Goal: Task Accomplishment & Management: Complete application form

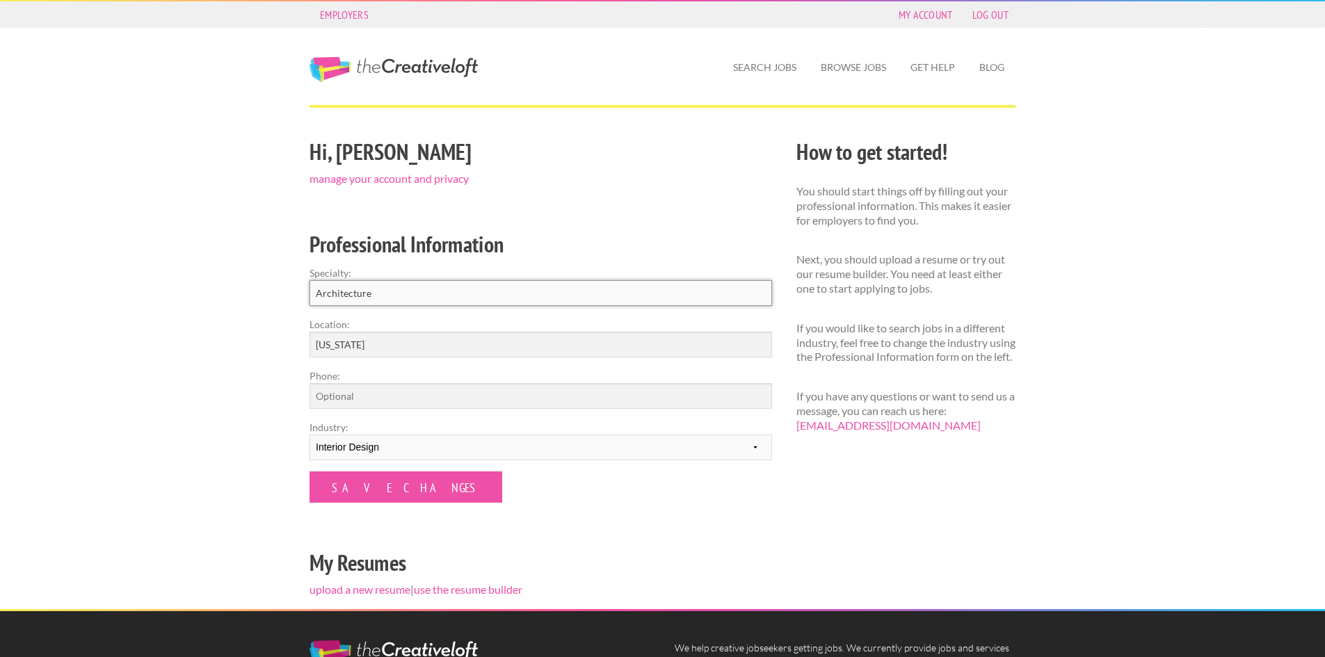
click at [424, 303] on input "Architecture" at bounding box center [541, 293] width 463 height 26
drag, startPoint x: 418, startPoint y: 290, endPoint x: 244, endPoint y: 282, distance: 174.1
click at [244, 282] on div "Employers My Account Log Out The Creative Loft Search Jobs Browse Jobs Get Help…" at bounding box center [662, 432] width 1325 height 864
type input "Interior Design"
click at [376, 490] on input "Save Changes" at bounding box center [406, 487] width 193 height 31
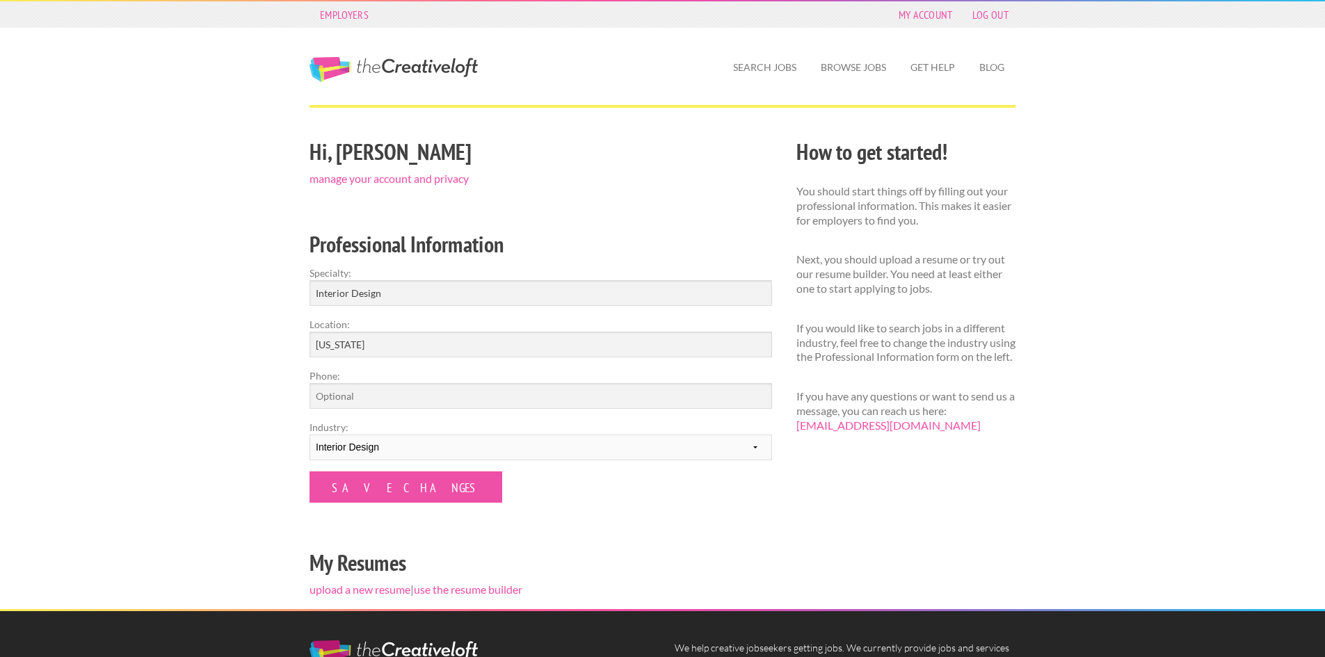
click at [316, 70] on link "The Creative Loft" at bounding box center [394, 69] width 168 height 25
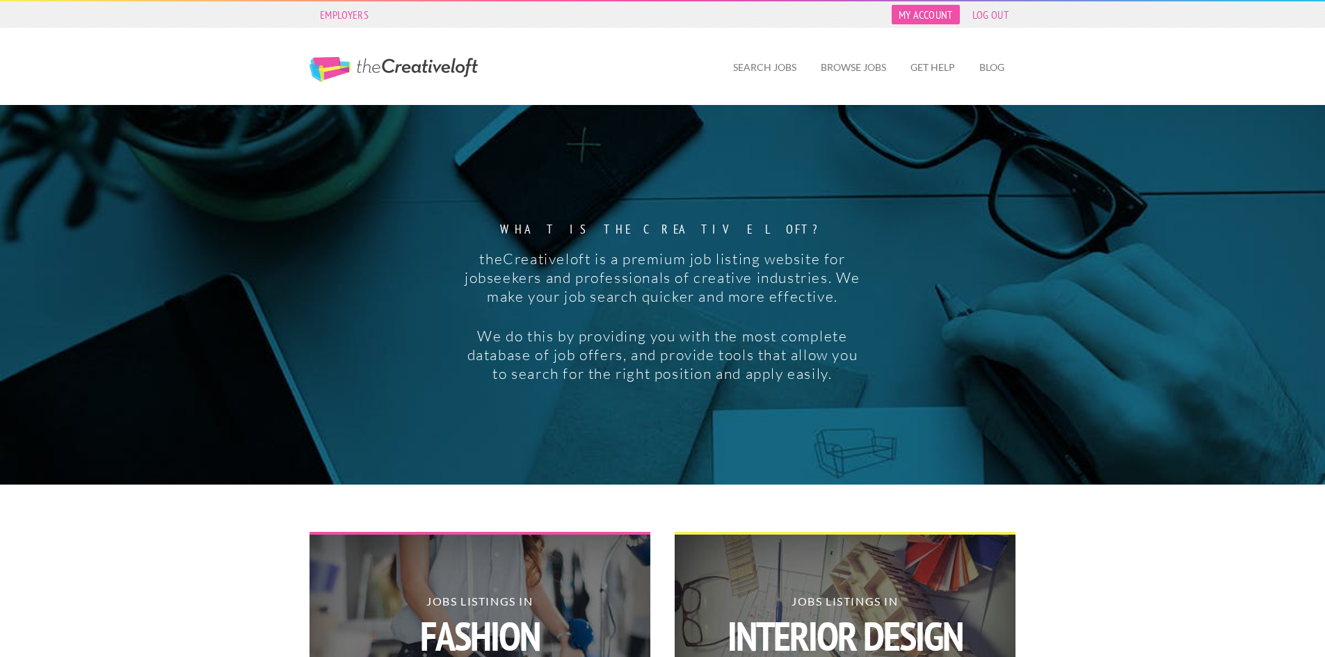
click at [912, 10] on link "My Account" at bounding box center [926, 14] width 68 height 19
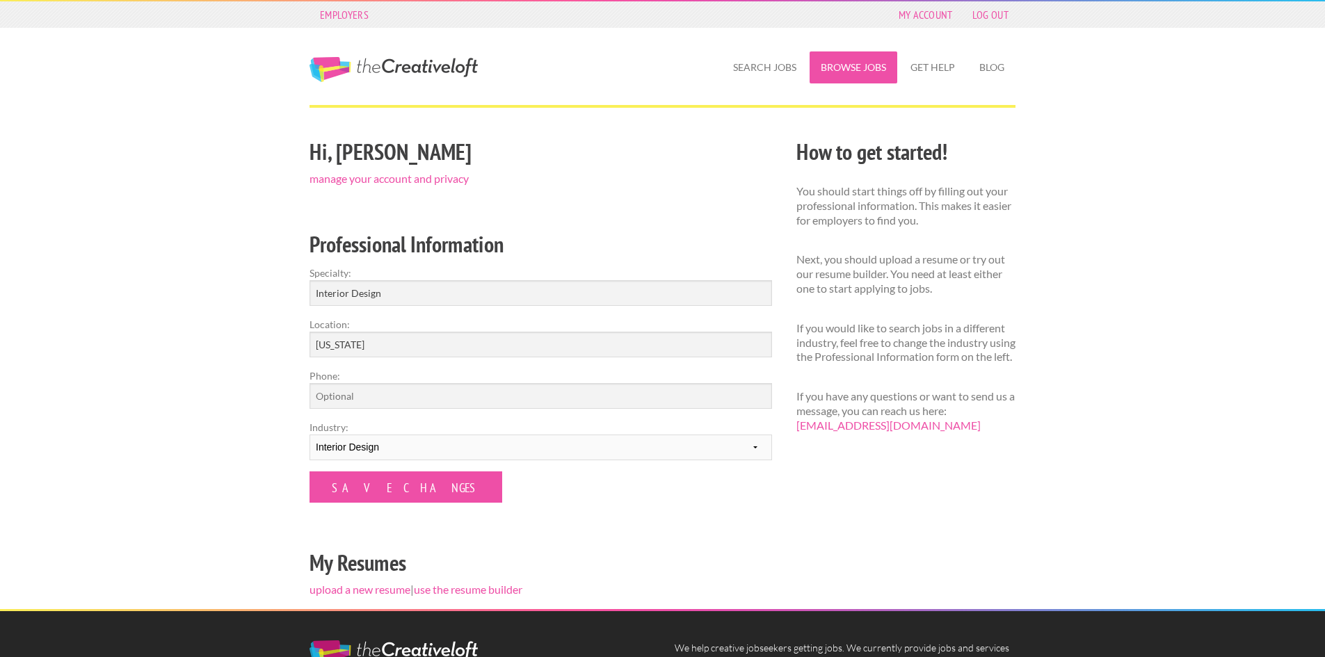
click at [861, 67] on link "Browse Jobs" at bounding box center [854, 67] width 88 height 32
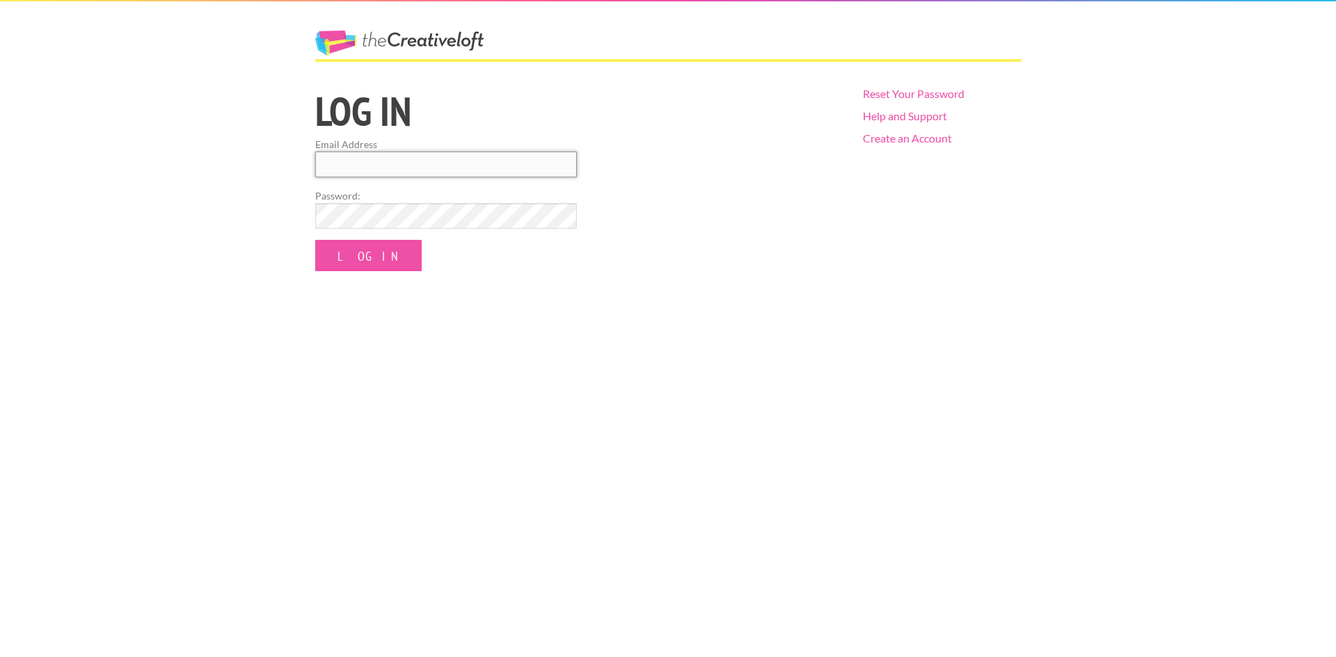
click at [501, 161] on input "Email Address" at bounding box center [446, 165] width 262 height 26
type input "[EMAIL_ADDRESS][DOMAIN_NAME]"
click at [362, 256] on input "Log In" at bounding box center [368, 255] width 106 height 31
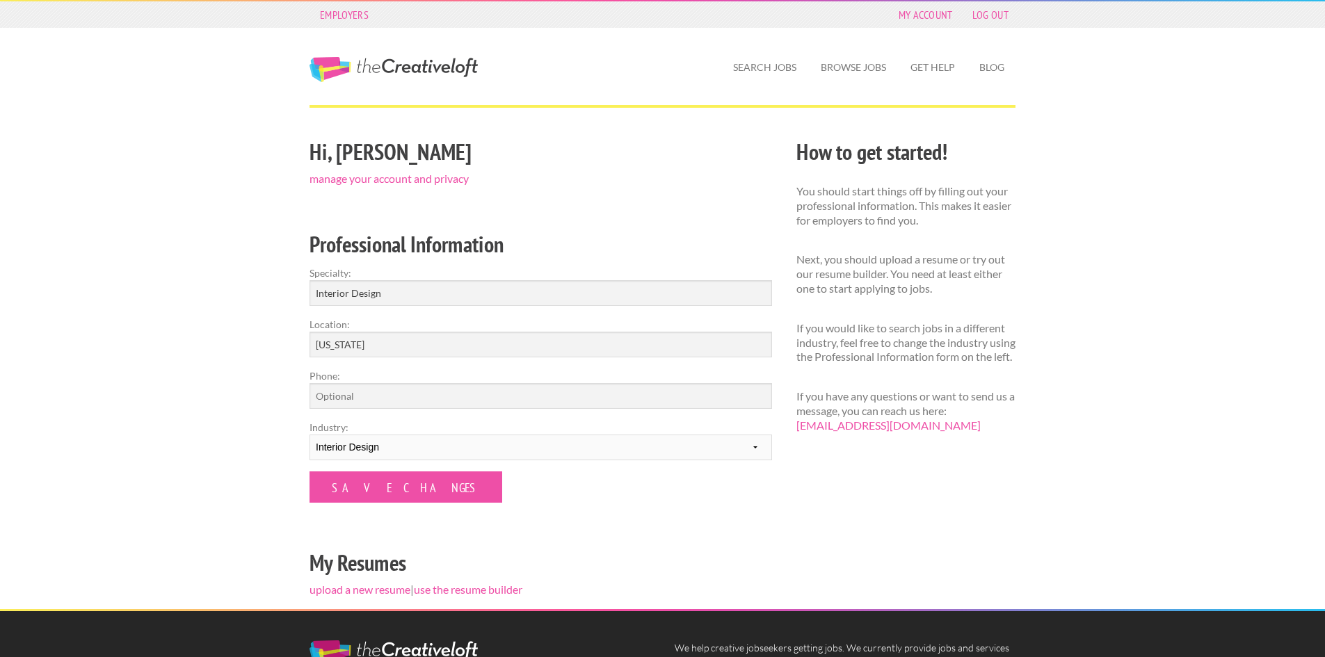
click at [422, 68] on link "The Creative Loft" at bounding box center [394, 69] width 168 height 25
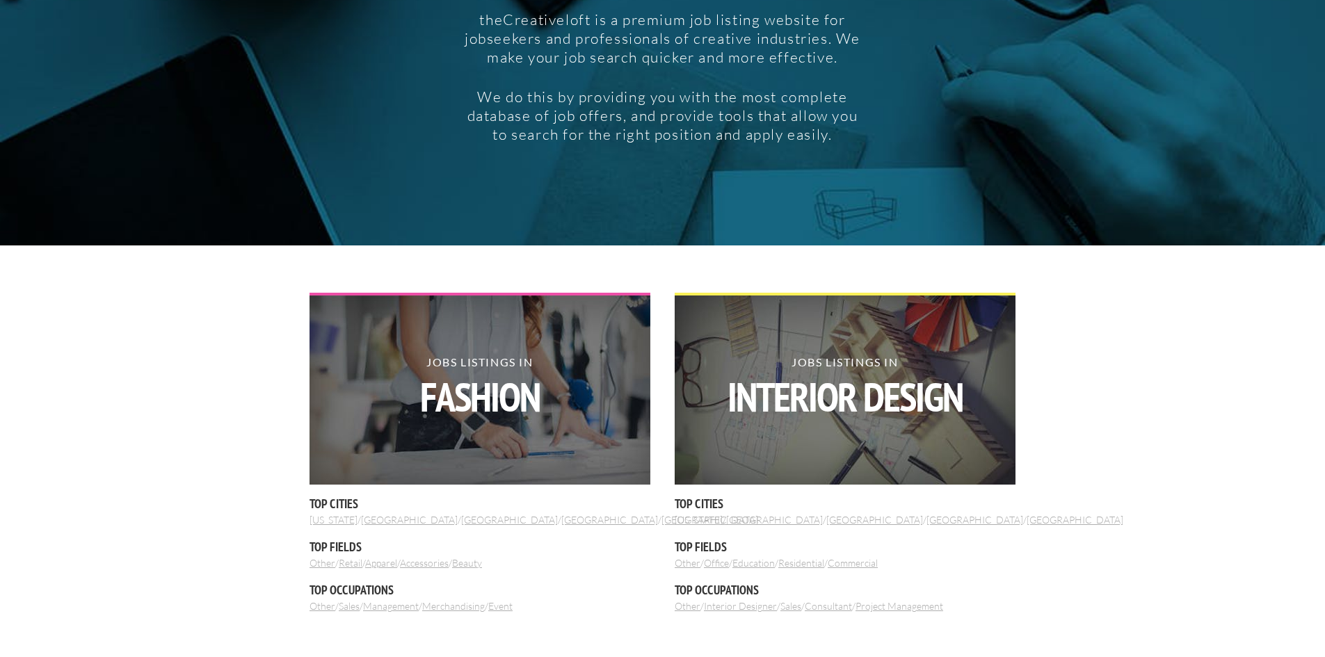
scroll to position [348, 0]
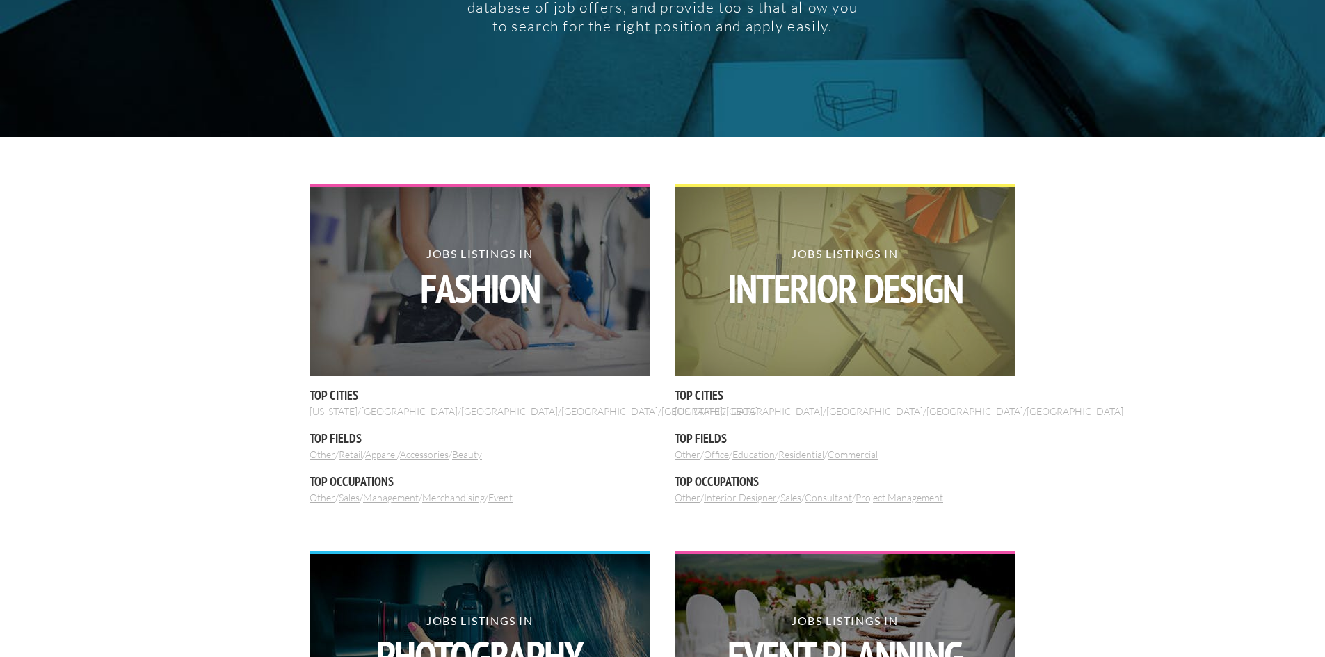
click at [874, 278] on strong "Interior Design" at bounding box center [845, 289] width 341 height 40
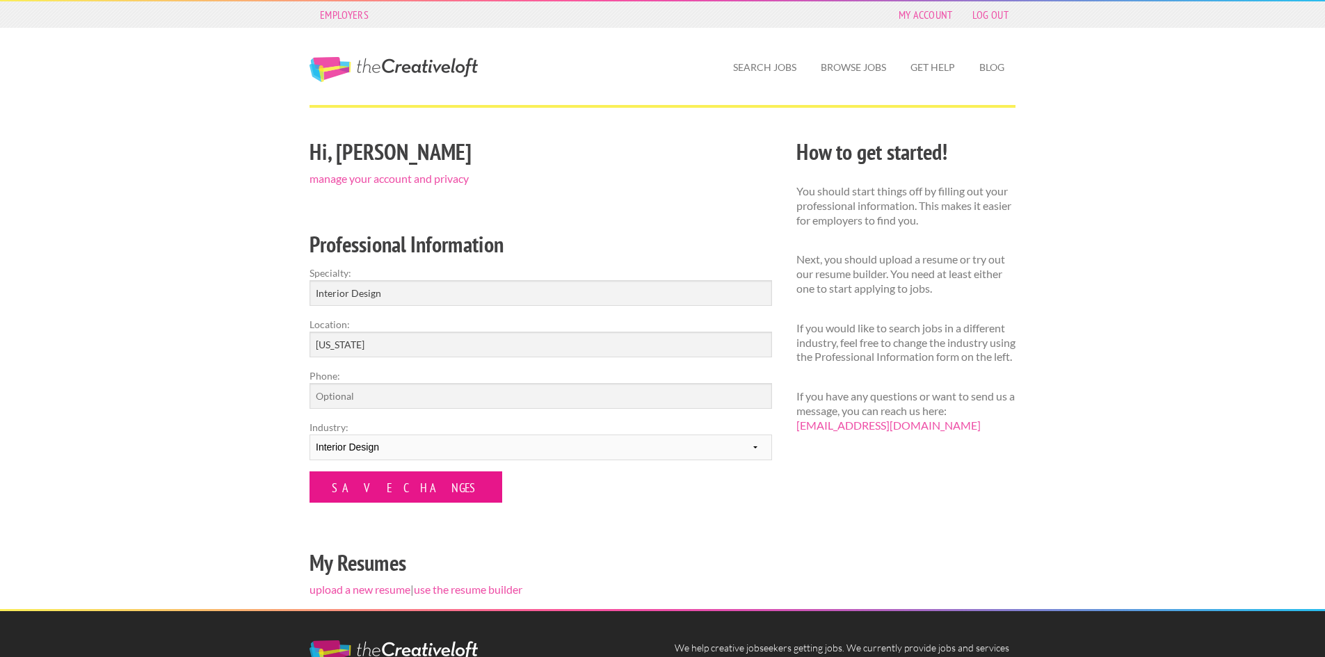
click at [393, 493] on input "Save Changes" at bounding box center [406, 487] width 193 height 31
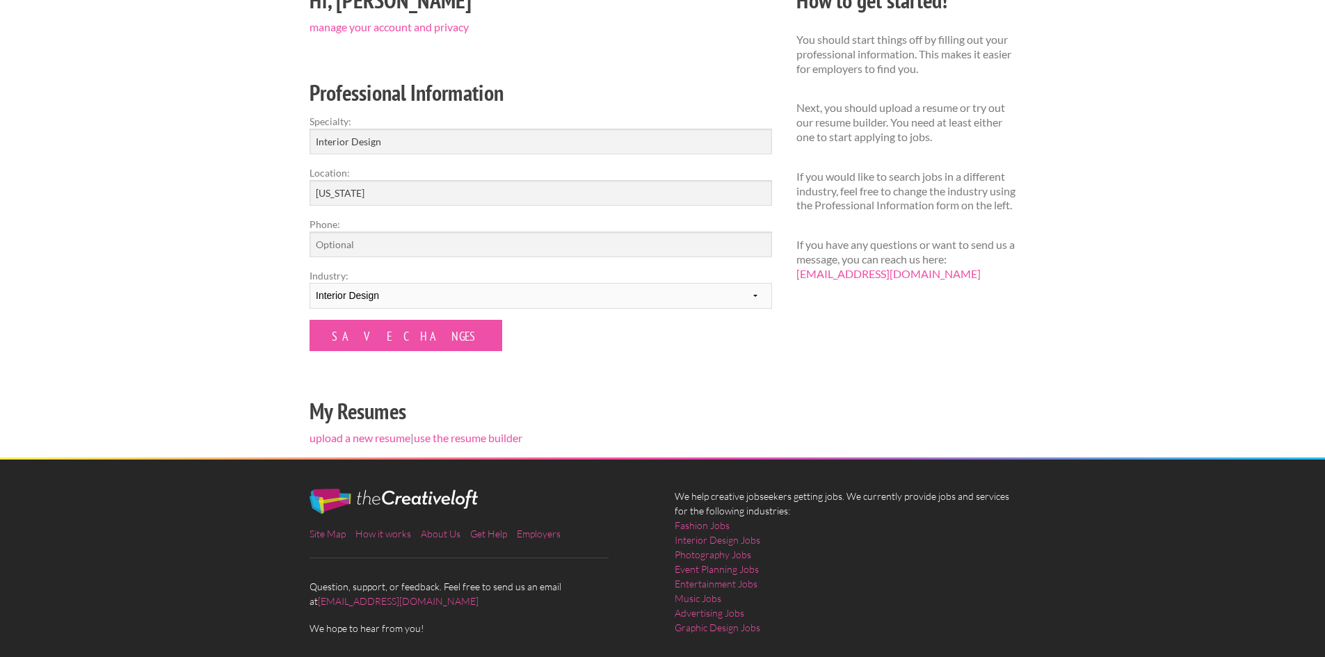
scroll to position [207, 0]
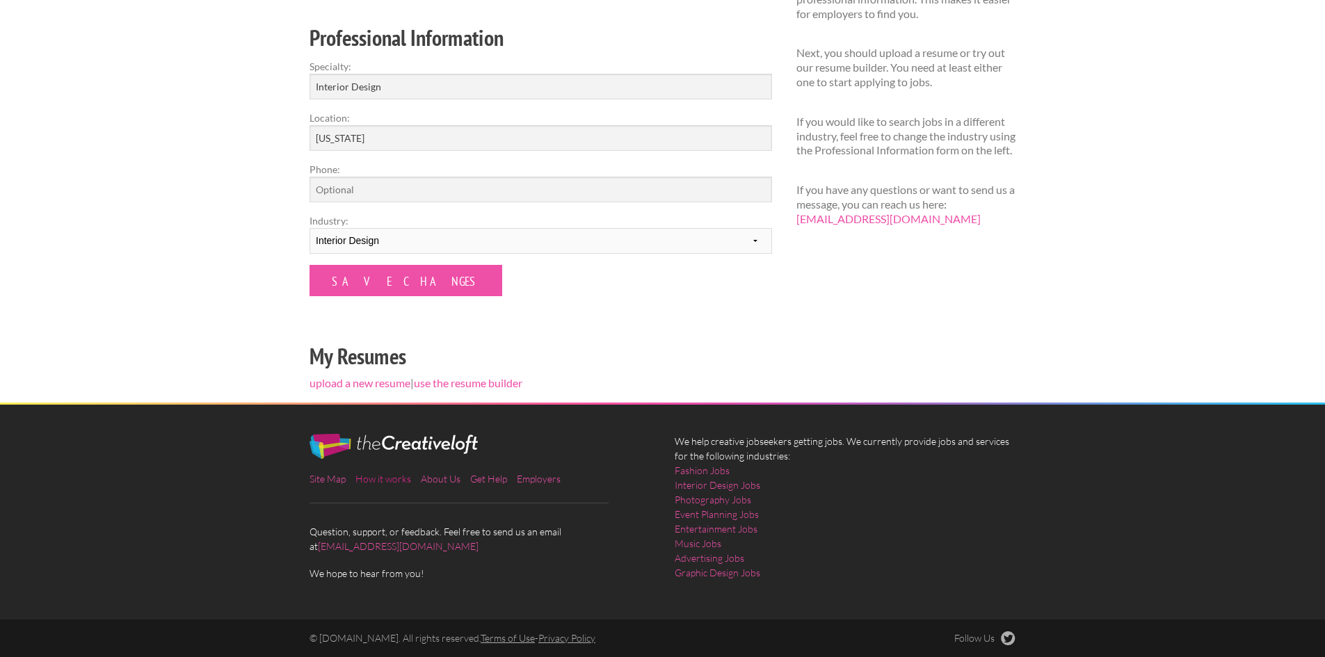
click at [367, 482] on link "How it works" at bounding box center [383, 479] width 56 height 12
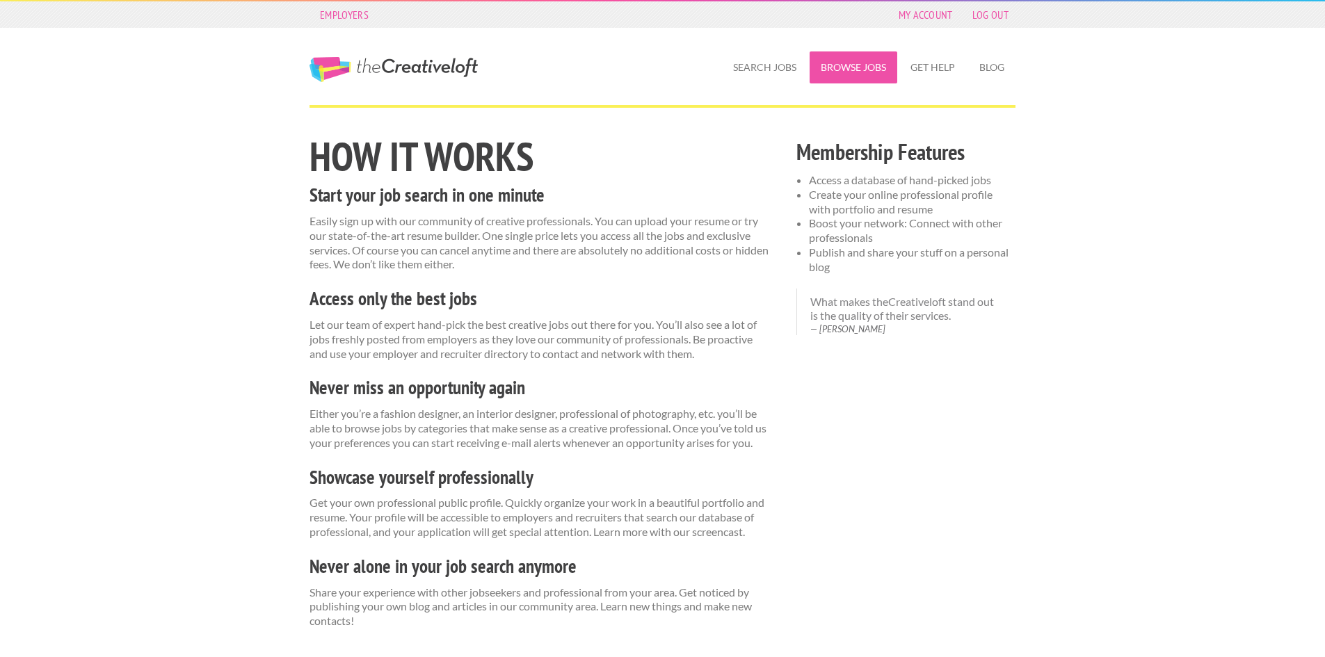
click at [873, 62] on link "Browse Jobs" at bounding box center [854, 67] width 88 height 32
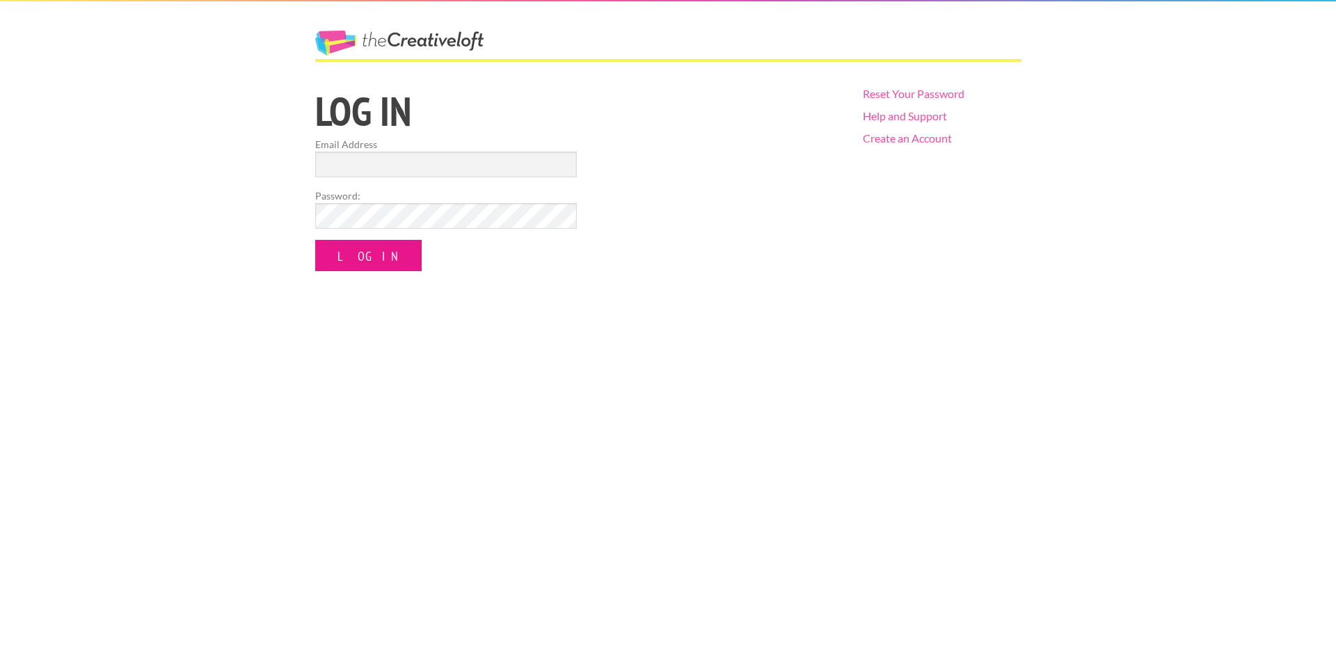
type input "[EMAIL_ADDRESS][DOMAIN_NAME]"
click at [348, 255] on input "Log In" at bounding box center [368, 255] width 106 height 31
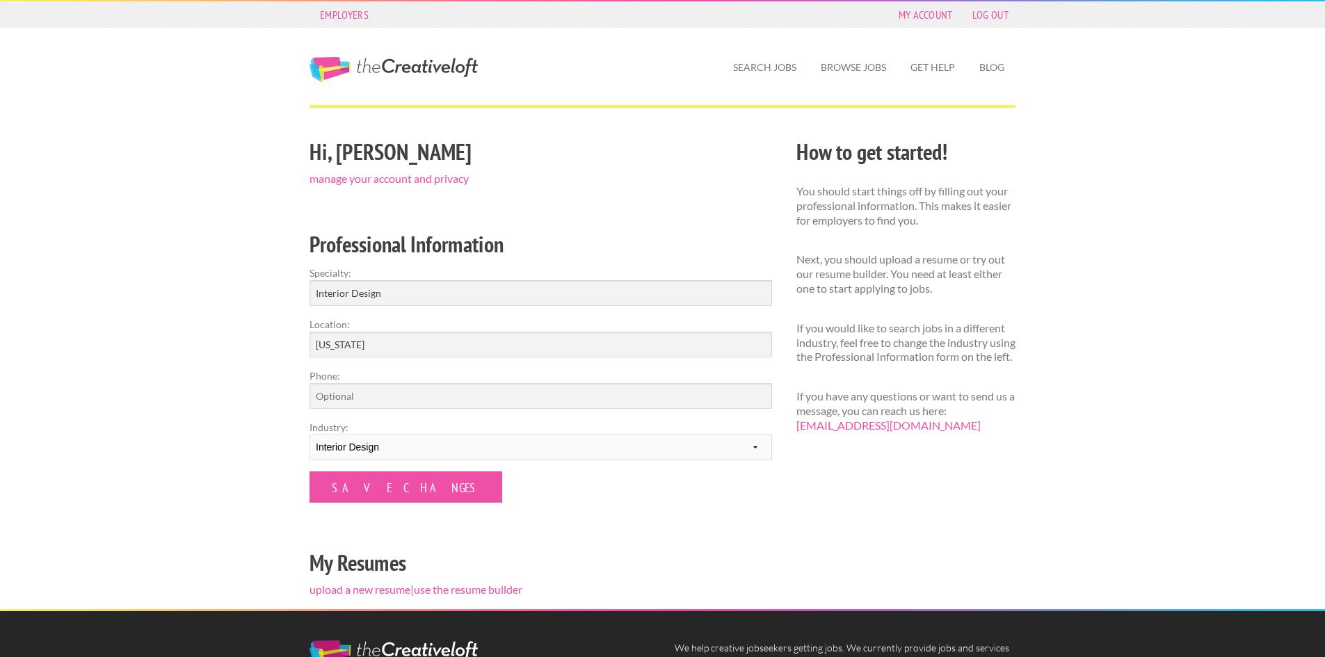
click at [423, 71] on link "The Creative Loft" at bounding box center [394, 69] width 168 height 25
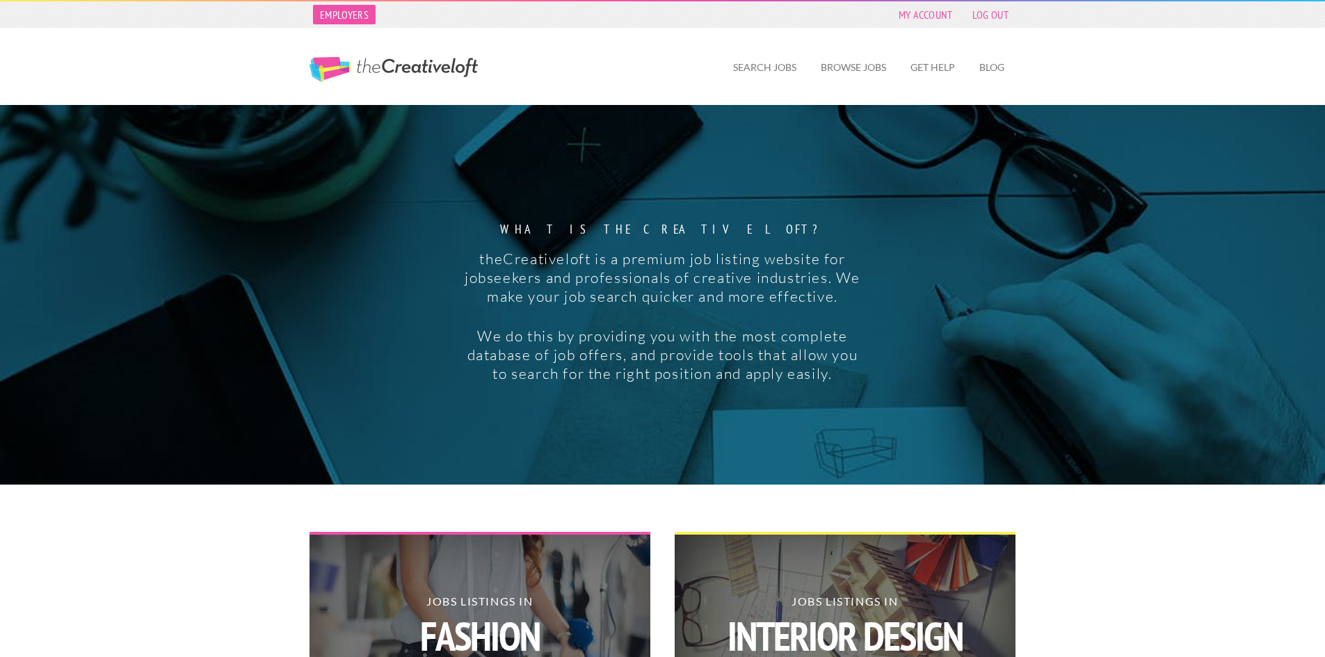
click at [360, 11] on link "Employers" at bounding box center [344, 14] width 63 height 19
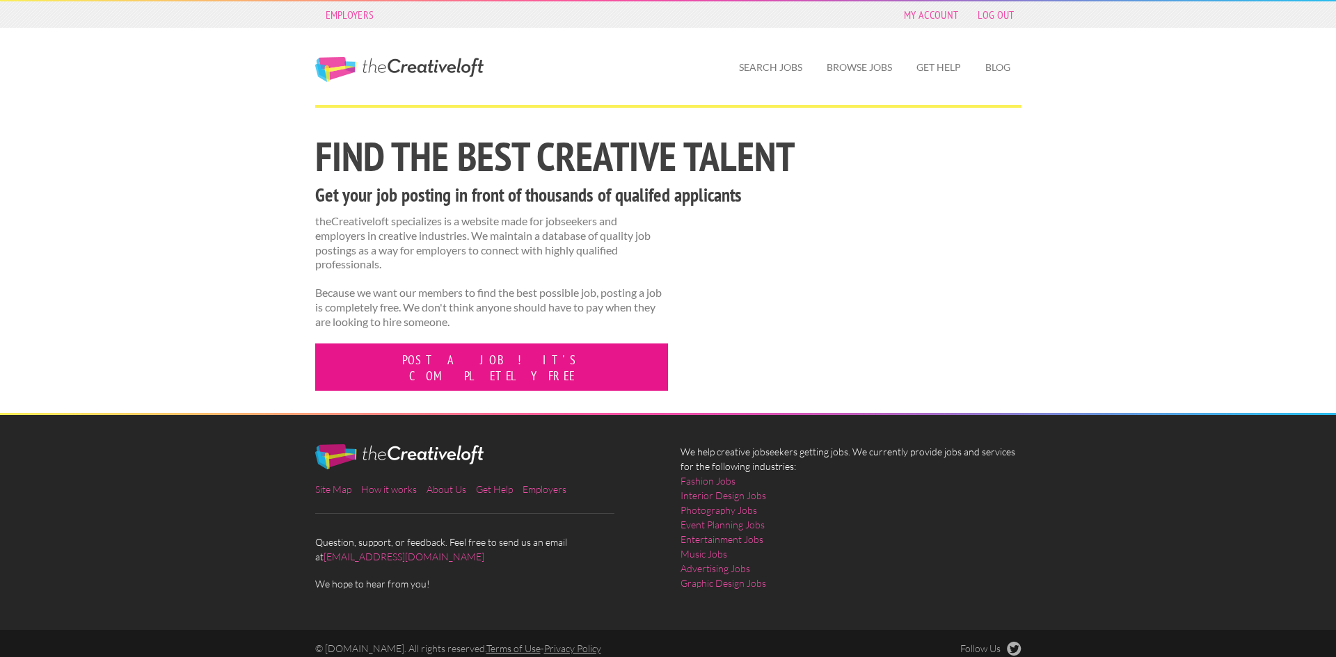
click at [452, 362] on link "Post a job! It's completely free" at bounding box center [491, 367] width 353 height 47
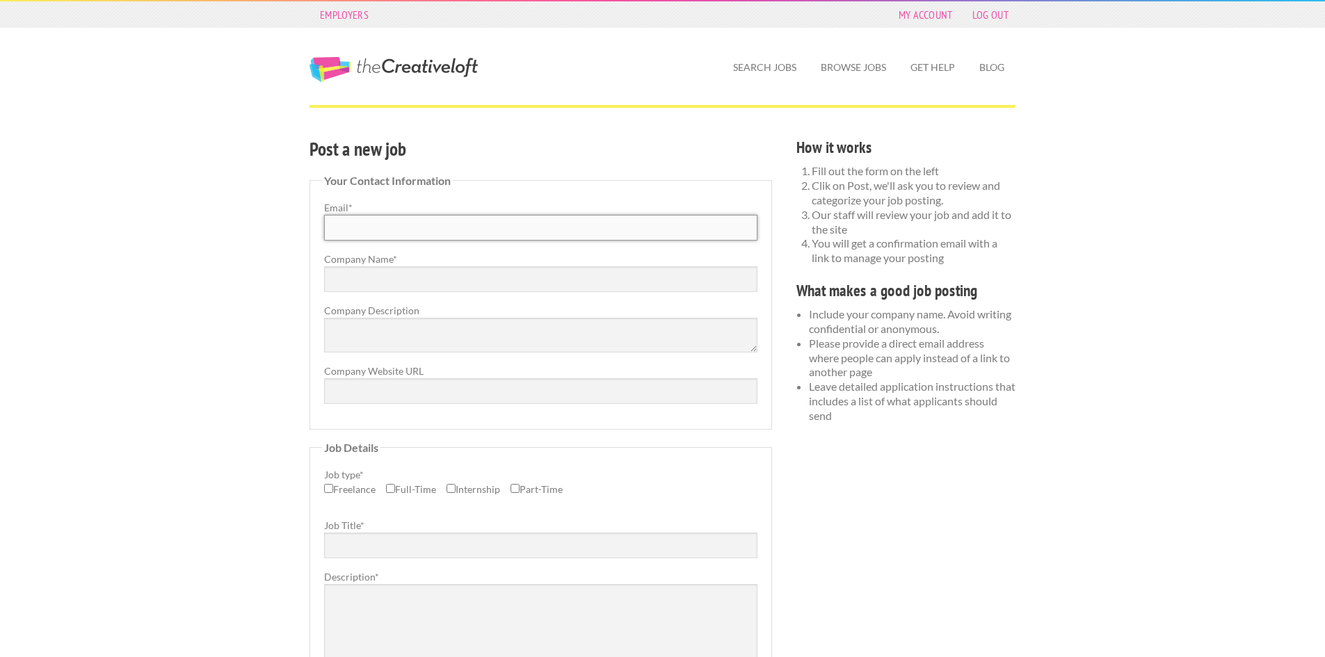
click at [391, 222] on input "Email *" at bounding box center [540, 228] width 433 height 26
type input "[EMAIL_ADDRESS][DOMAIN_NAME]"
type input "The Laurel Studio"
click at [435, 339] on textarea "Company Description" at bounding box center [540, 335] width 433 height 35
paste textarea "The Laurel Studio is an emerging, full-service interior design firm based in [G…"
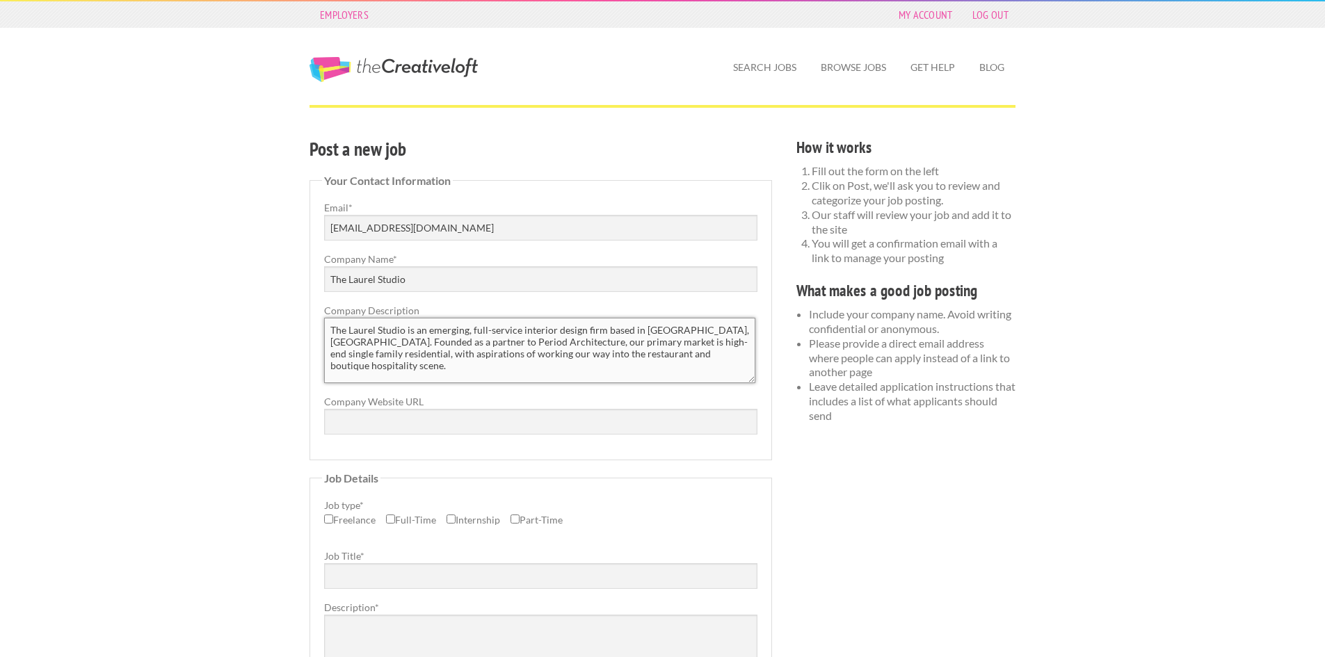
drag, startPoint x: 753, startPoint y: 347, endPoint x: 751, endPoint y: 378, distance: 30.7
click at [751, 378] on textarea "The Laurel Studio is an emerging, full-service interior design firm based in [G…" at bounding box center [539, 350] width 431 height 65
click at [676, 348] on textarea "The Laurel Studio is an emerging, full-service interior design firm based in [G…" at bounding box center [539, 350] width 431 height 65
click at [748, 355] on textarea "The Laurel Studio is an emerging, full-service interior design firm based in [G…" at bounding box center [539, 350] width 431 height 65
type textarea "The Laurel Studio is an emerging, full-service interior design firm based in [G…"
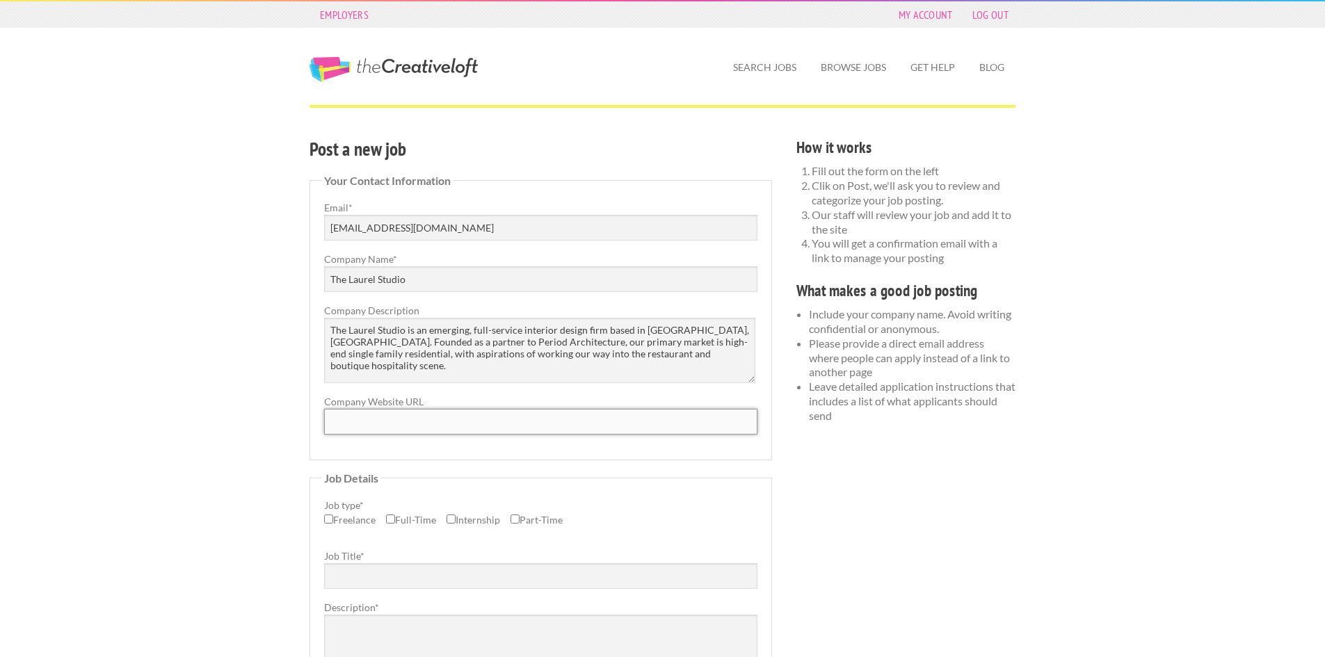
click at [365, 420] on input "Company Website URL" at bounding box center [540, 422] width 433 height 26
paste input "[URL][DOMAIN_NAME]"
type input "[URL][DOMAIN_NAME]"
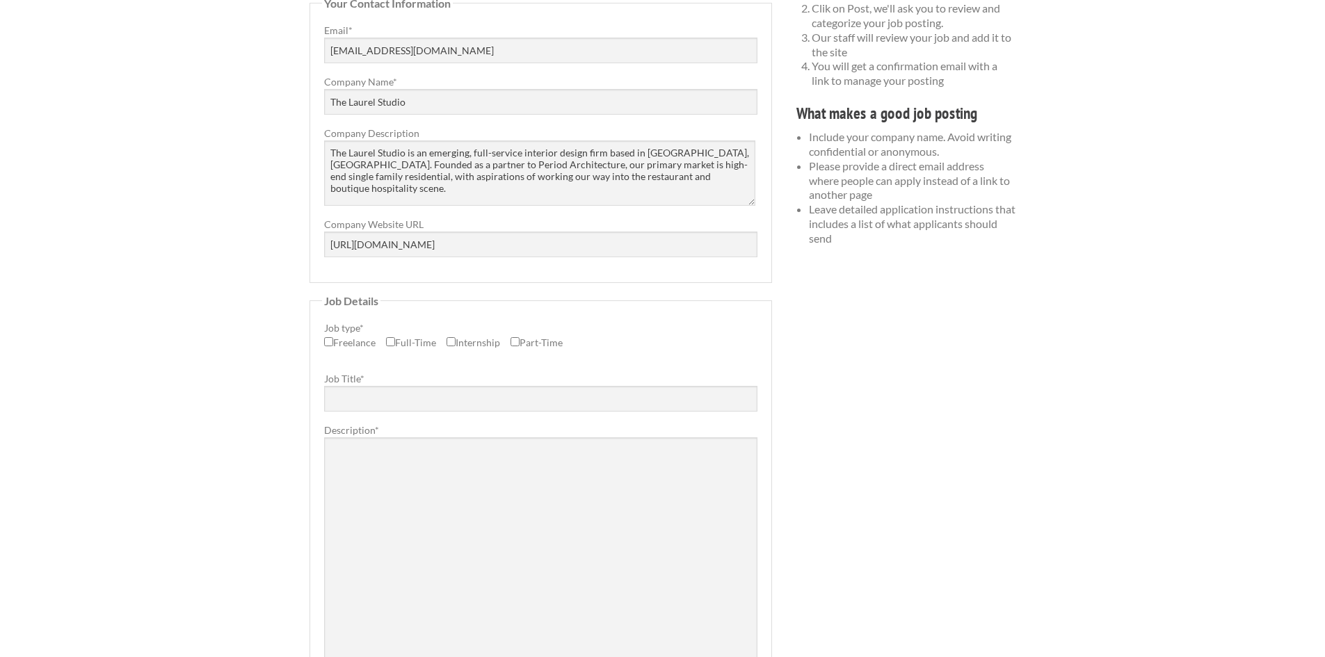
scroll to position [209, 0]
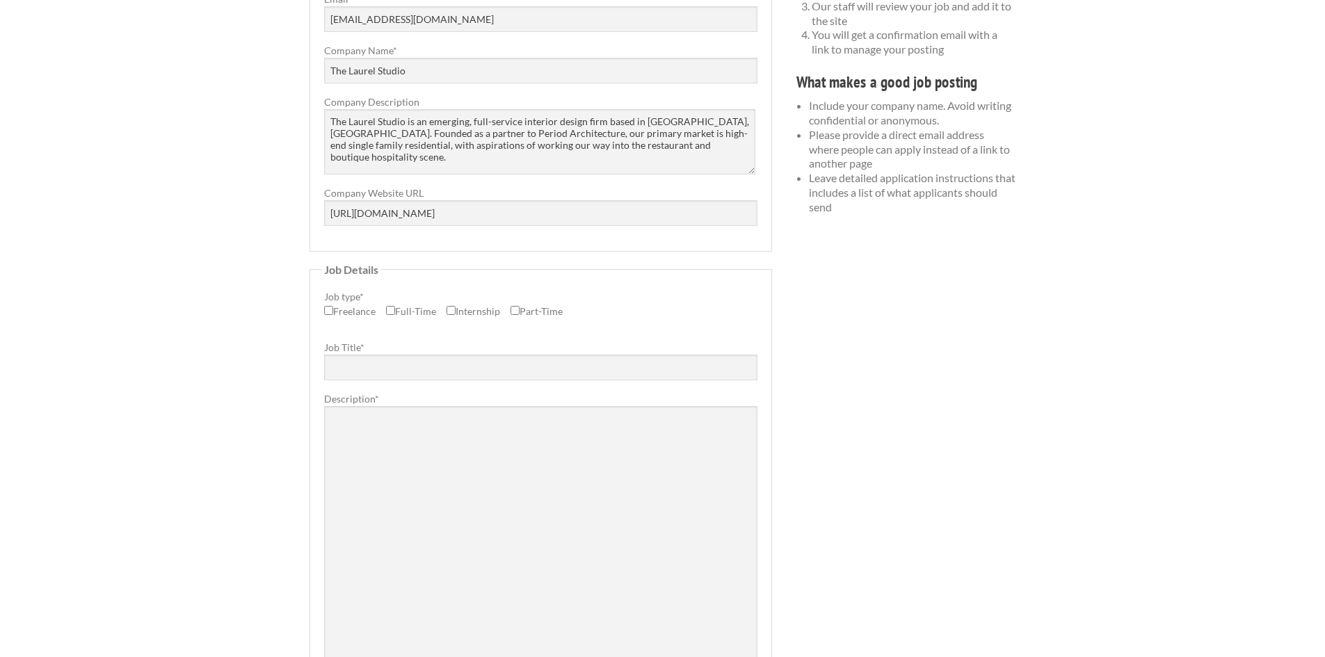
click at [401, 310] on label "Full-Time" at bounding box center [411, 315] width 50 height 22
click at [395, 310] on input "Full-Time" at bounding box center [390, 310] width 9 height 9
checkbox input "true"
click at [227, 391] on div "Employers My Account Log Out The Creative Loft Search Jobs Browse Jobs Get Help…" at bounding box center [662, 488] width 1325 height 1394
click at [395, 367] on input "Job Title *" at bounding box center [540, 368] width 433 height 26
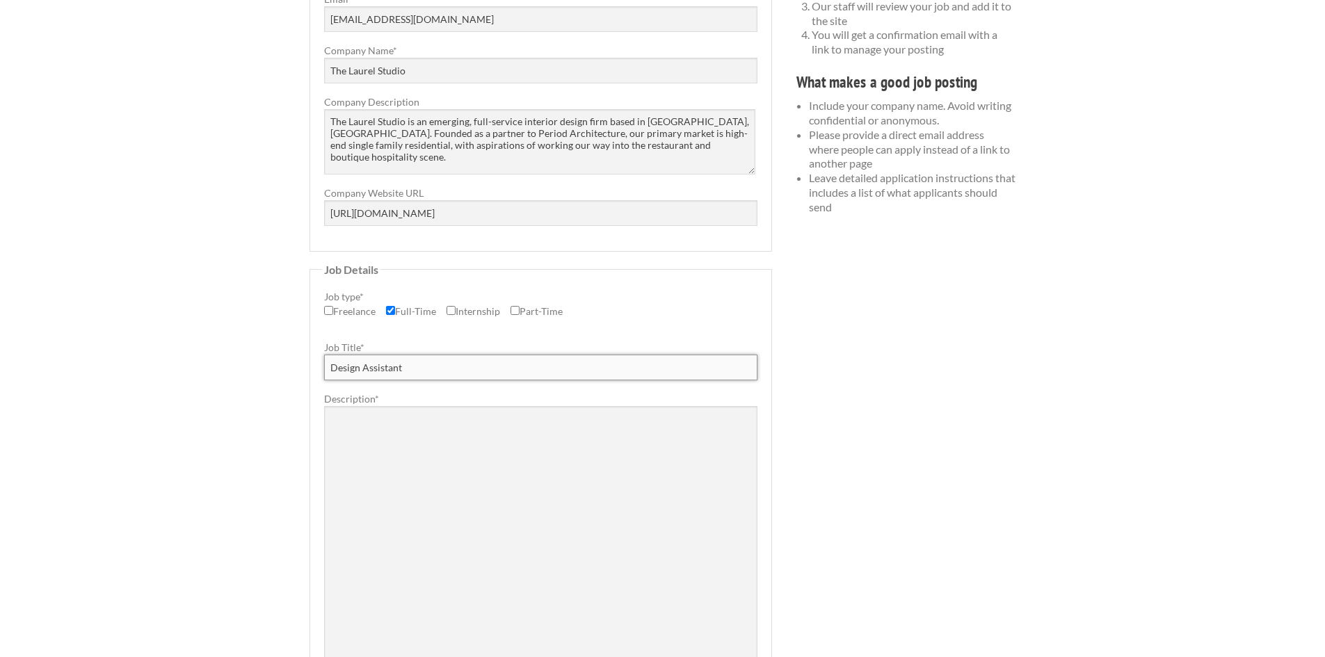
type input "Design Assistant"
click at [420, 465] on textarea "Description *" at bounding box center [540, 545] width 433 height 278
paste textarea "The Opportunity As the Design Assistant, you will directly contribute to ongoin…"
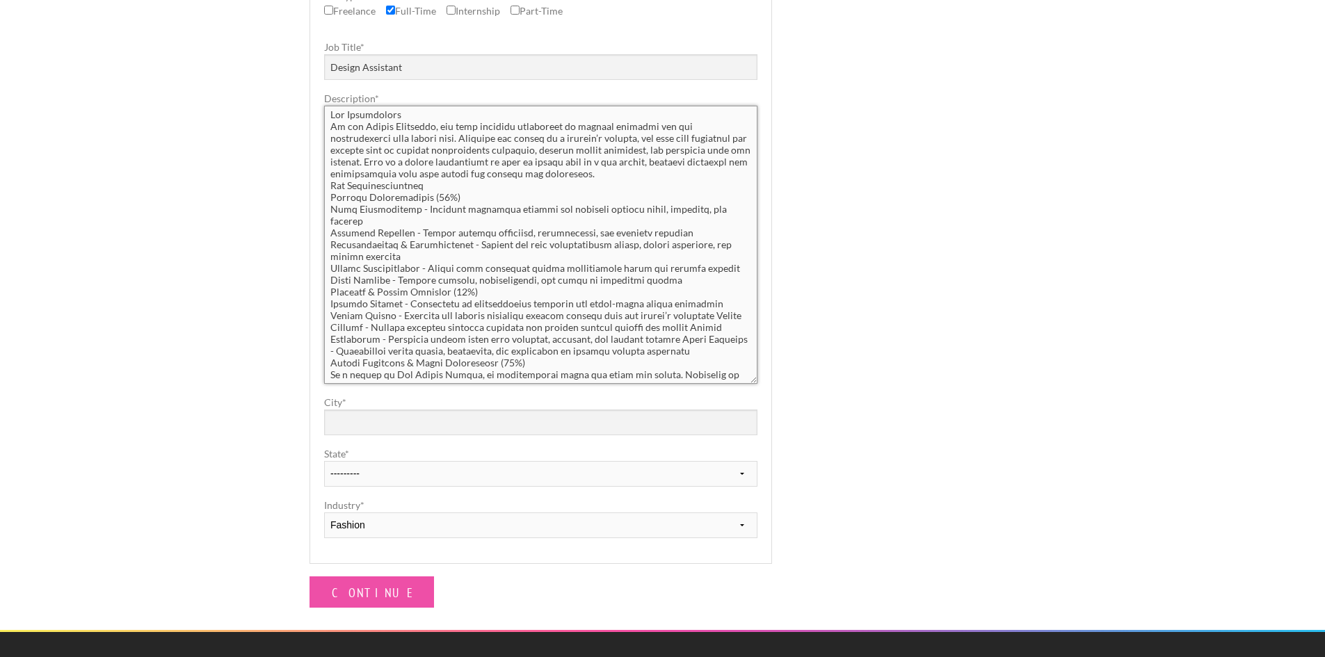
scroll to position [444, 0]
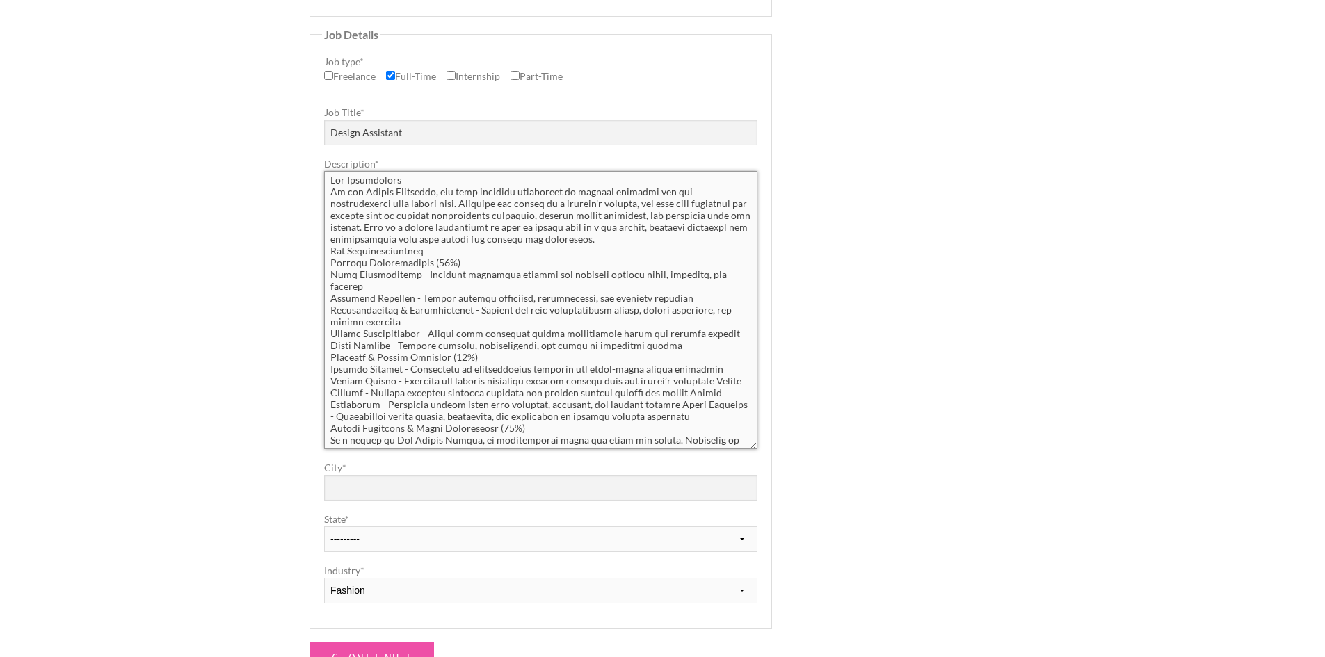
click at [417, 186] on textarea "Description *" at bounding box center [540, 310] width 433 height 278
click at [405, 179] on textarea "Description *" at bounding box center [540, 310] width 433 height 278
click at [619, 232] on textarea "Description *" at bounding box center [540, 310] width 433 height 278
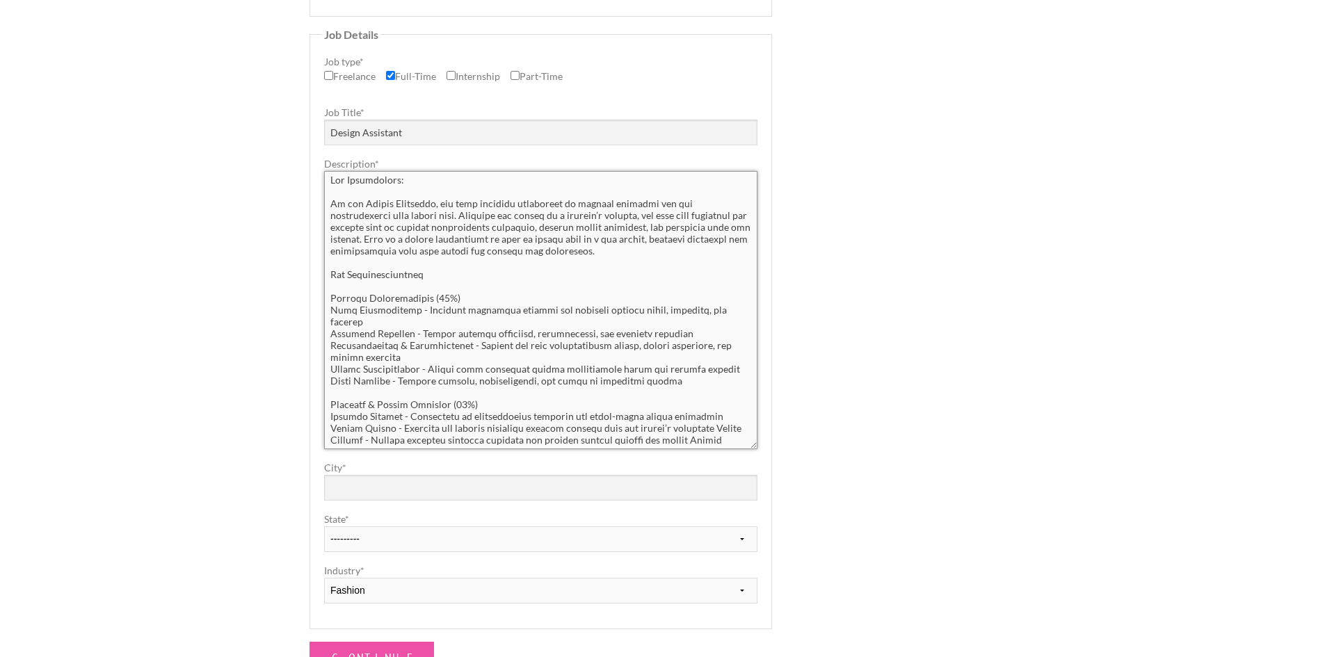
click at [462, 269] on textarea "Description *" at bounding box center [540, 310] width 433 height 278
click at [417, 317] on textarea "Description *" at bounding box center [540, 310] width 433 height 278
click at [491, 393] on textarea "Description *" at bounding box center [540, 310] width 433 height 278
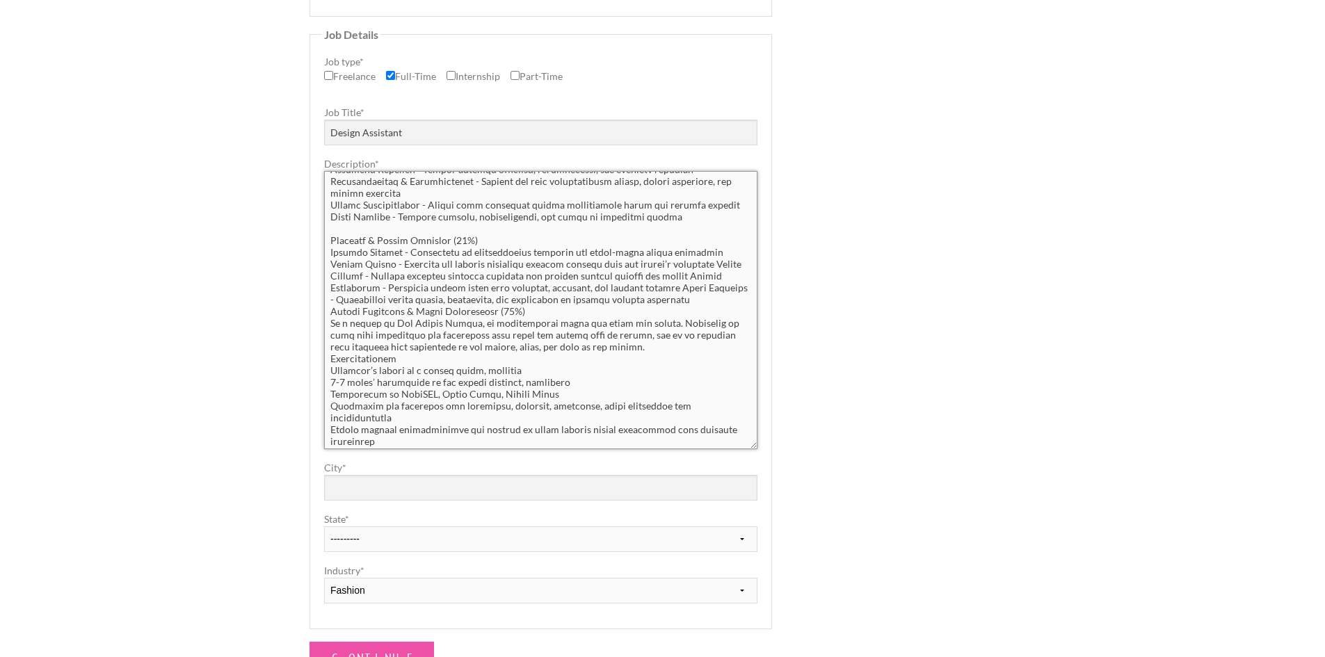
scroll to position [195, 0]
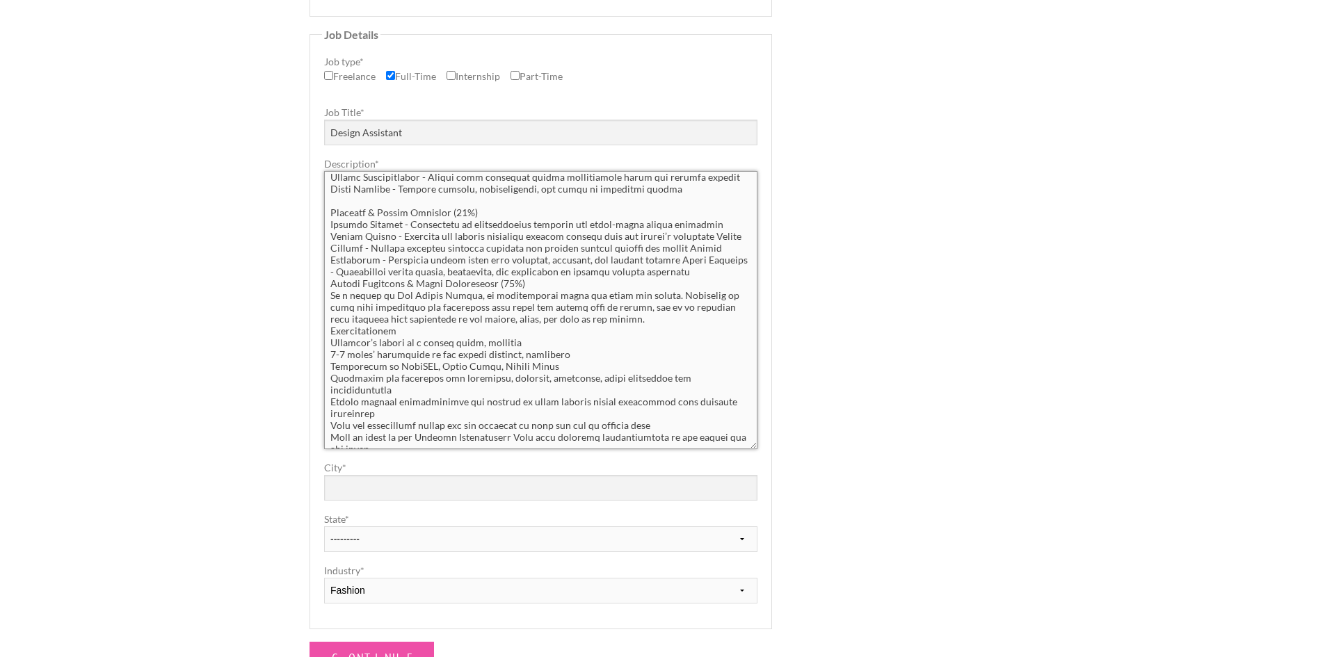
click at [327, 270] on textarea "Description *" at bounding box center [540, 310] width 433 height 278
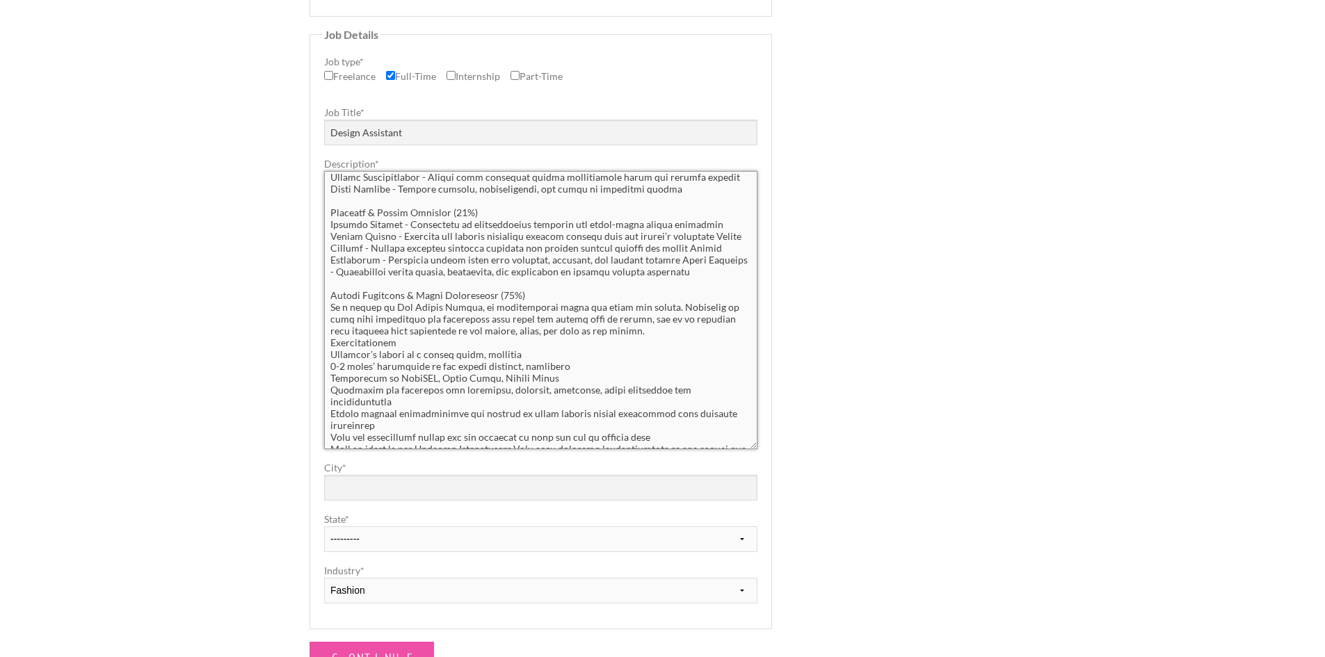
click at [330, 335] on textarea "Description *" at bounding box center [540, 310] width 433 height 278
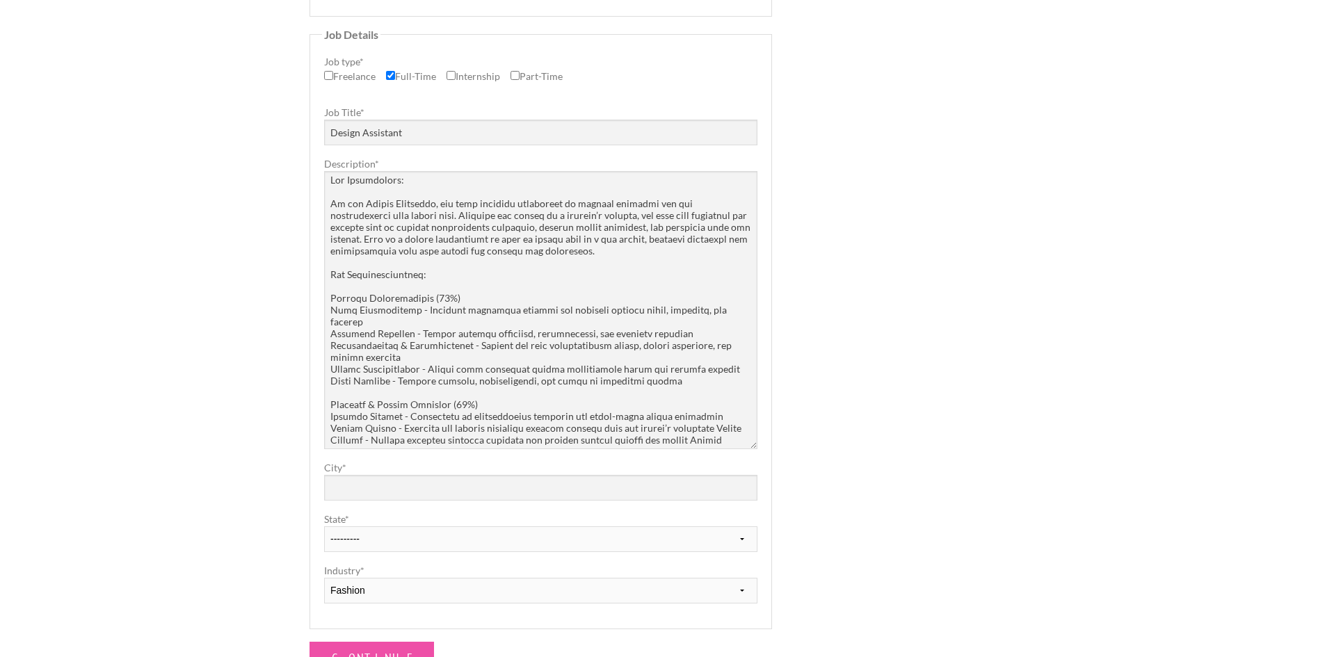
scroll to position [0, 0]
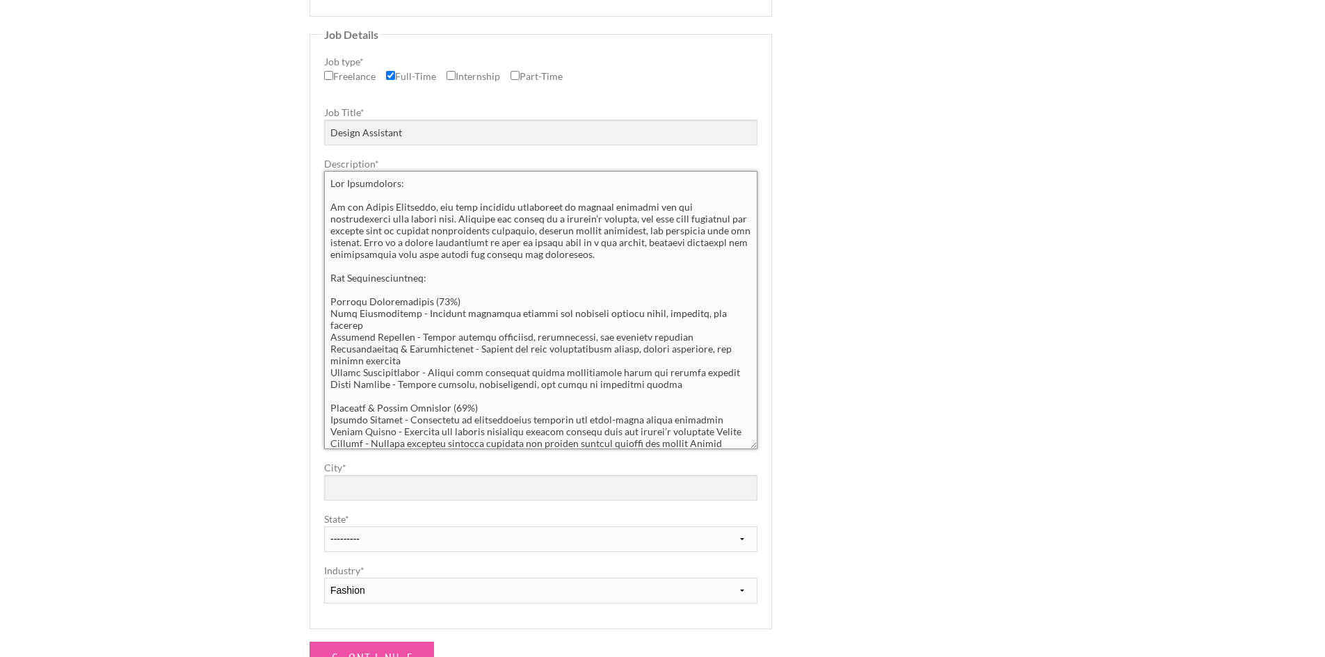
click at [419, 344] on textarea "Description *" at bounding box center [540, 310] width 433 height 278
drag, startPoint x: 583, startPoint y: 369, endPoint x: 326, endPoint y: 317, distance: 262.6
click at [326, 317] on textarea "Description *" at bounding box center [540, 310] width 433 height 278
paste textarea "• File Organization - Maintain organized digital and physical project files, dr…"
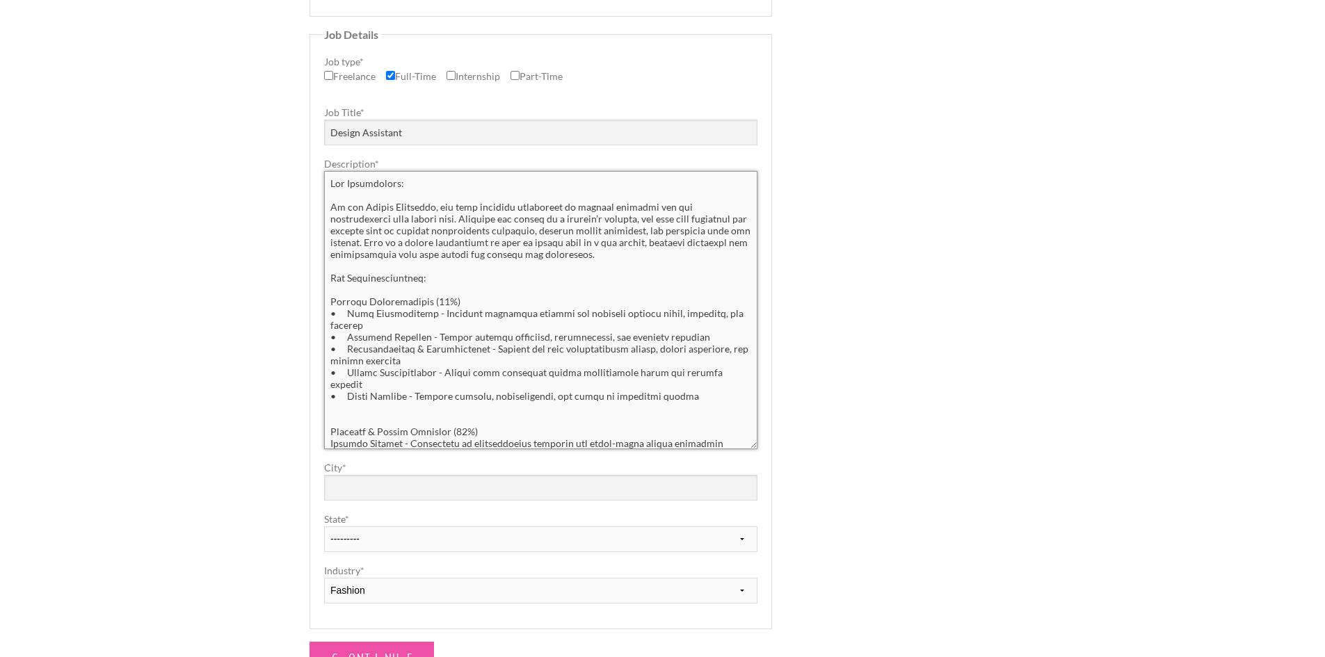
click at [354, 347] on textarea "Description *" at bounding box center [540, 310] width 433 height 278
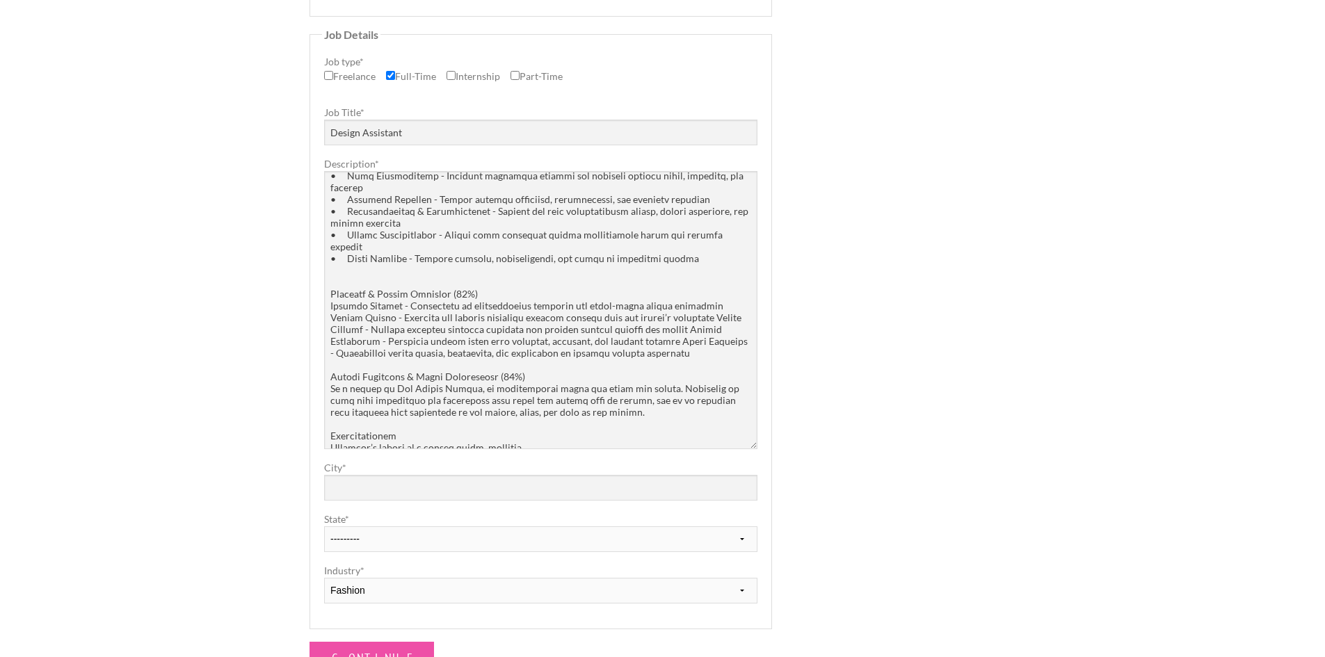
scroll to position [139, 0]
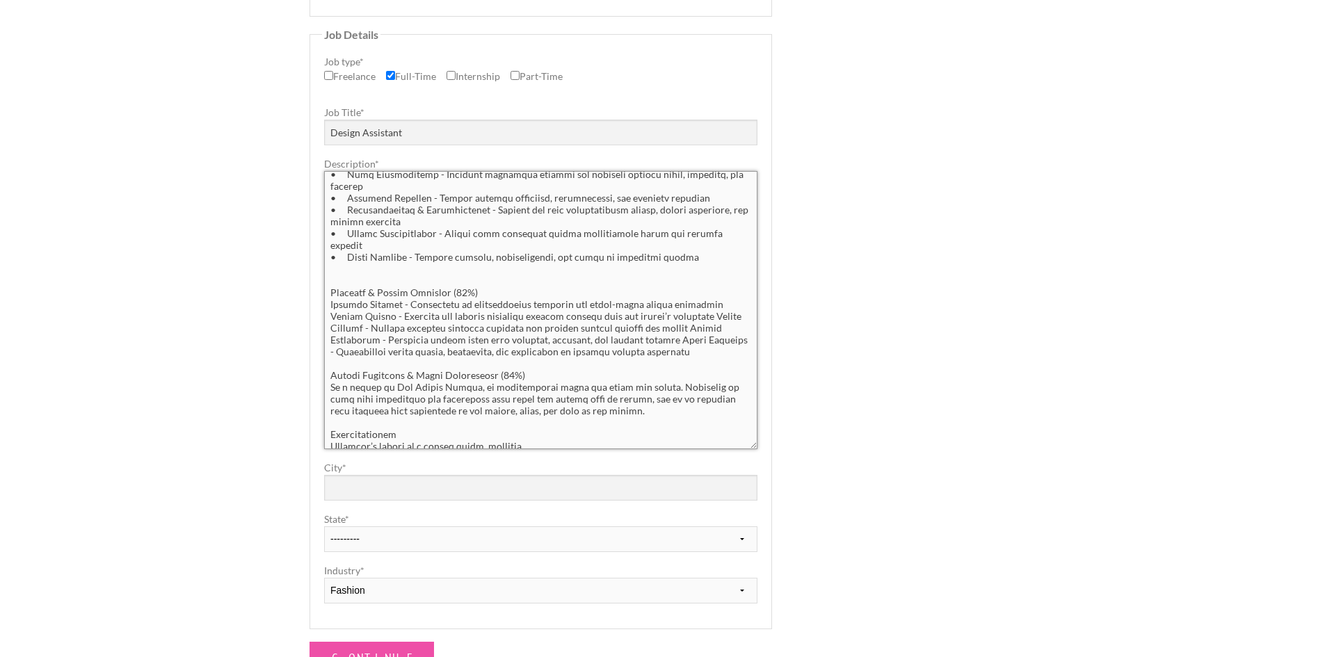
click at [409, 333] on textarea "Description *" at bounding box center [540, 310] width 433 height 278
drag, startPoint x: 684, startPoint y: 326, endPoint x: 322, endPoint y: 283, distance: 364.3
click at [322, 283] on fieldset "Job Details Job type * Freelance Full-Time Internship Part-Time Job Title * Des…" at bounding box center [541, 329] width 463 height 600
paste textarea "• Concept Support - Contribute to brainstorming sessions and early-stage design…"
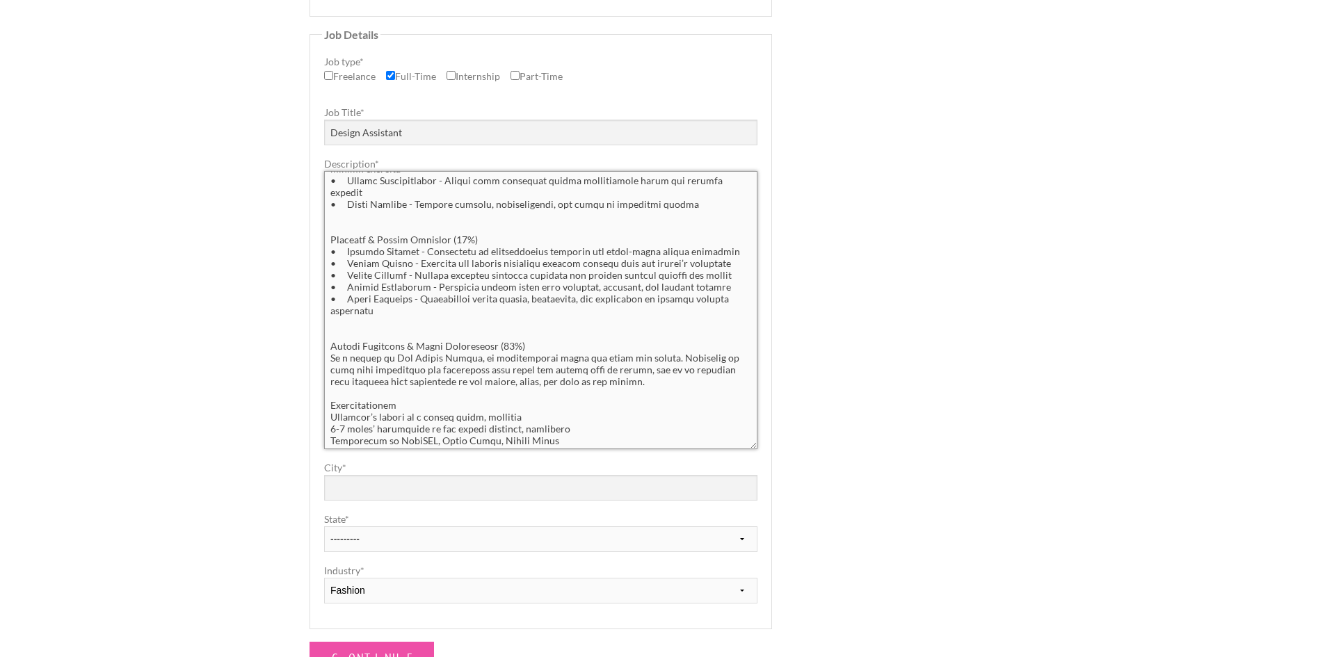
scroll to position [209, 0]
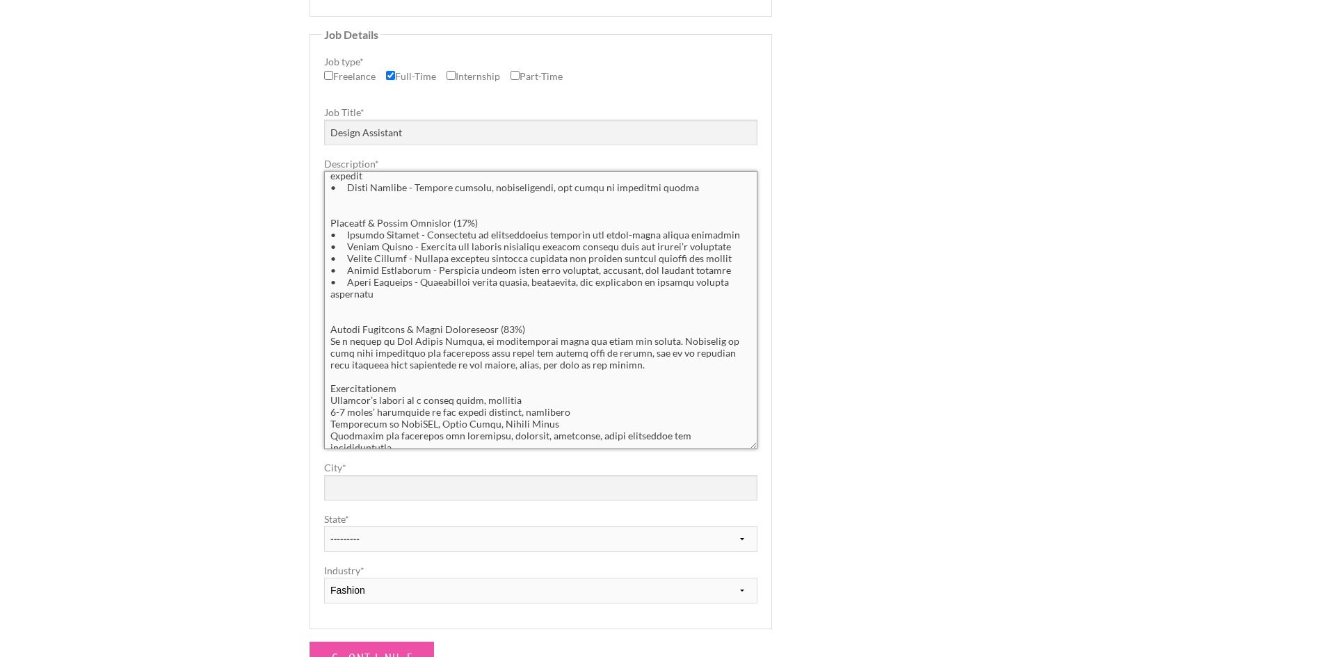
click at [415, 317] on textarea "Description *" at bounding box center [540, 310] width 433 height 278
click at [627, 346] on textarea "Description *" at bounding box center [540, 310] width 433 height 278
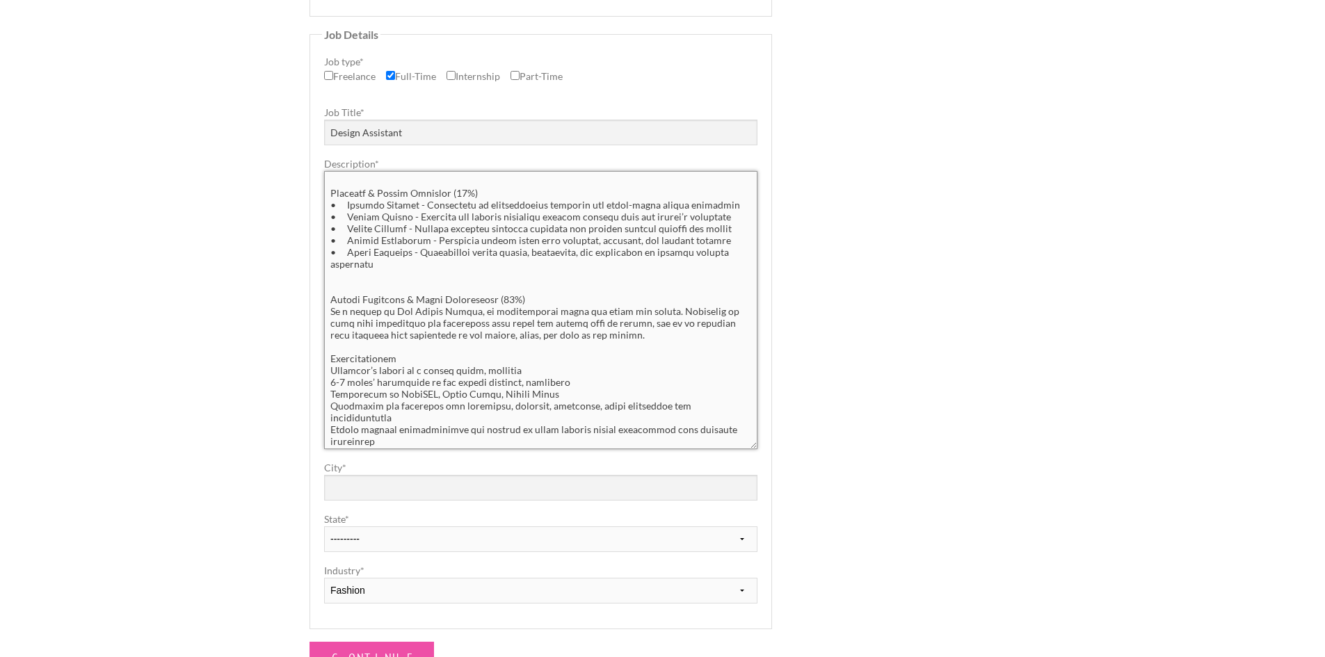
scroll to position [255, 0]
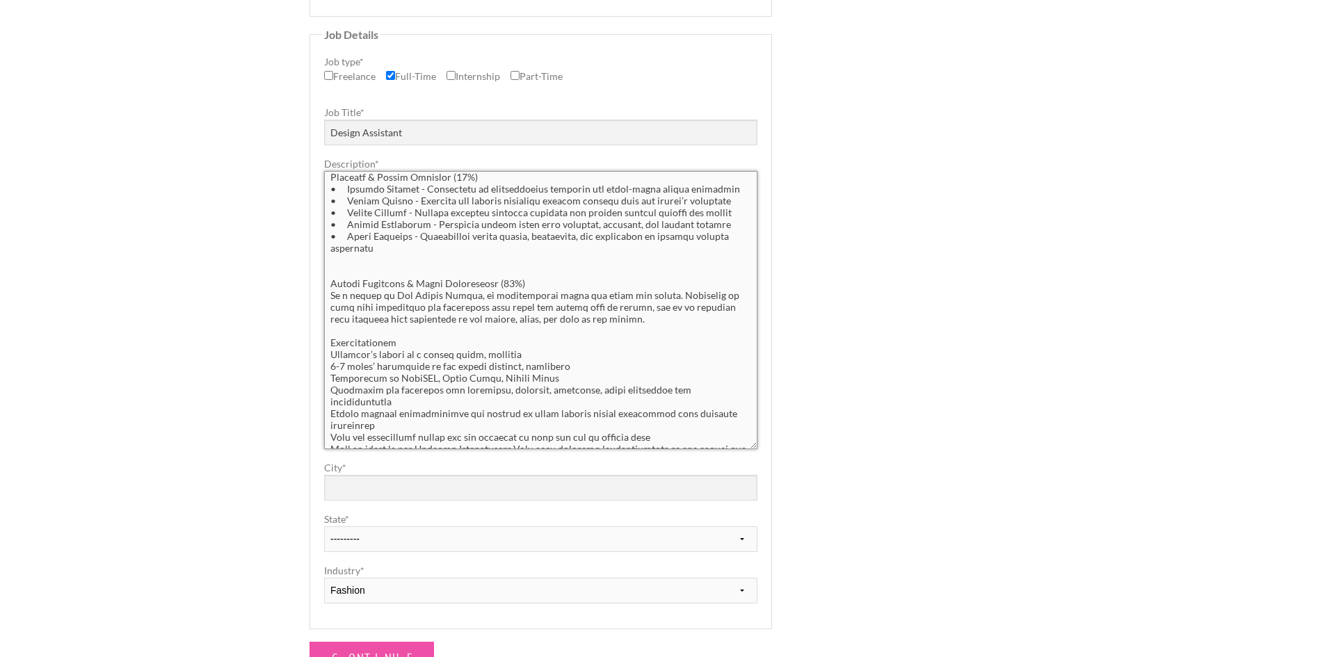
click at [411, 321] on textarea "Description *" at bounding box center [540, 310] width 433 height 278
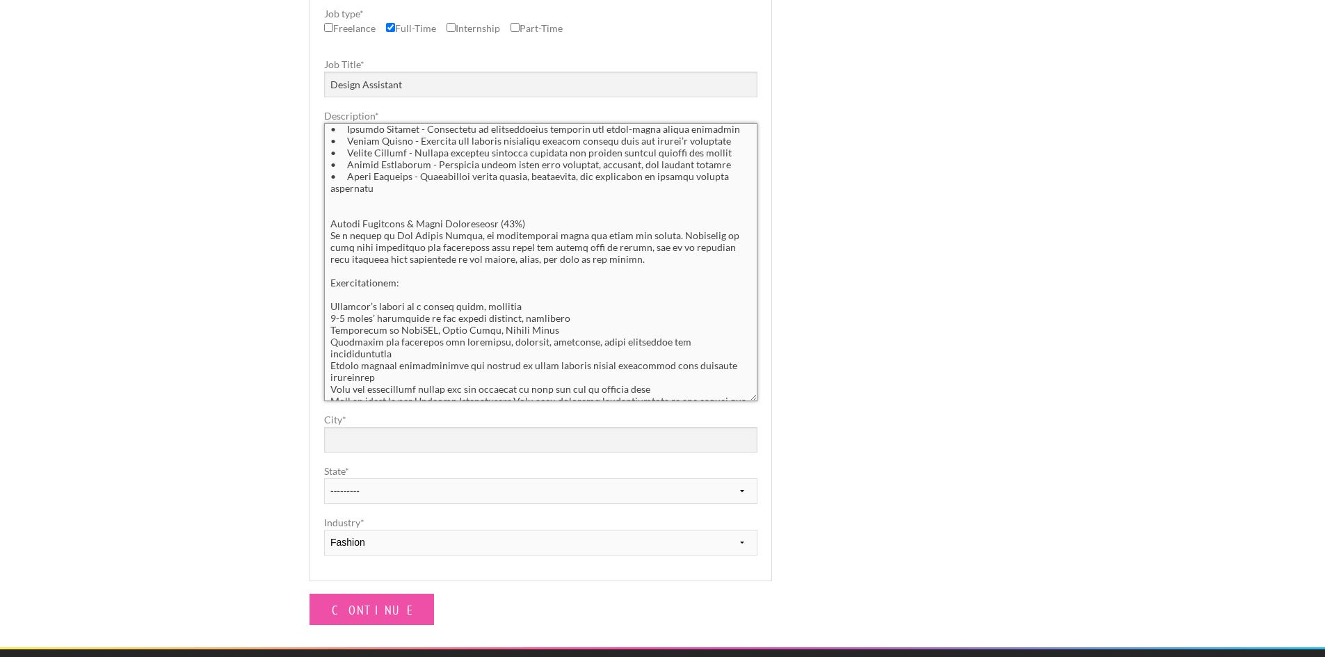
scroll to position [513, 0]
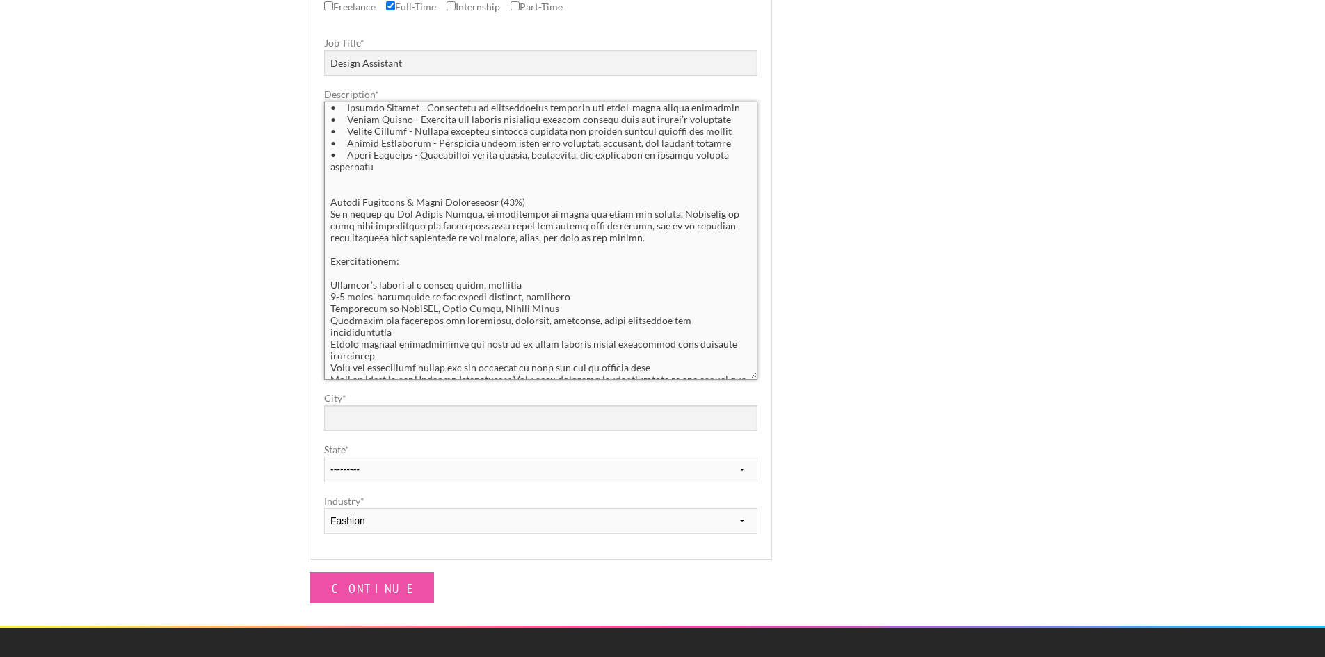
click at [385, 331] on textarea "Description *" at bounding box center [540, 241] width 433 height 278
drag, startPoint x: 355, startPoint y: 364, endPoint x: 321, endPoint y: 259, distance: 110.2
click at [321, 259] on fieldset "Job Details Job type * Freelance Full-Time Internship Part-Time Job Title * Des…" at bounding box center [541, 260] width 463 height 600
paste textarea "• Bachelor’s degree in a design field, required • 1-3 years’ experience in the …"
click at [424, 351] on textarea "Description *" at bounding box center [540, 241] width 433 height 278
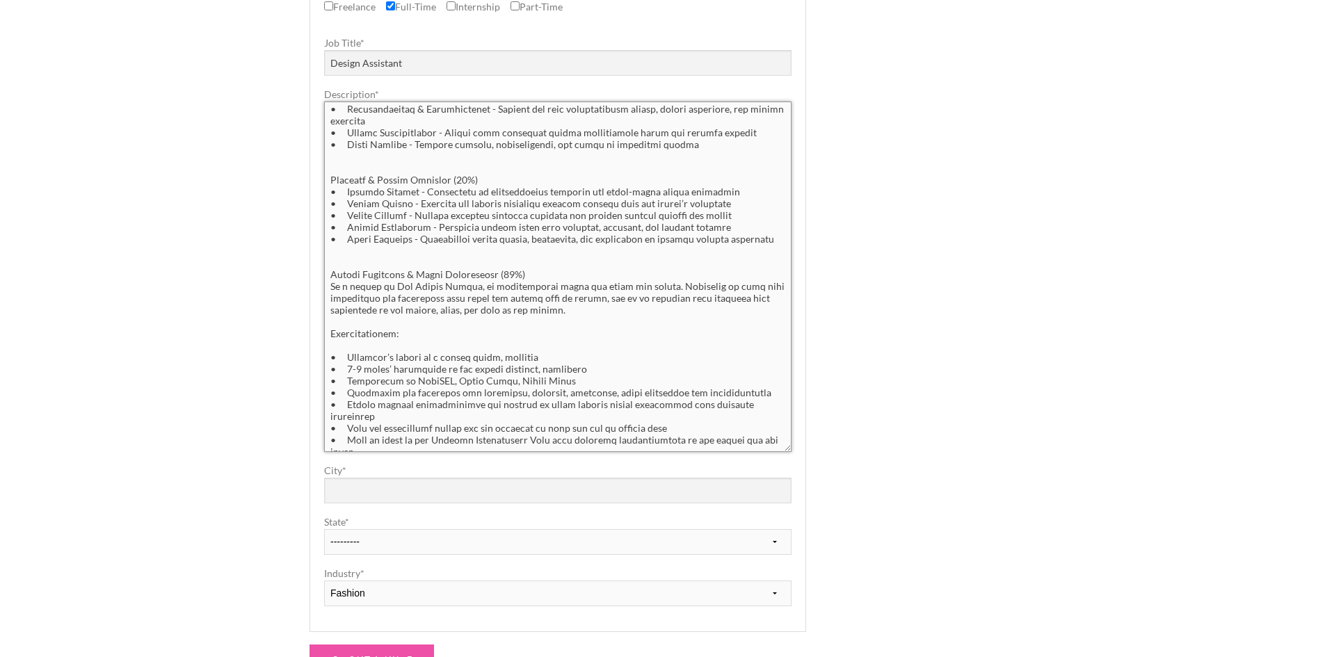
scroll to position [138, 0]
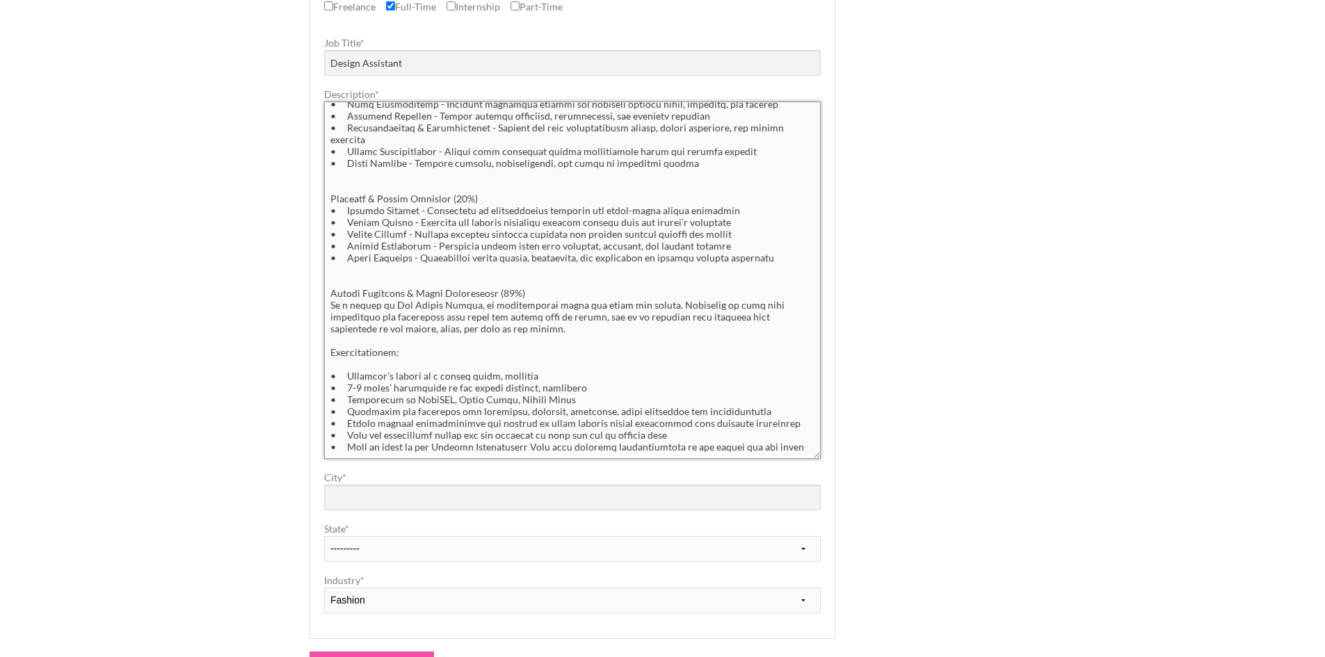
drag, startPoint x: 753, startPoint y: 376, endPoint x: 817, endPoint y: 455, distance: 101.5
click at [817, 455] on textarea "Description *" at bounding box center [572, 281] width 497 height 358
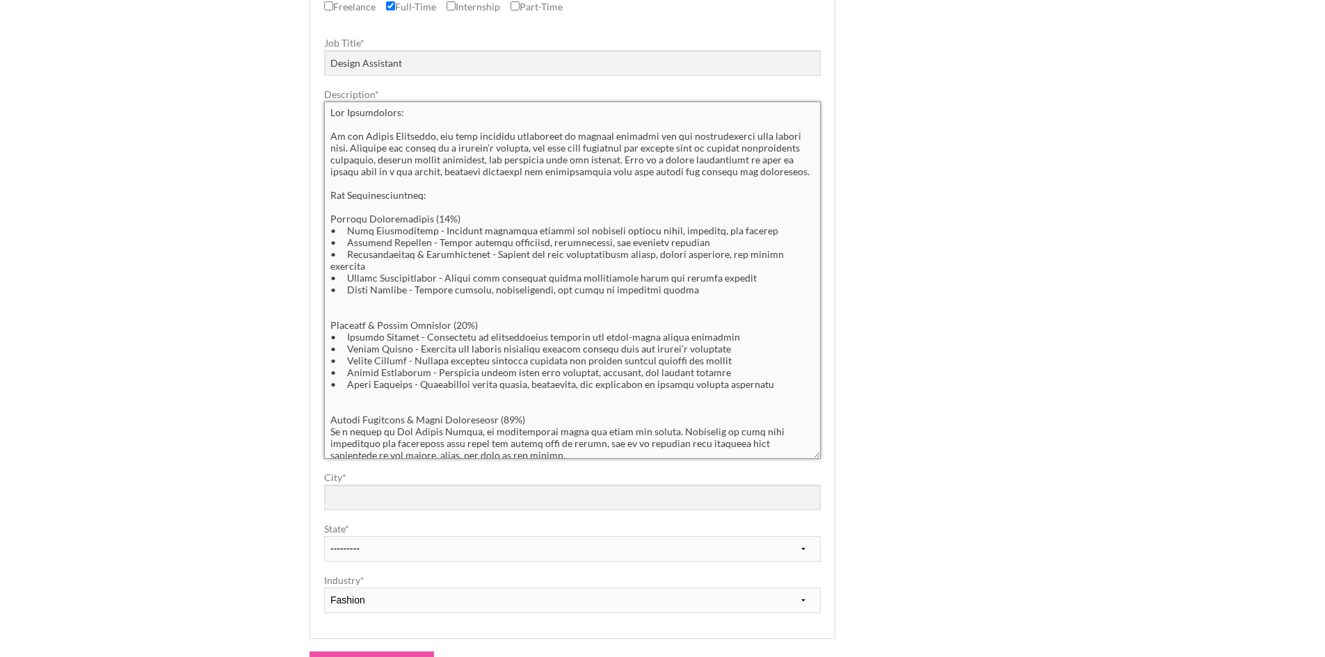
scroll to position [0, 0]
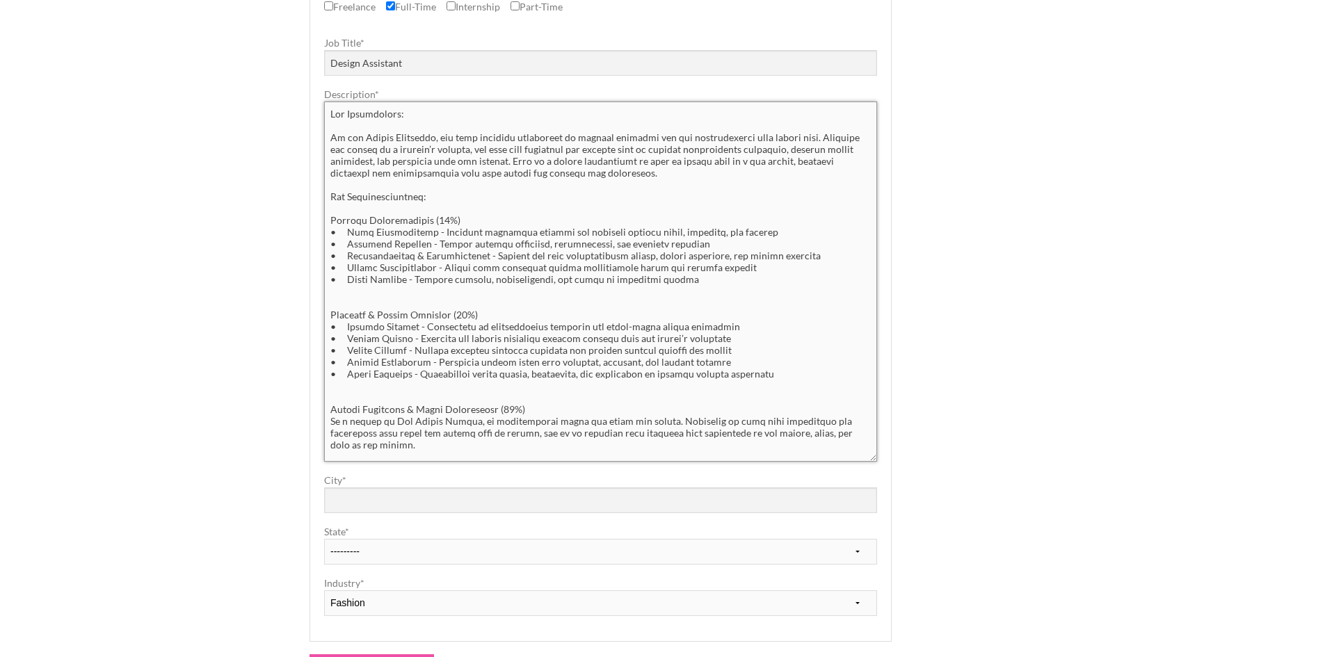
drag, startPoint x: 816, startPoint y: 451, endPoint x: 872, endPoint y: 454, distance: 56.4
click at [872, 454] on textarea "Description *" at bounding box center [600, 282] width 553 height 360
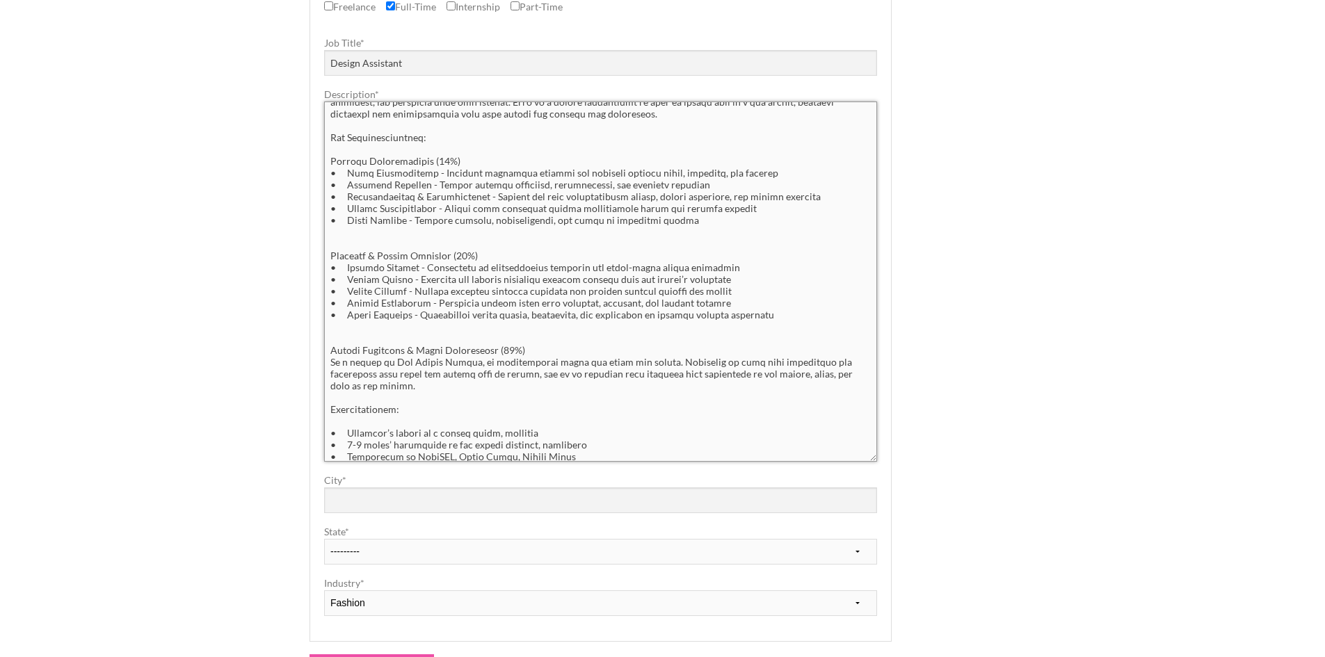
scroll to position [125, 0]
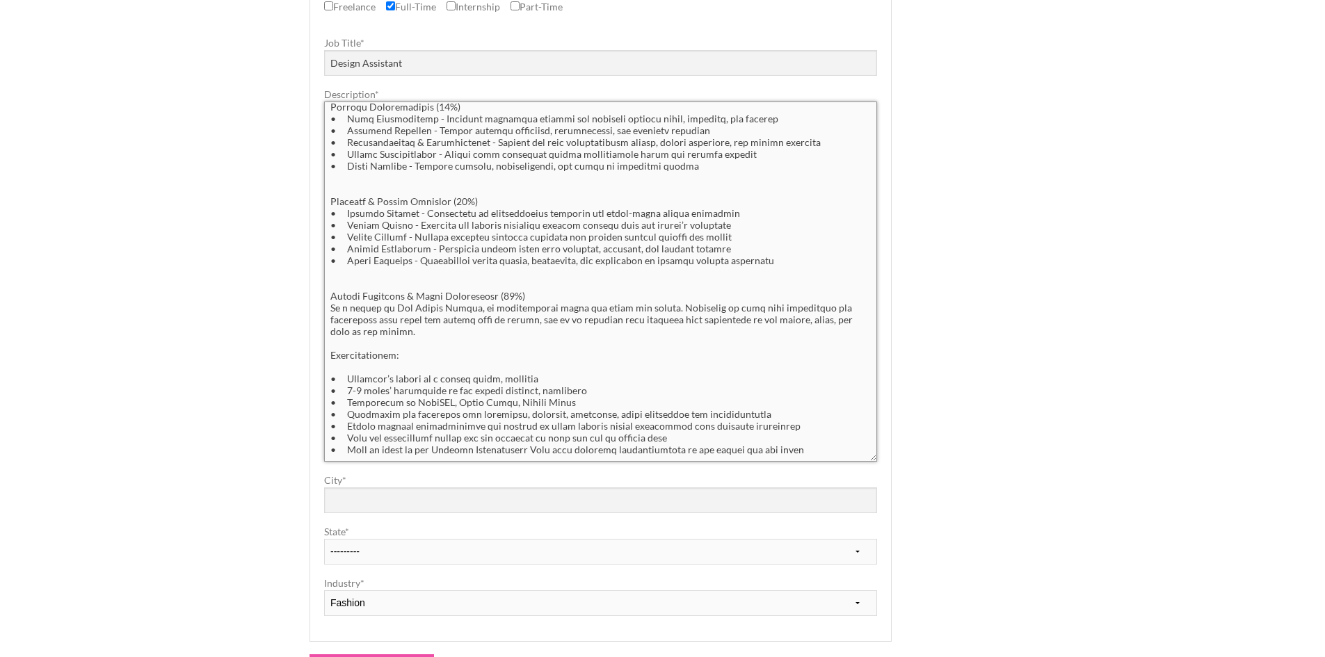
type textarea "The Opportunity: As the Design Assistant, you will directly contribute to ongoi…"
click at [400, 508] on input "City *" at bounding box center [600, 501] width 553 height 26
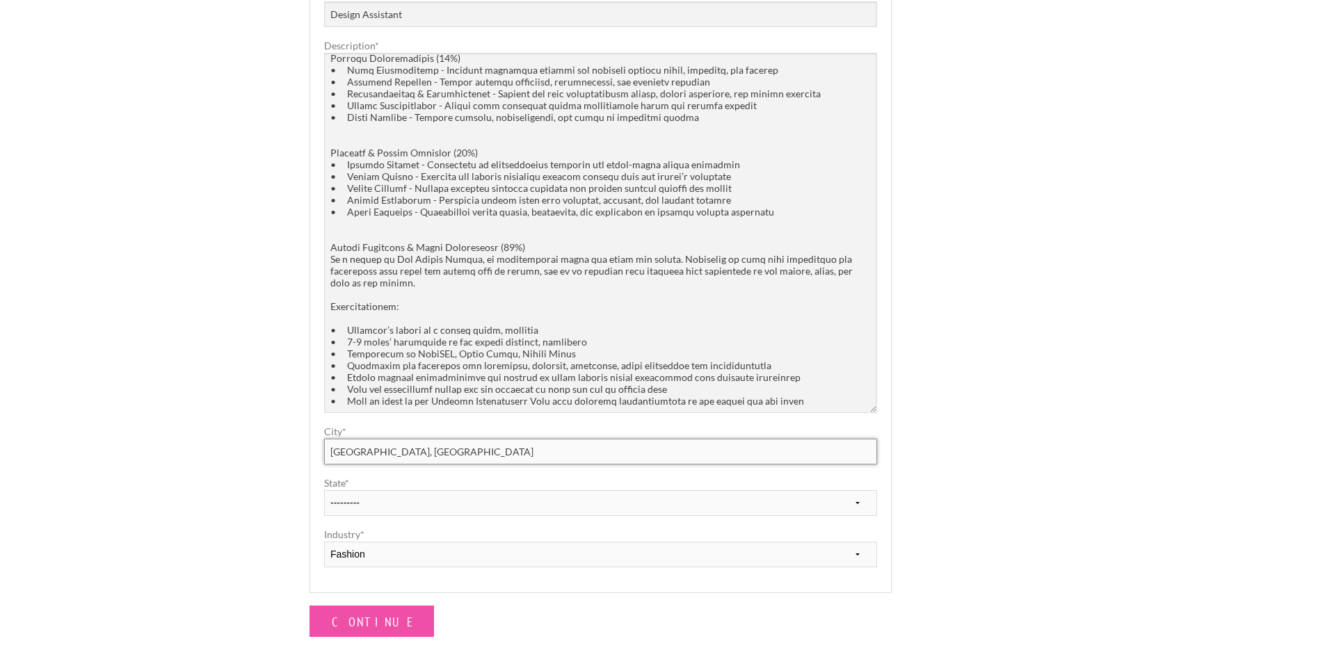
scroll to position [583, 0]
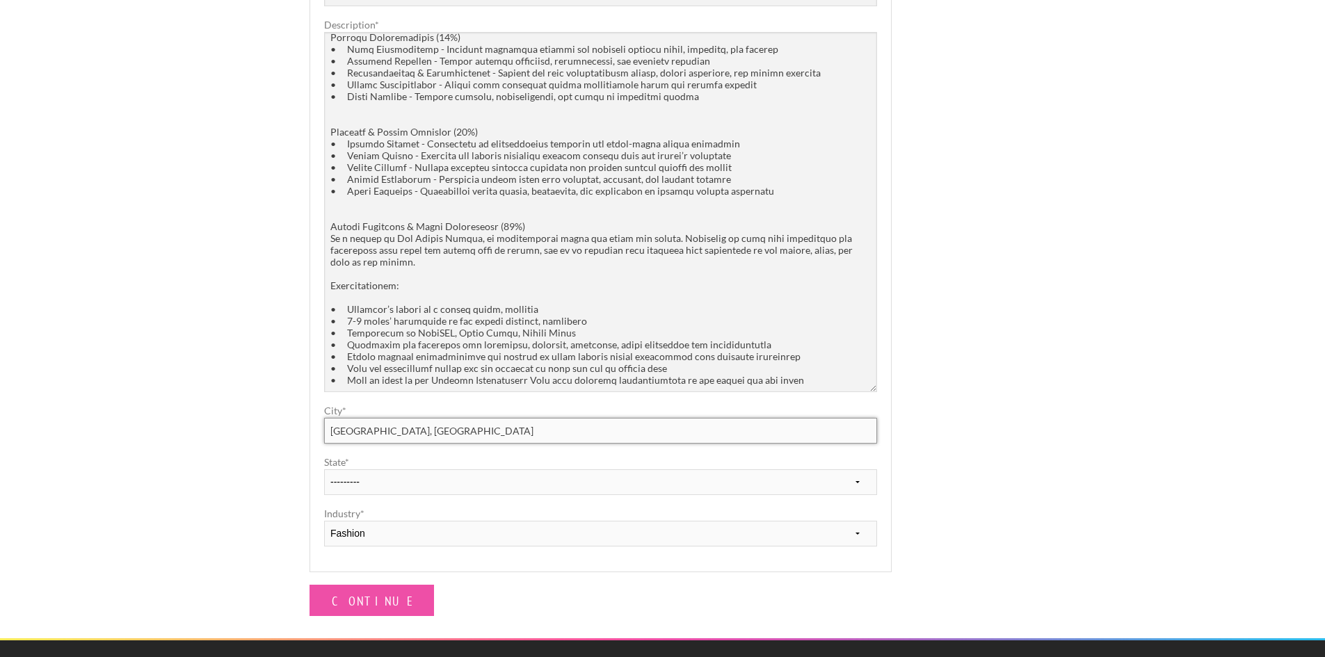
click at [433, 428] on input "Doylestown, PA" at bounding box center [600, 431] width 553 height 26
type input "[GEOGRAPHIC_DATA]"
click at [395, 471] on select "--------- Alabama Alaska Arizona Arkansas California Carolina CA via Colorado C…" at bounding box center [600, 483] width 553 height 26
select select "25"
click at [324, 470] on select "--------- Alabama Alaska Arizona Arkansas California Carolina CA via Colorado C…" at bounding box center [600, 483] width 553 height 26
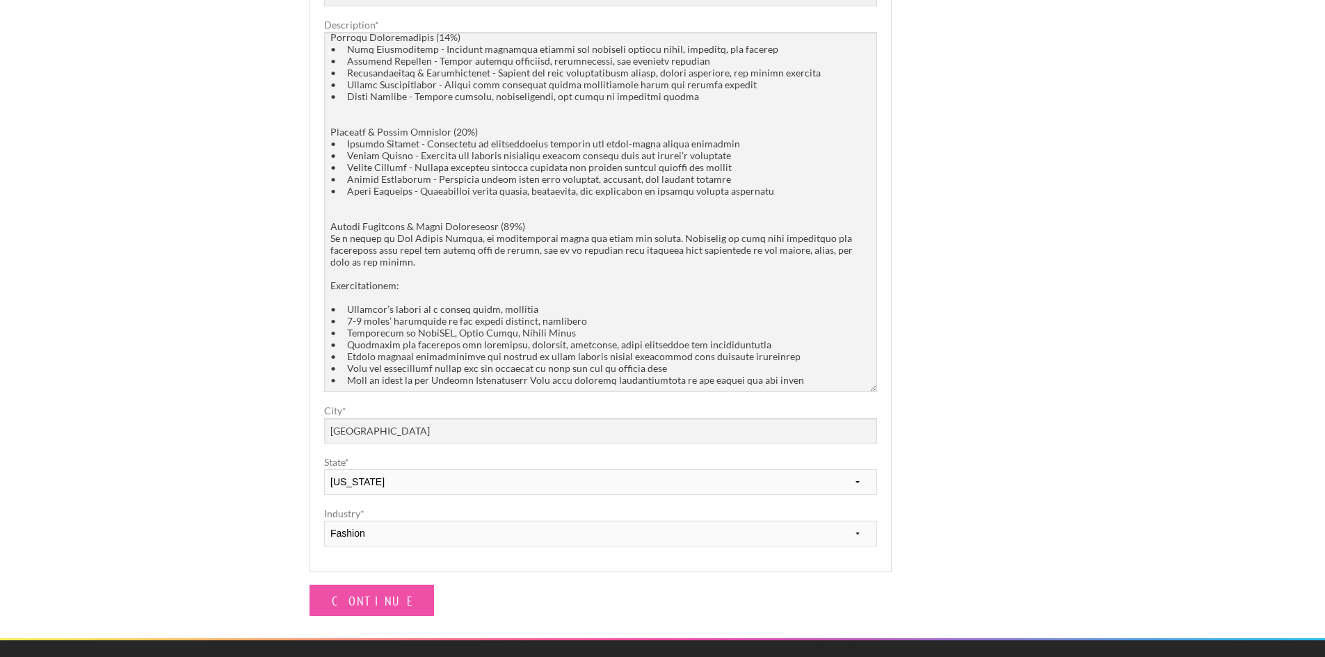
click at [230, 480] on div "Employers My Account Log Out The Creative Loft Search Jobs Browse Jobs Get Help…" at bounding box center [662, 155] width 1325 height 1476
click at [349, 534] on select "Fashion Interior Design Photography Event Planning Entertainment Music Advertis…" at bounding box center [600, 534] width 553 height 26
select select "2"
click at [324, 521] on select "Fashion Interior Design Photography Event Planning Entertainment Music Advertis…" at bounding box center [600, 534] width 553 height 26
click at [213, 447] on div "Employers My Account Log Out The Creative Loft Search Jobs Browse Jobs Get Help…" at bounding box center [662, 155] width 1325 height 1476
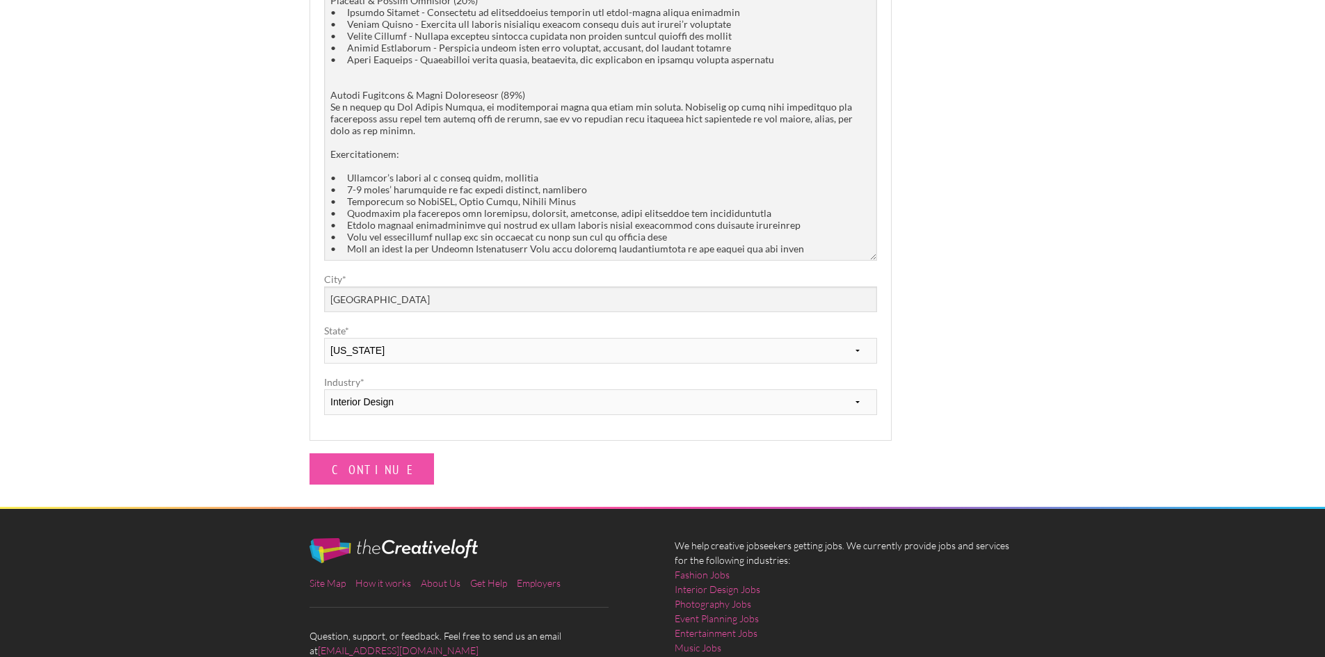
scroll to position [722, 0]
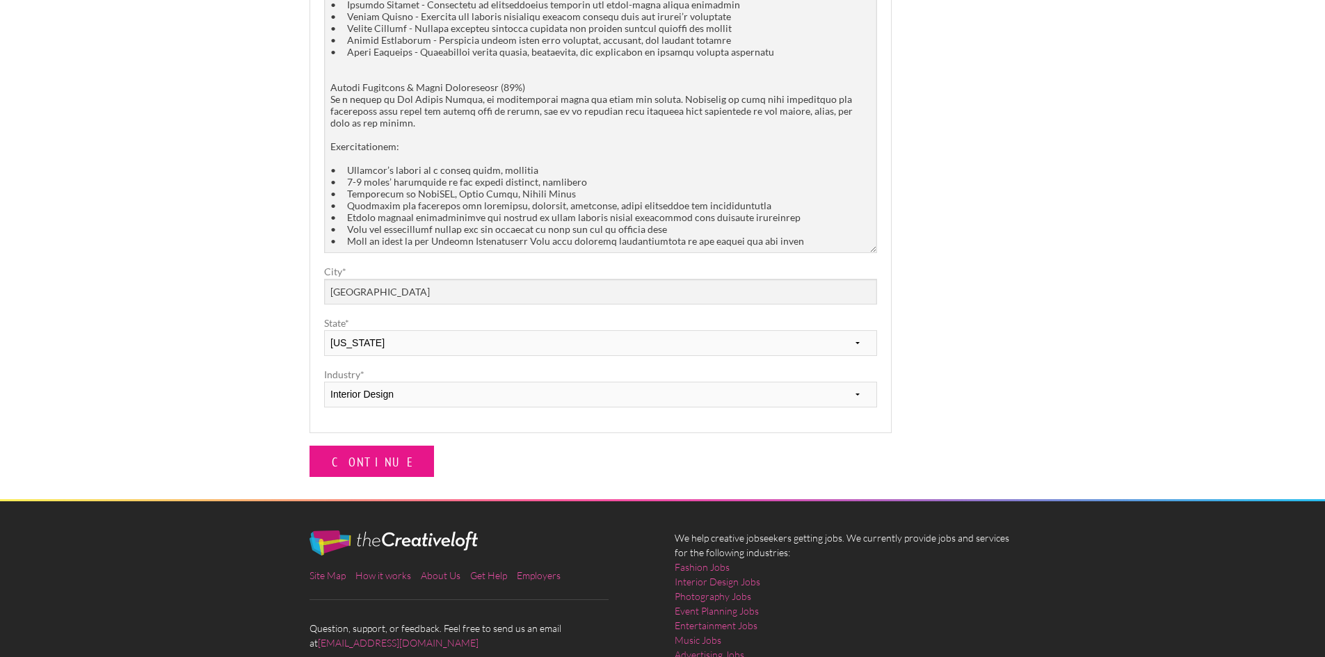
click at [361, 449] on input "Continue" at bounding box center [372, 461] width 125 height 31
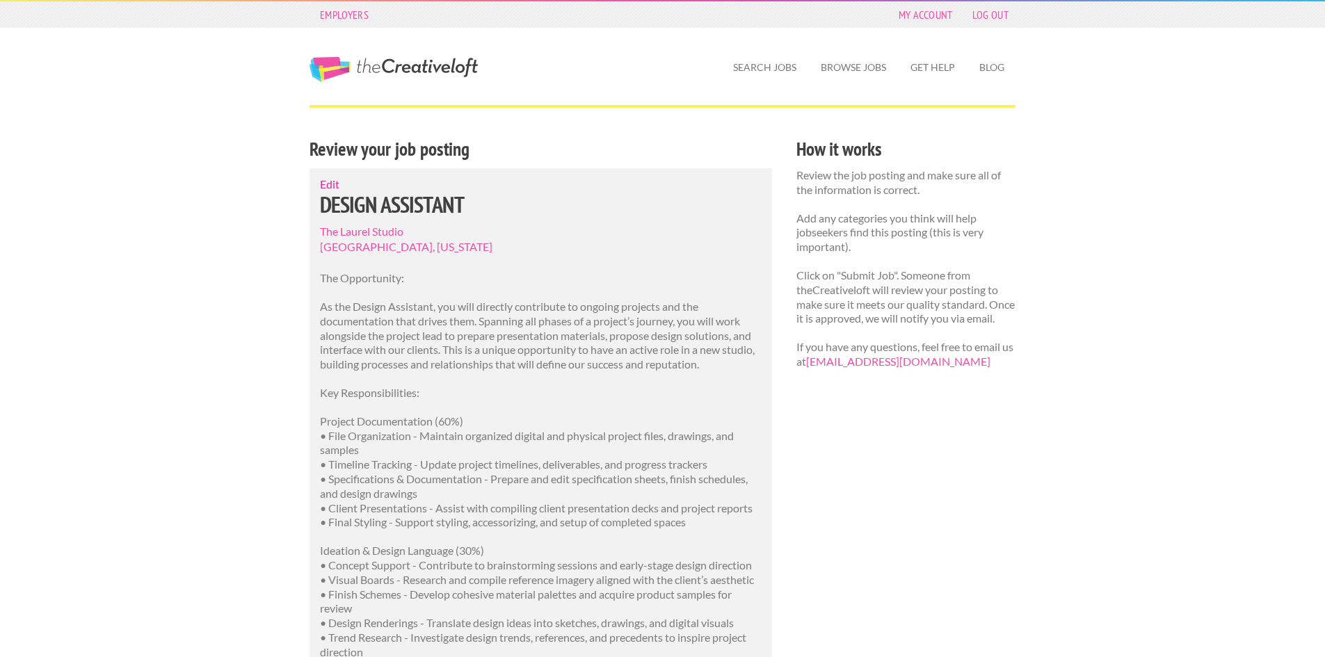
click at [330, 186] on link "Edit" at bounding box center [329, 183] width 19 height 13
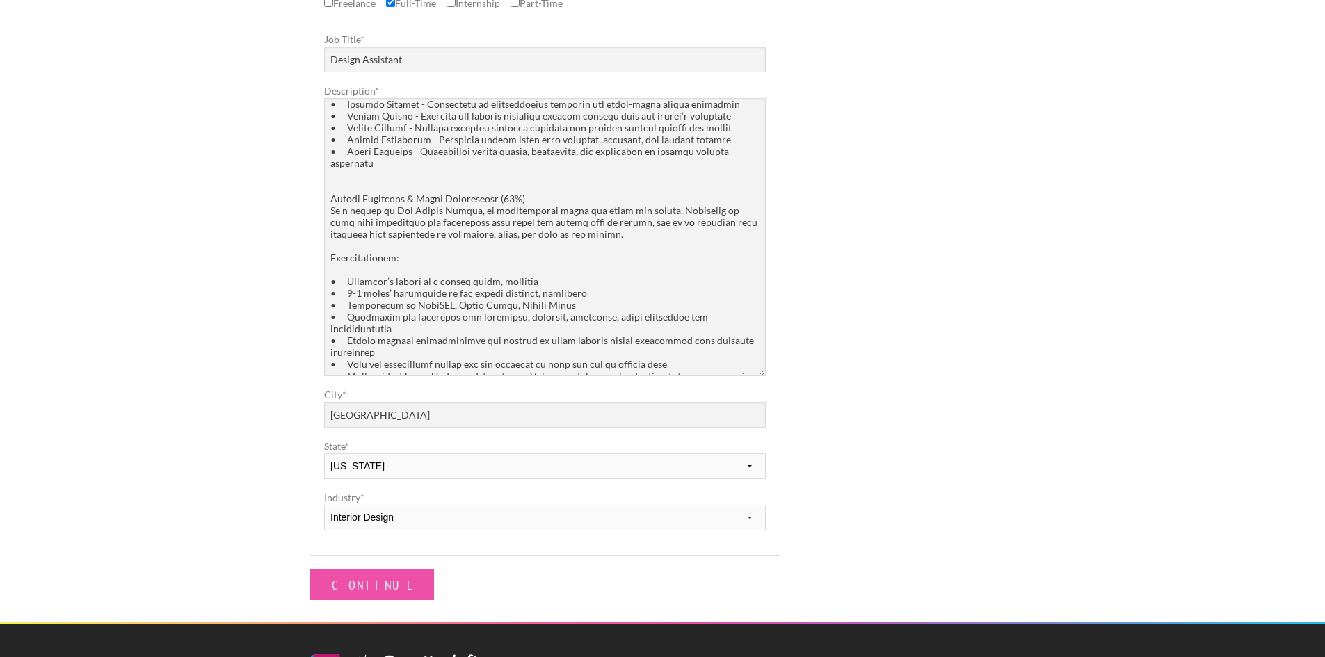
scroll to position [487, 0]
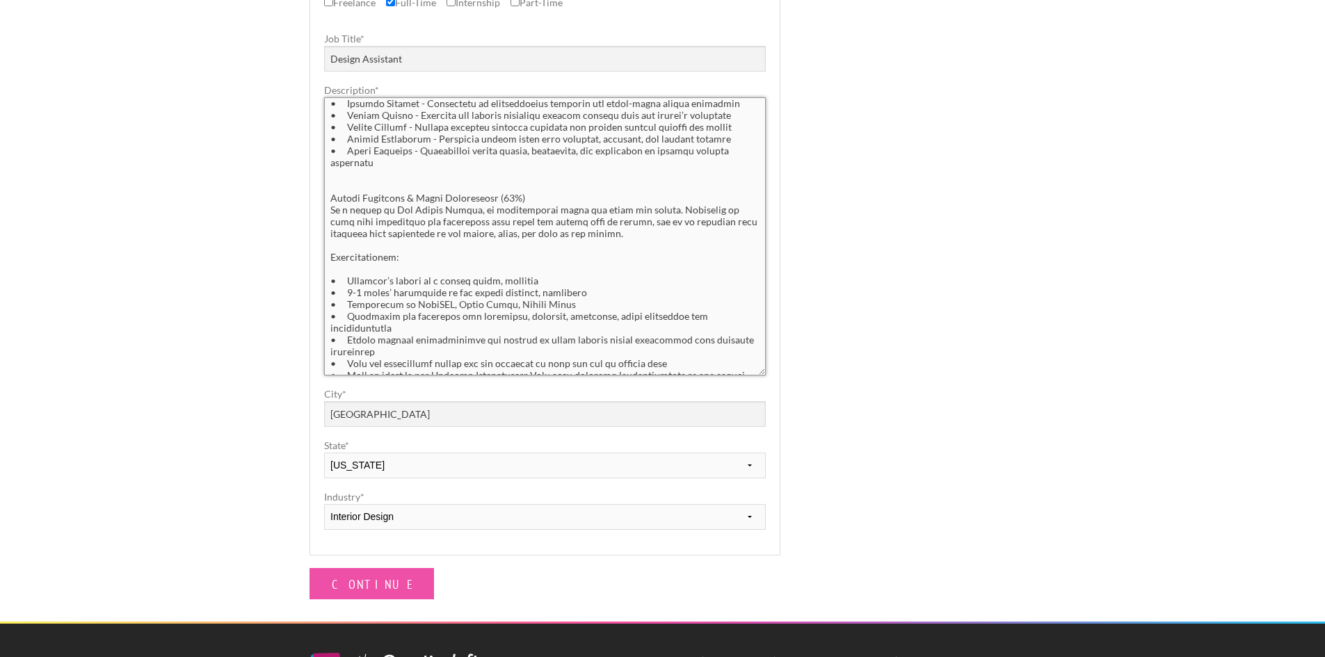
click at [402, 364] on textarea "Description *" at bounding box center [545, 236] width 442 height 278
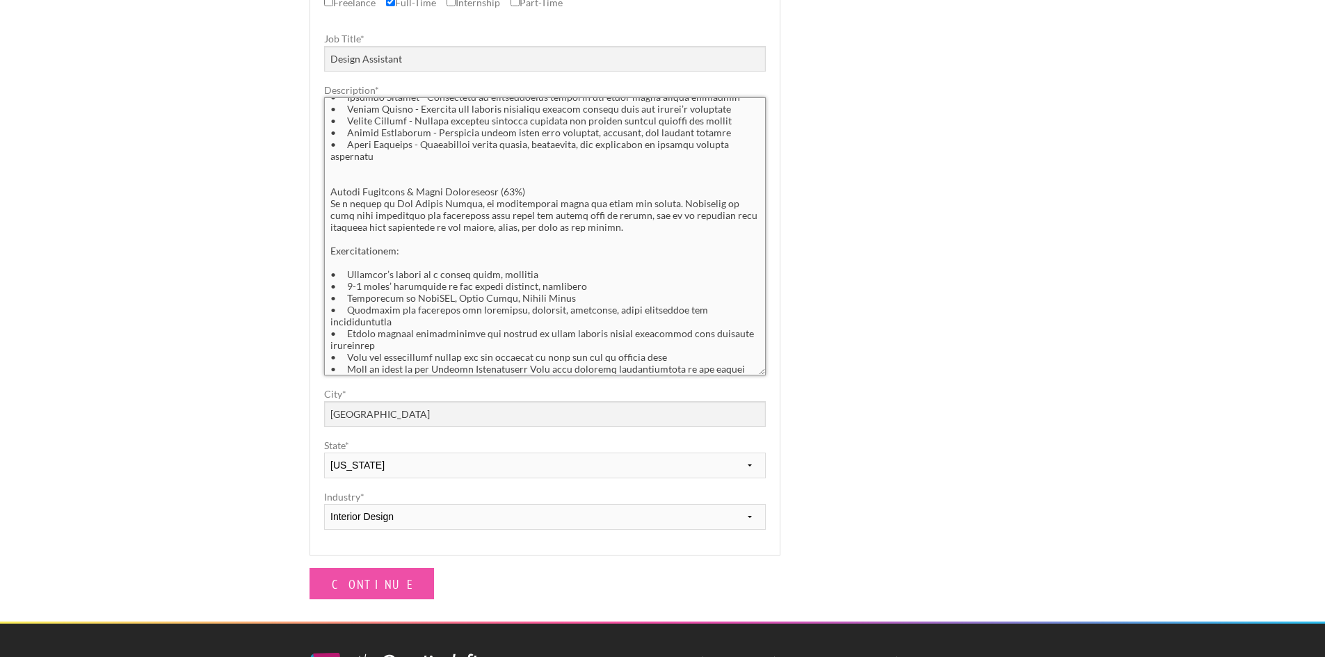
scroll to position [273, 0]
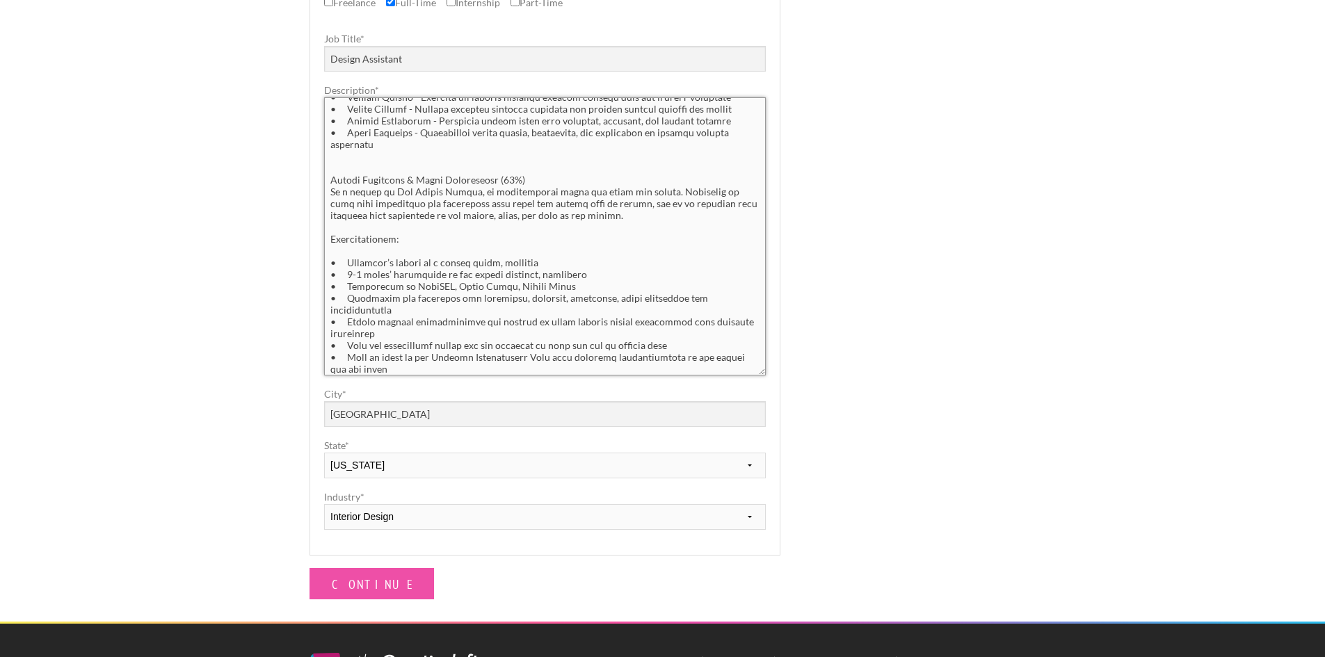
click at [355, 370] on textarea "Description *" at bounding box center [545, 236] width 442 height 278
paste textarea "Please send resume and portfolio to info@thelaurel.studio for consideration."
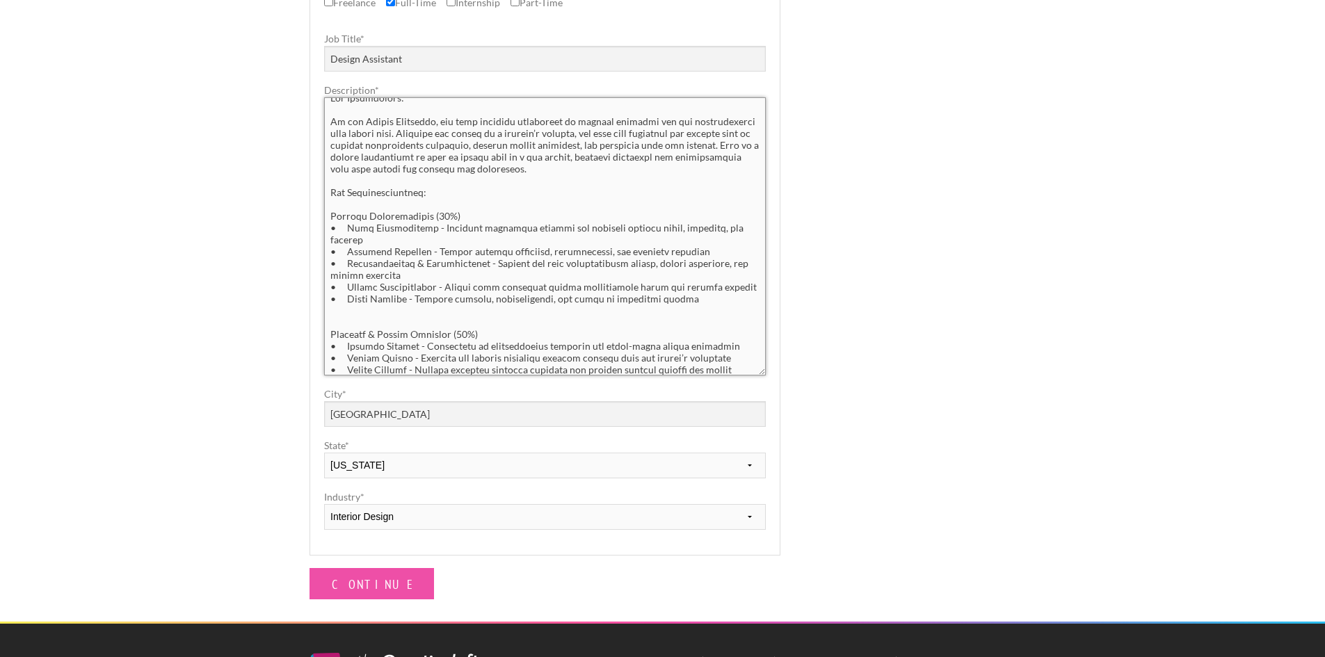
scroll to position [0, 0]
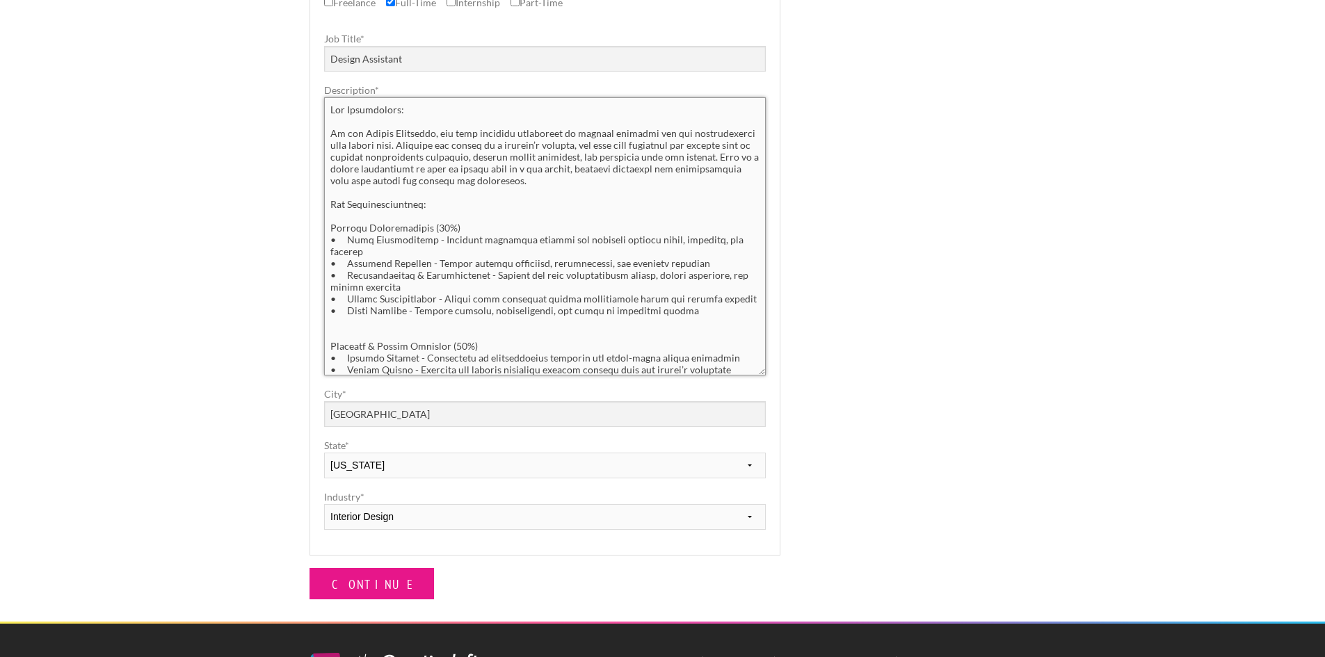
type textarea "The Opportunity: As the Design Assistant, you will directly contribute to ongoi…"
click at [359, 595] on input "Continue" at bounding box center [372, 583] width 125 height 31
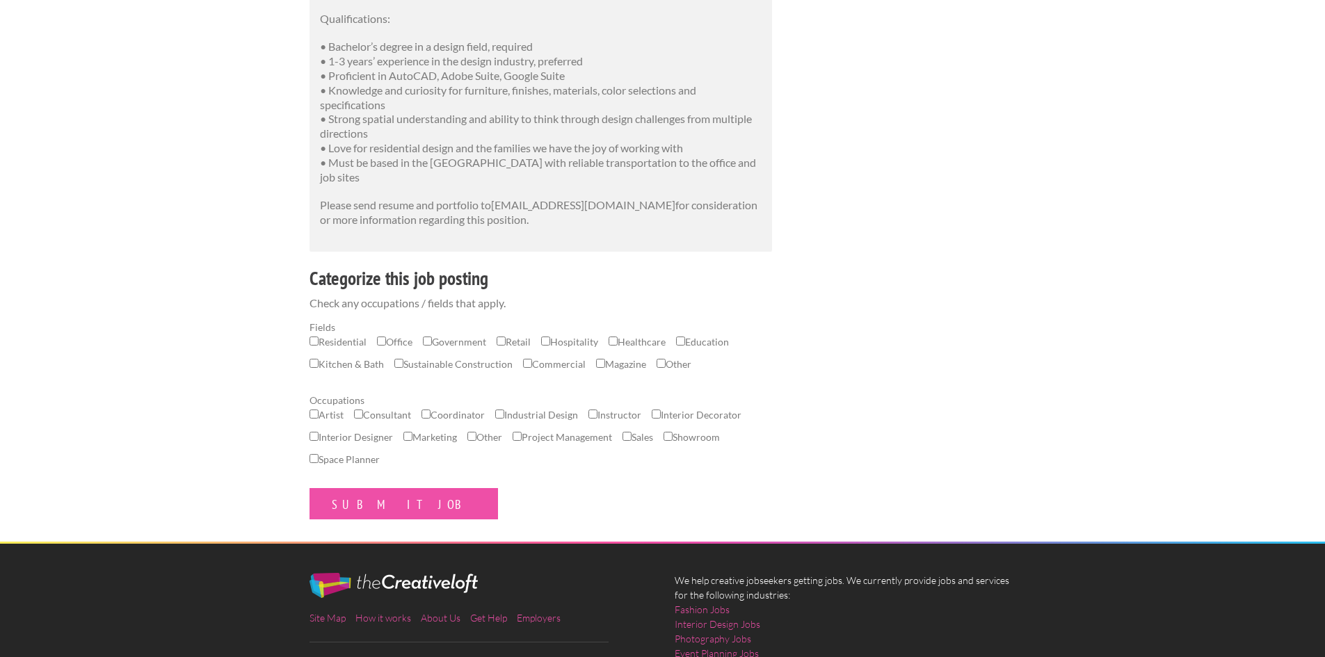
scroll to position [765, 0]
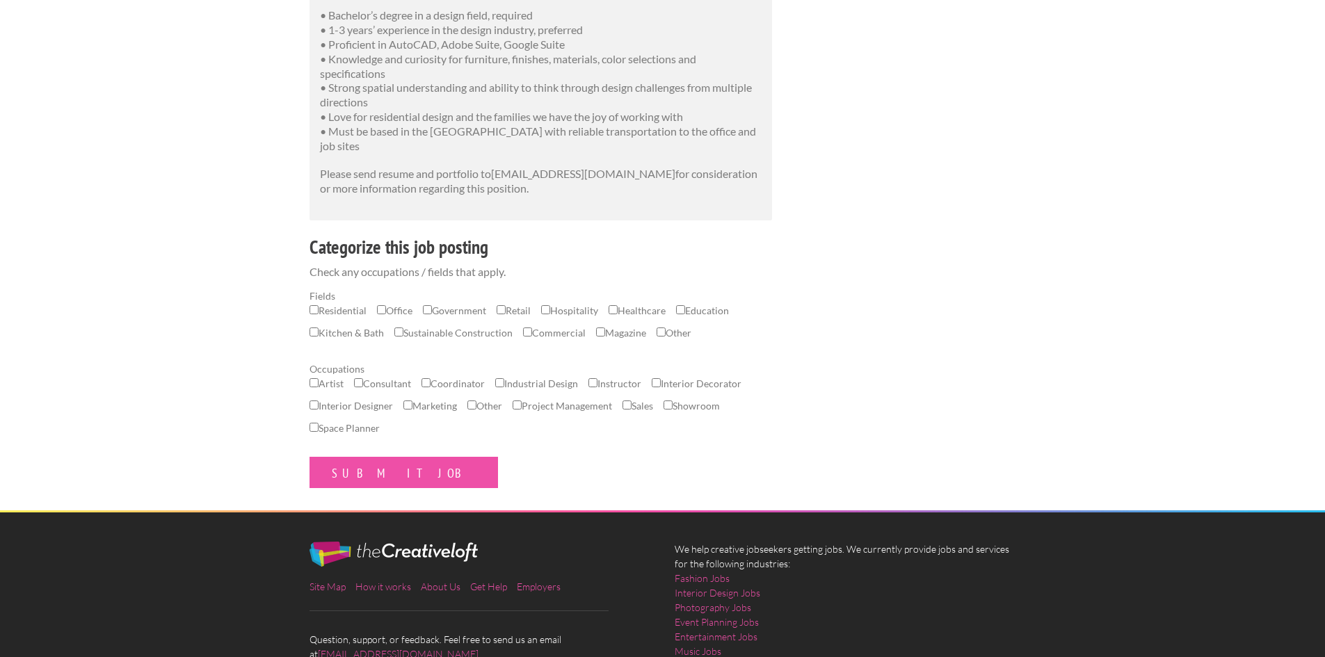
click at [317, 314] on input "Residential" at bounding box center [314, 309] width 9 height 9
checkbox input "true"
click at [312, 337] on input "Kitchen & Bath" at bounding box center [314, 332] width 9 height 9
checkbox input "true"
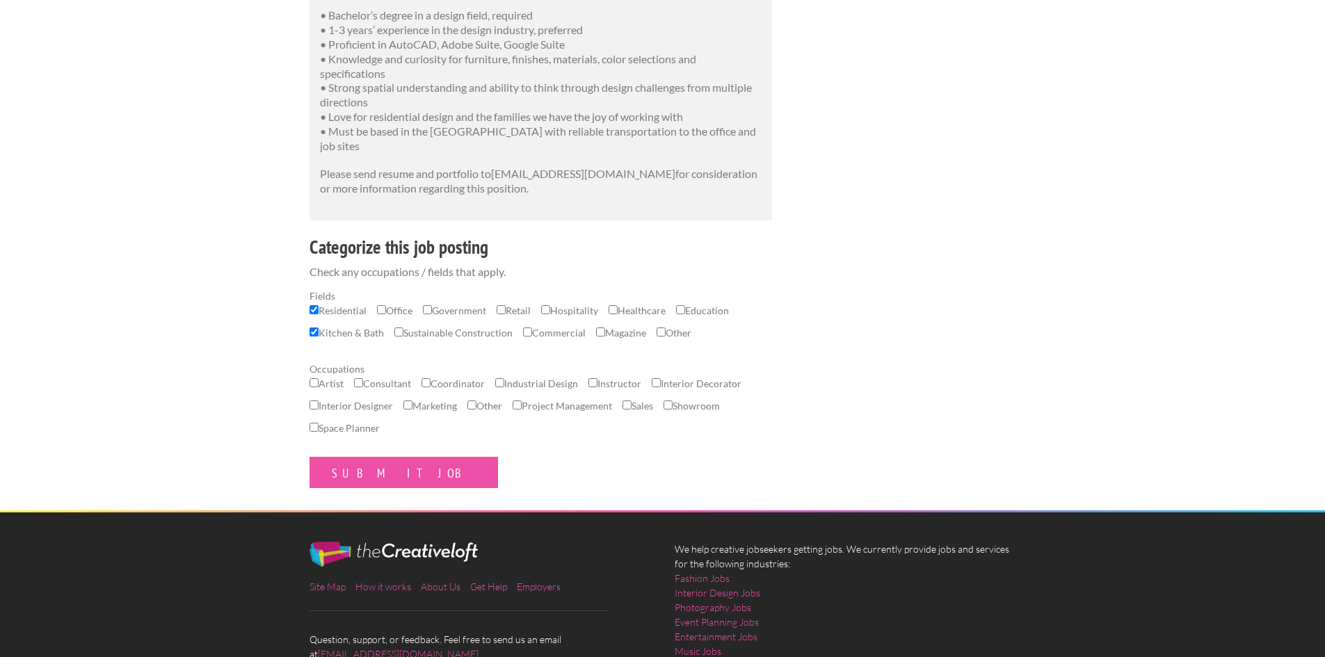
click at [661, 387] on input "Interior Decorator" at bounding box center [656, 382] width 9 height 9
checkbox input "true"
click at [325, 419] on label "Interior Designer" at bounding box center [351, 410] width 83 height 22
click at [319, 410] on input "Interior Designer" at bounding box center [314, 405] width 9 height 9
checkbox input "true"
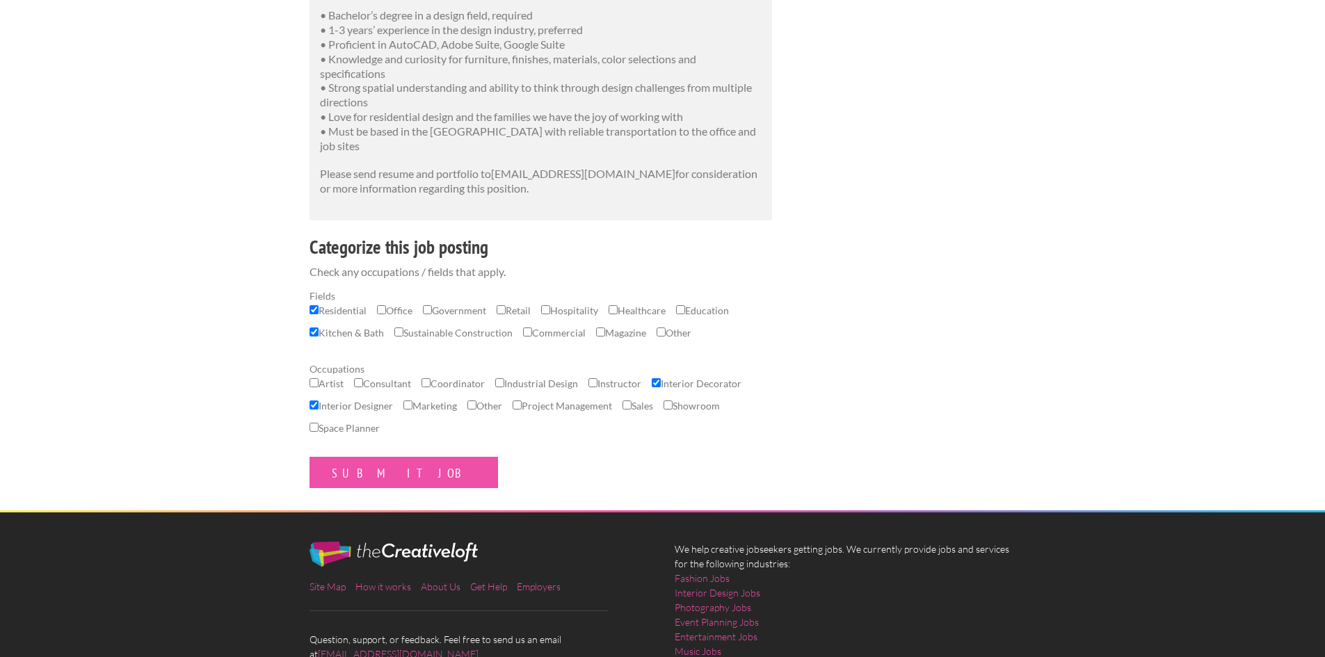
click at [586, 421] on label "Project Management" at bounding box center [562, 410] width 99 height 22
click at [522, 410] on input "Project Management" at bounding box center [517, 405] width 9 height 9
click at [572, 421] on label "Project Management" at bounding box center [562, 410] width 99 height 22
click at [522, 410] on input "Project Management" at bounding box center [517, 405] width 9 height 9
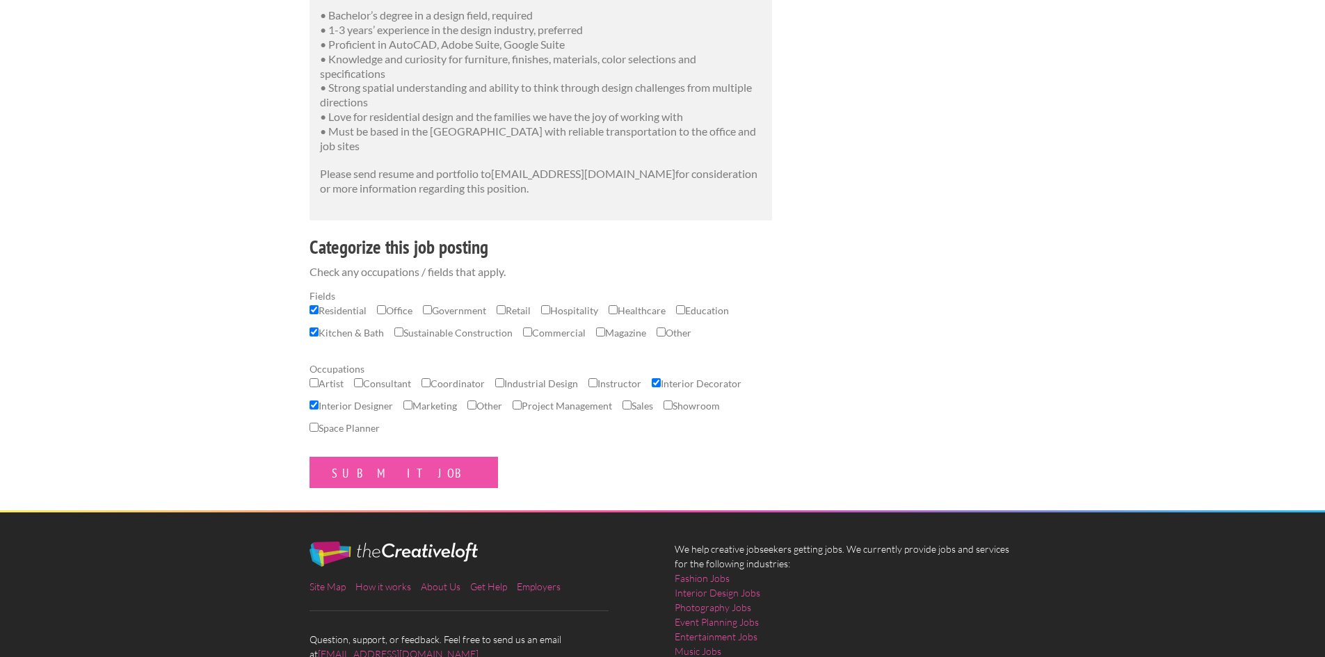
drag, startPoint x: 533, startPoint y: 463, endPoint x: 540, endPoint y: 428, distance: 36.2
click at [533, 457] on form "Fields Residential Office Government Retail Hospitality Healthcare Education Ki…" at bounding box center [541, 389] width 463 height 200
click at [542, 421] on label "Project Management" at bounding box center [562, 410] width 99 height 22
click at [522, 410] on input "Project Management" at bounding box center [517, 405] width 9 height 9
click at [577, 421] on label "Project Management" at bounding box center [562, 410] width 99 height 22
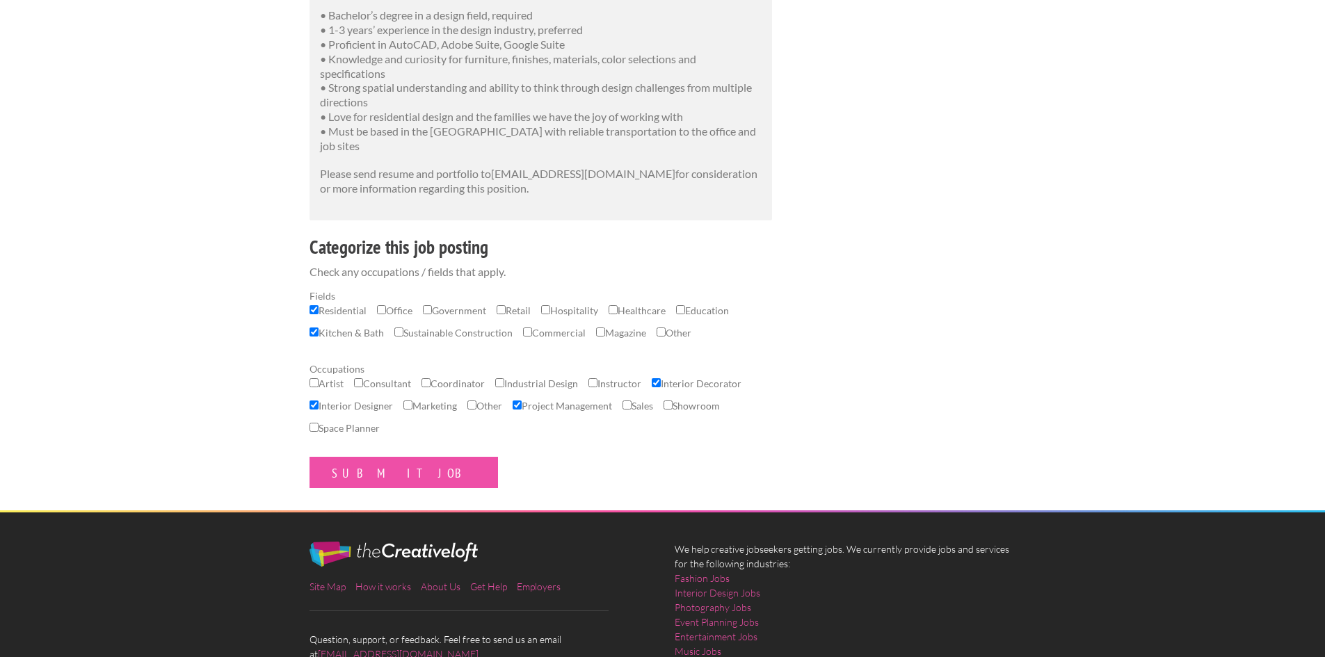
click at [522, 410] on input "Project Management" at bounding box center [517, 405] width 9 height 9
checkbox input "false"
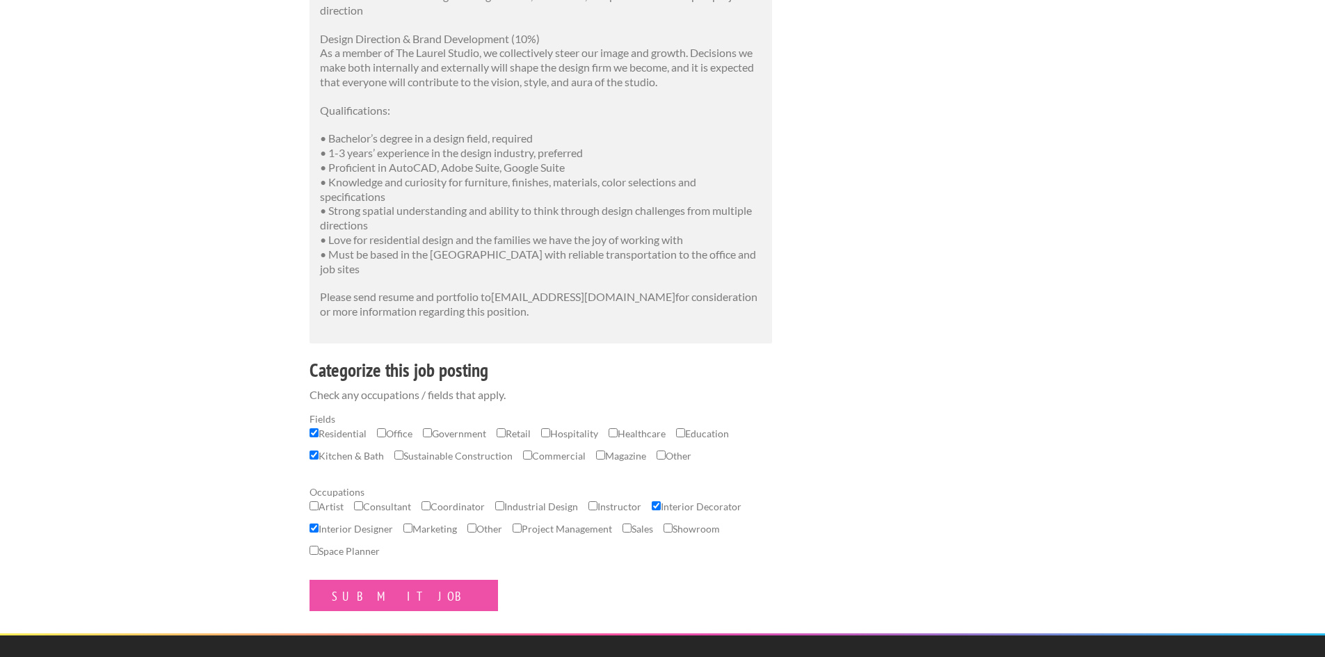
scroll to position [835, 0]
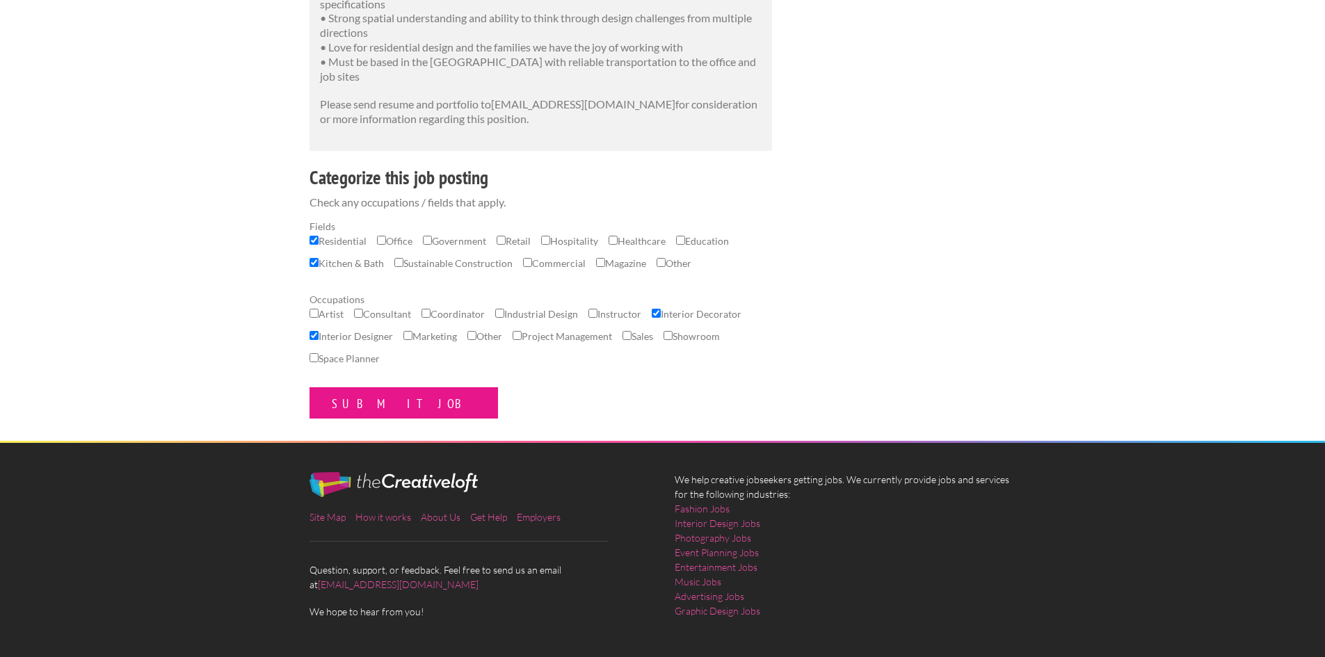
click at [348, 419] on input "Submit Job" at bounding box center [404, 402] width 189 height 31
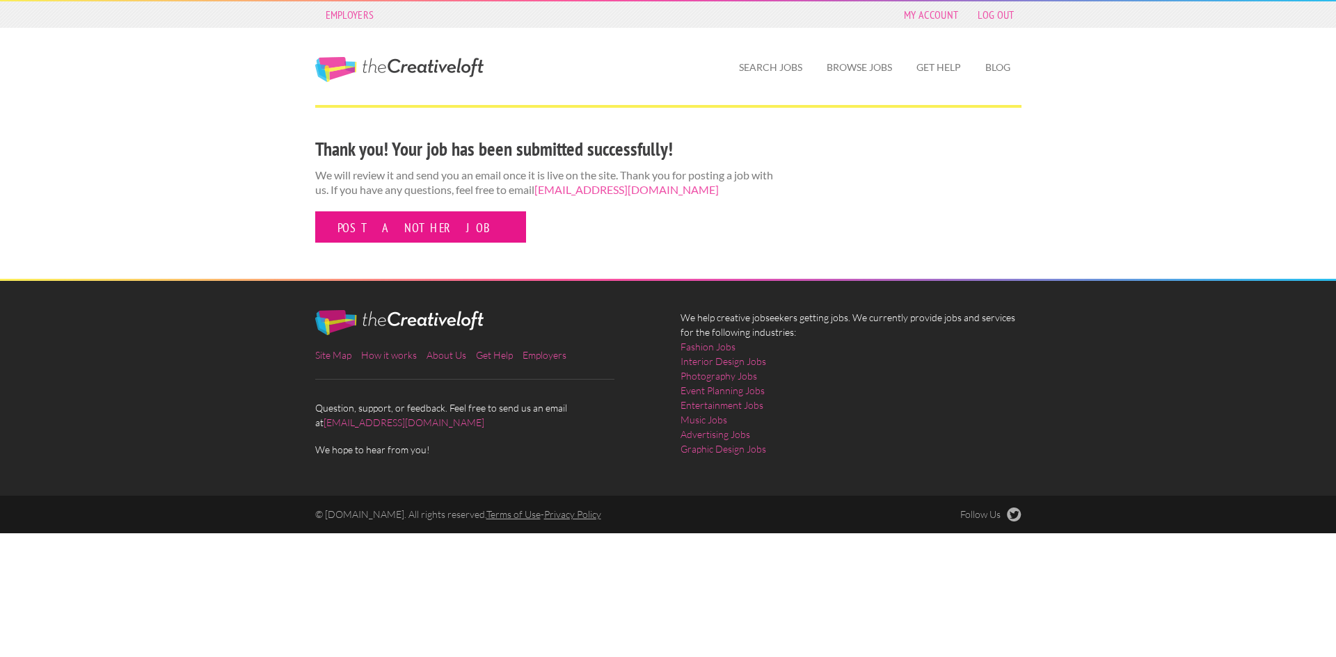
click at [349, 220] on link "Post another job" at bounding box center [420, 226] width 211 height 31
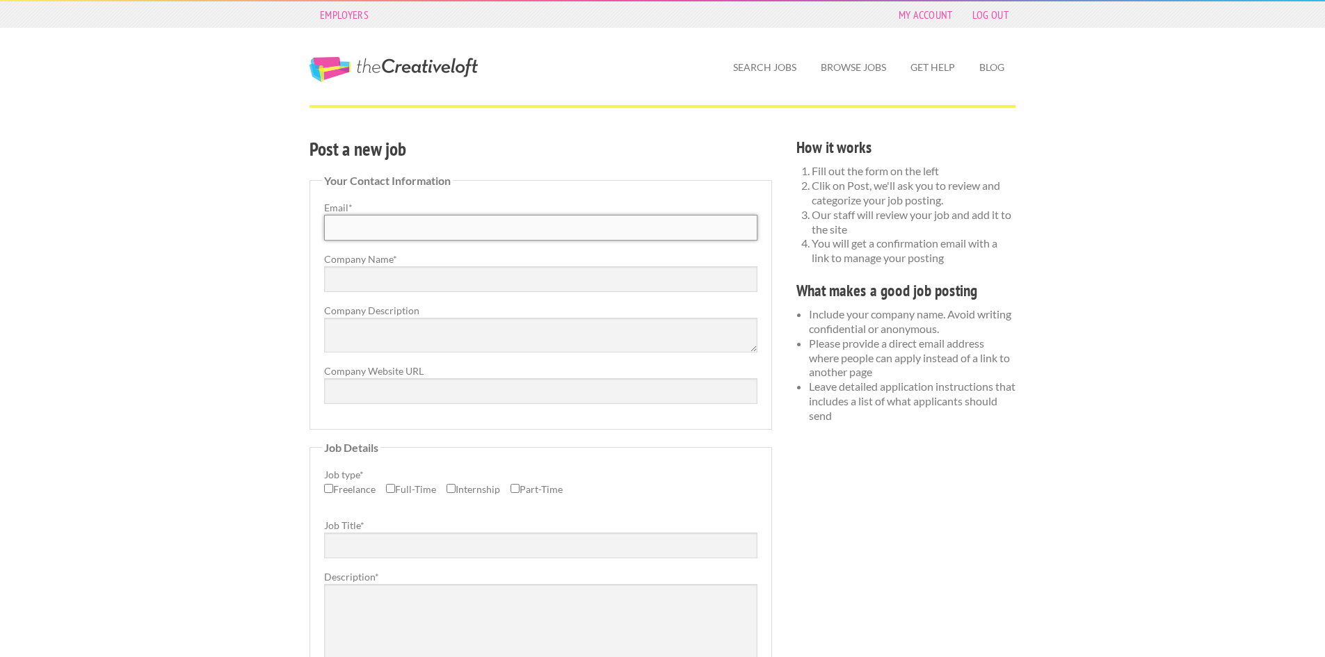
click at [342, 231] on input "Email *" at bounding box center [540, 228] width 433 height 26
type input "[EMAIL_ADDRESS][DOMAIN_NAME]"
click at [389, 283] on input "Company Name *" at bounding box center [540, 279] width 433 height 26
type input "The Laurel Studio"
click at [404, 339] on textarea "Company Description" at bounding box center [540, 335] width 433 height 35
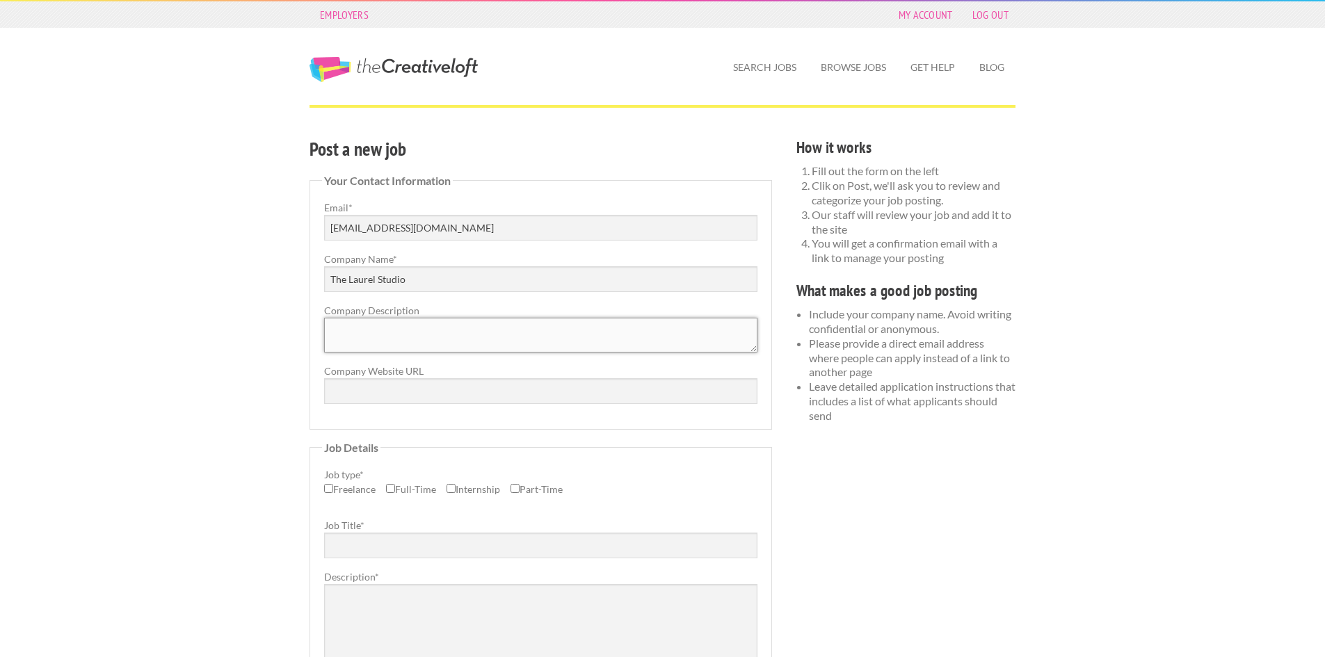
click at [465, 344] on textarea "Company Description" at bounding box center [540, 335] width 433 height 35
paste textarea "The Laurel Studio is an emerging, full-service interior design firm based in [G…"
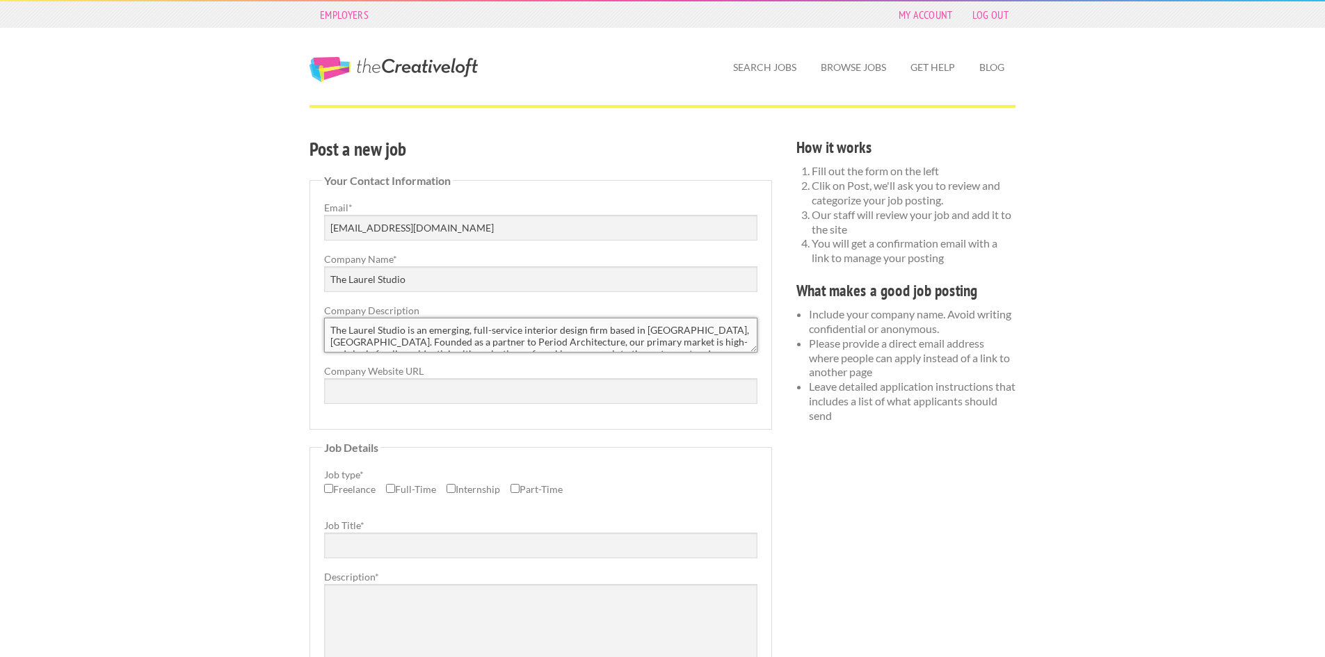
scroll to position [19, 0]
type textarea "The Laurel Studio is an emerging, full-service interior design firm based in Do…"
click at [444, 385] on input "Company Website URL" at bounding box center [540, 391] width 433 height 26
type input "https://www.thelaurel.studio/"
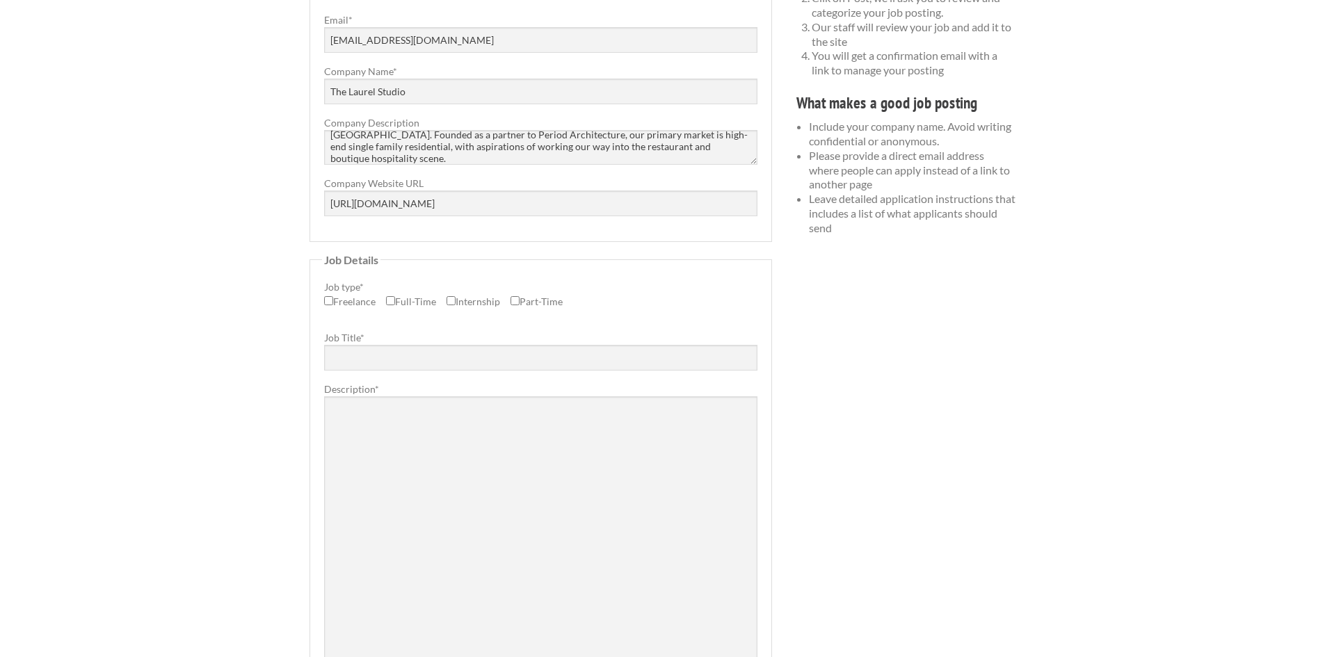
scroll to position [209, 0]
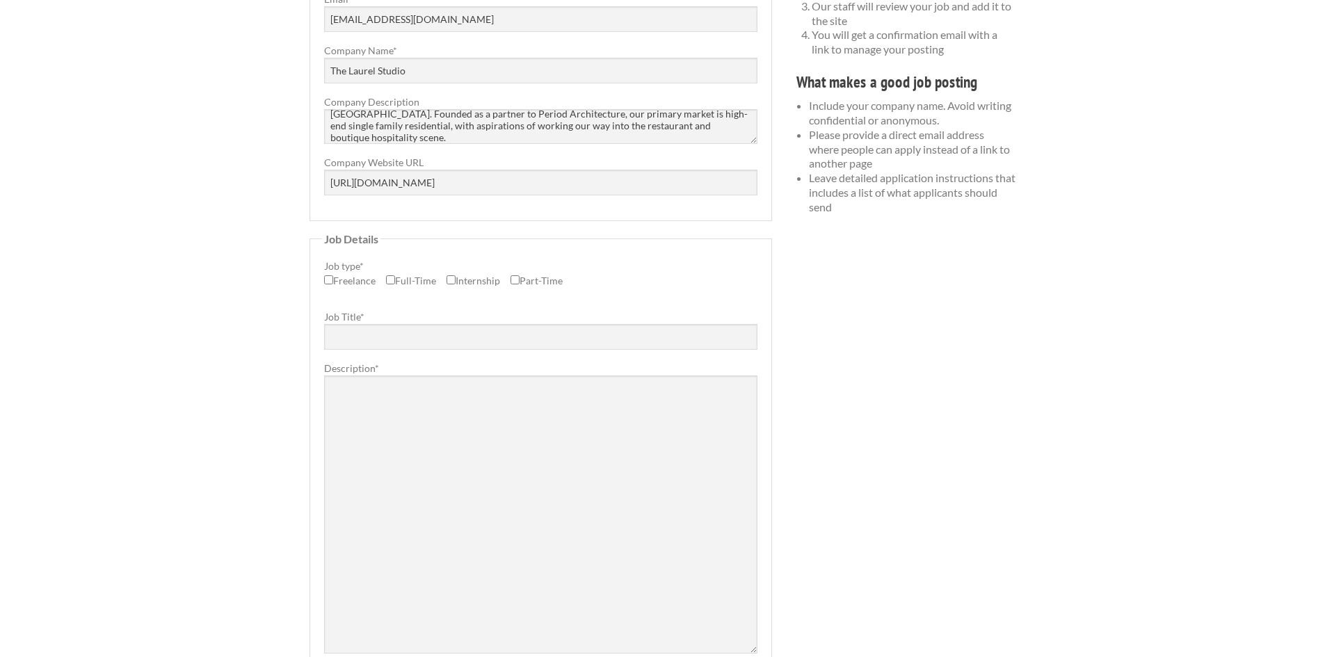
click at [387, 288] on label "Full-Time" at bounding box center [411, 284] width 50 height 22
click at [387, 285] on input "Full-Time" at bounding box center [390, 279] width 9 height 9
checkbox input "true"
click at [406, 327] on input "Job Title *" at bounding box center [540, 337] width 433 height 26
type input "Vendor & Client Coordinator"
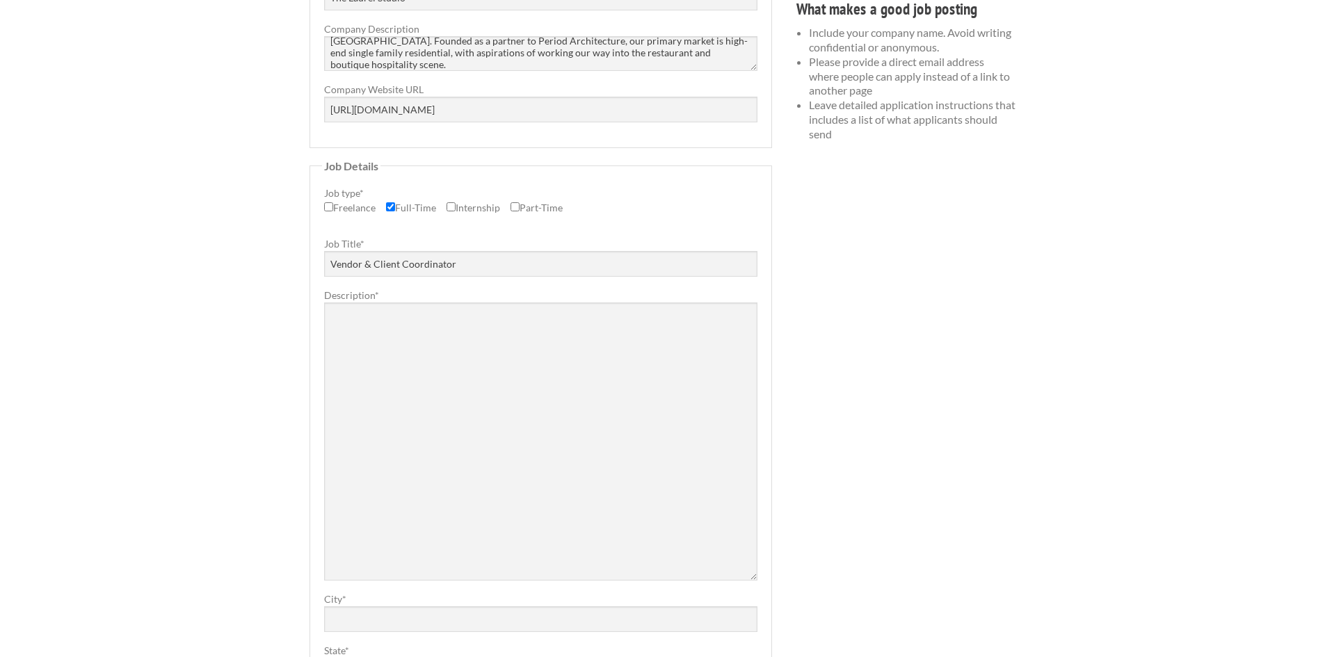
scroll to position [348, 0]
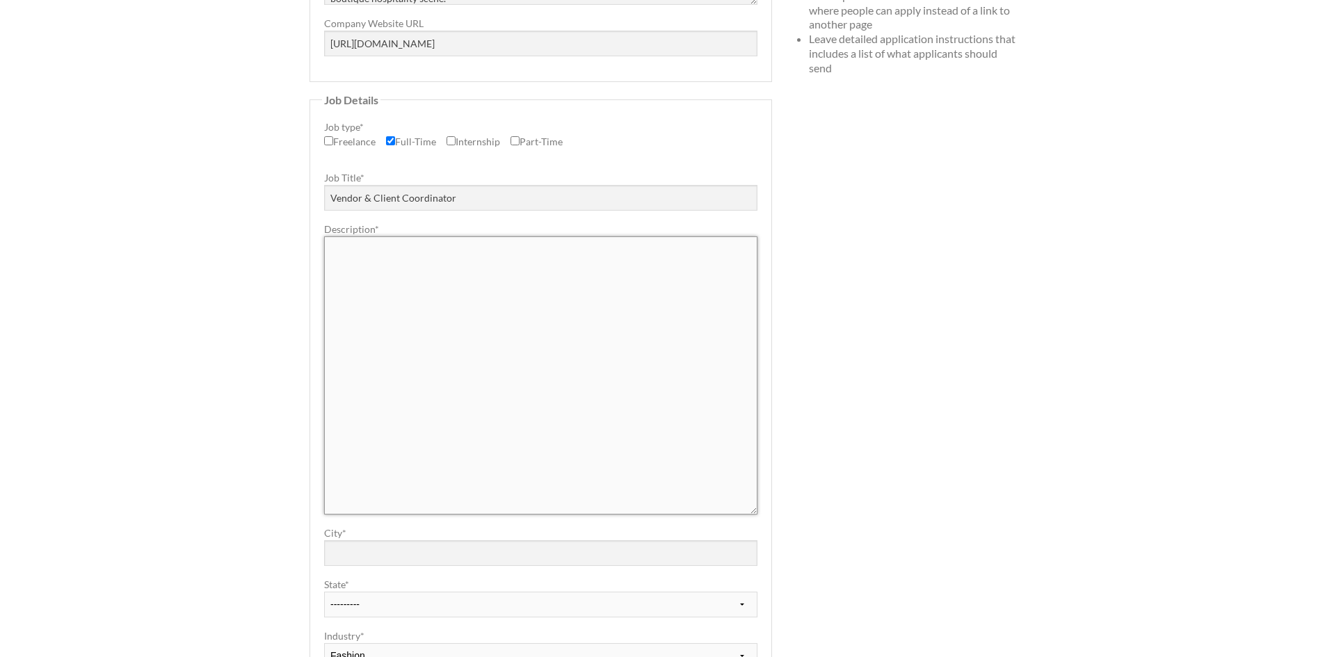
click at [403, 332] on textarea "Description *" at bounding box center [540, 376] width 433 height 278
paste textarea "The Opportunity As the Vendor & Client Coordinator, you will be the central hub…"
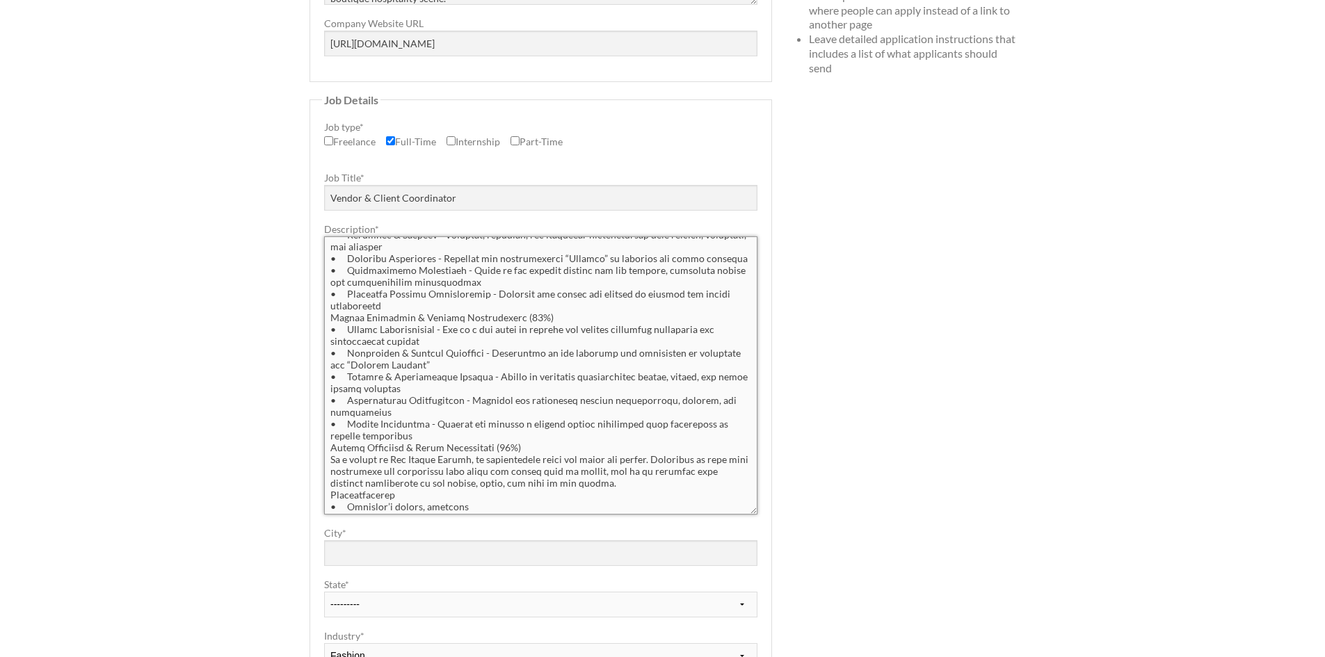
scroll to position [0, 0]
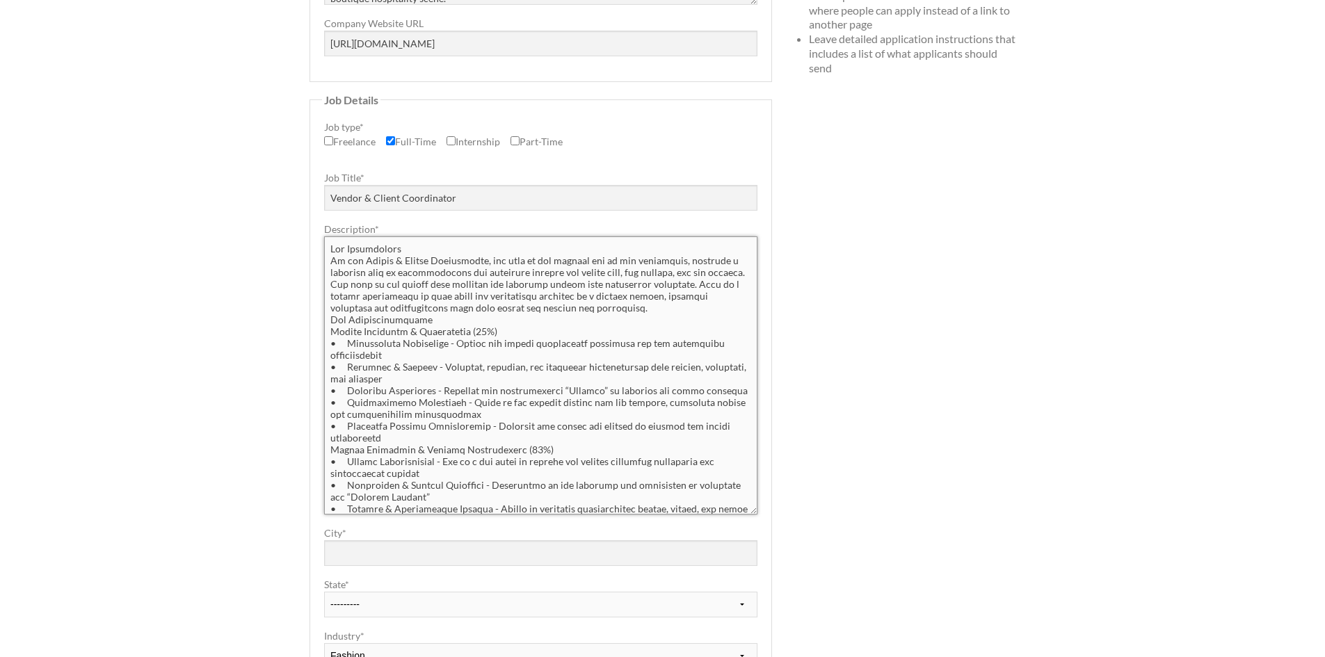
click at [402, 254] on textarea "Description *" at bounding box center [540, 376] width 433 height 278
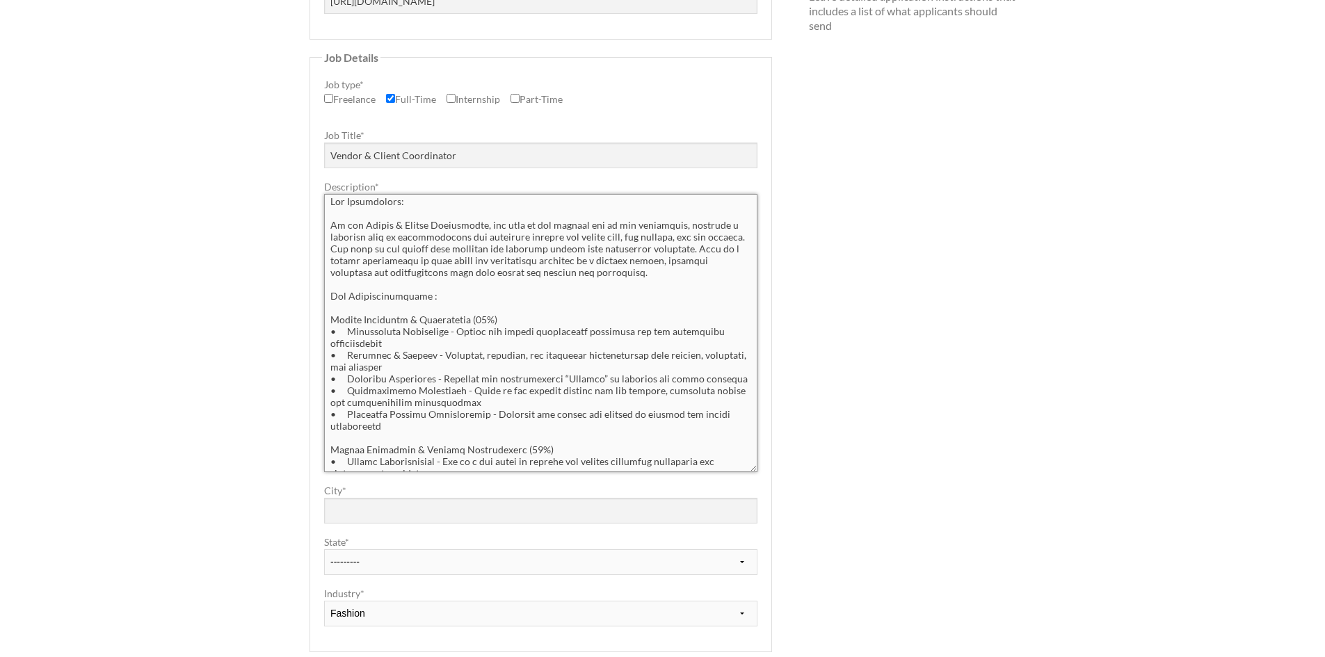
scroll to position [556, 0]
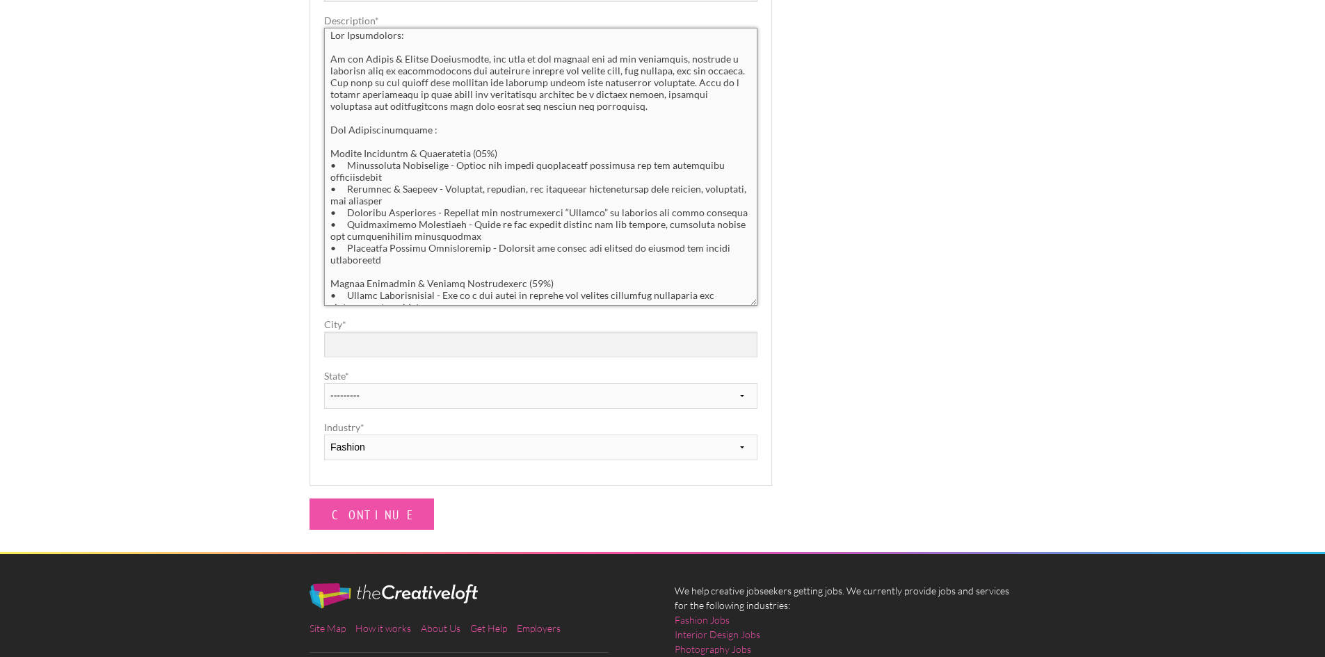
type textarea "The Opportunity: As the Vendor & Client Coordinator, you will be the central hu…"
click at [366, 342] on input "City *" at bounding box center [540, 345] width 433 height 26
type input "Doylestown"
click at [362, 400] on select "--------- Alabama Alaska Arizona Arkansas California Carolina CA via Colorado C…" at bounding box center [540, 396] width 433 height 26
select select "25"
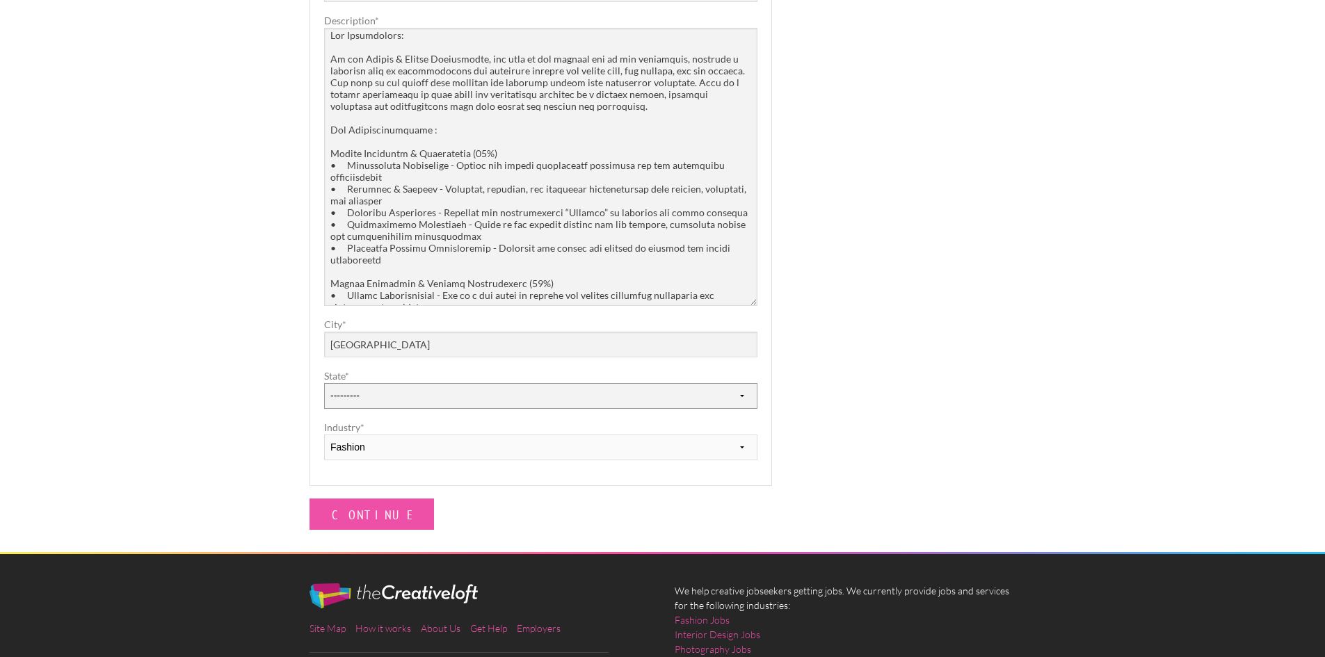
click at [324, 383] on select "--------- Alabama Alaska Arizona Arkansas California Carolina CA via Colorado C…" at bounding box center [540, 396] width 433 height 26
click at [186, 345] on div "Employers My Account Log Out The Creative Loft Search Jobs Browse Jobs Get Help…" at bounding box center [662, 125] width 1325 height 1363
click at [388, 440] on select "Fashion Interior Design Photography Event Planning Entertainment Music Advertis…" at bounding box center [540, 448] width 433 height 26
select select "2"
click at [324, 435] on select "Fashion Interior Design Photography Event Planning Entertainment Music Advertis…" at bounding box center [540, 448] width 433 height 26
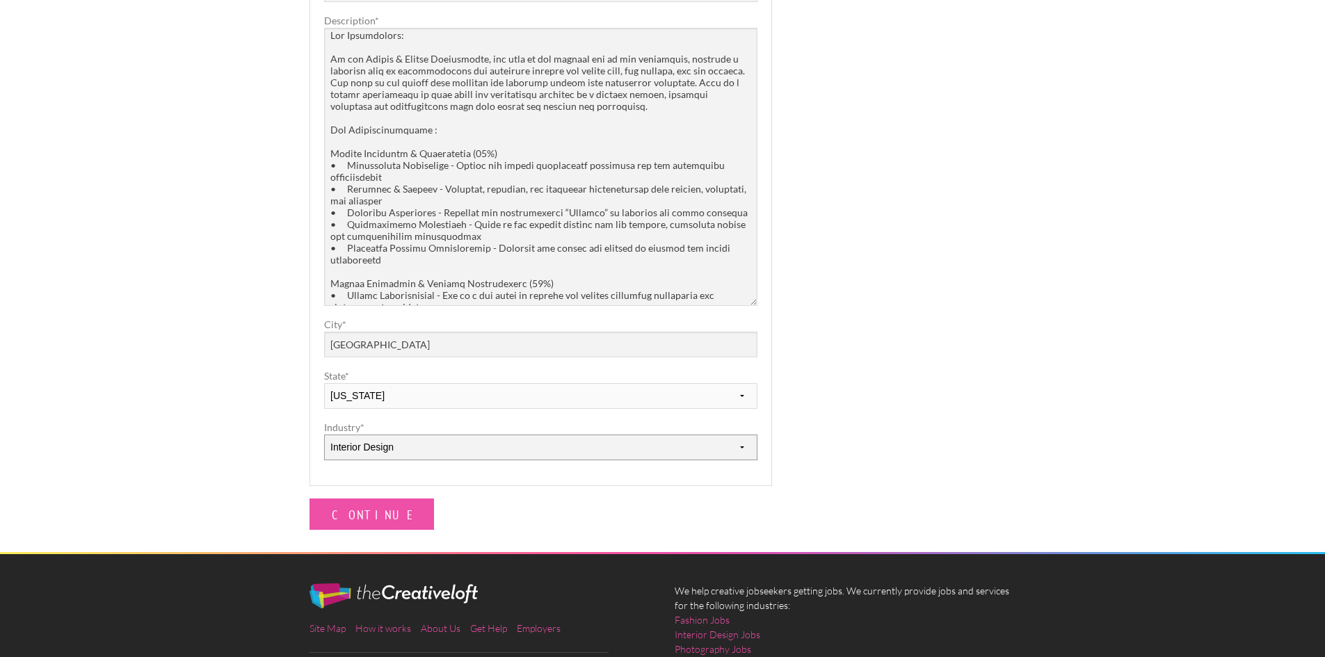
click at [392, 452] on select "Fashion Interior Design Photography Event Planning Entertainment Music Advertis…" at bounding box center [540, 448] width 433 height 26
click at [255, 447] on div "Employers My Account Log Out The Creative Loft Search Jobs Browse Jobs Get Help…" at bounding box center [662, 125] width 1325 height 1363
click at [353, 514] on input "Continue" at bounding box center [372, 514] width 125 height 31
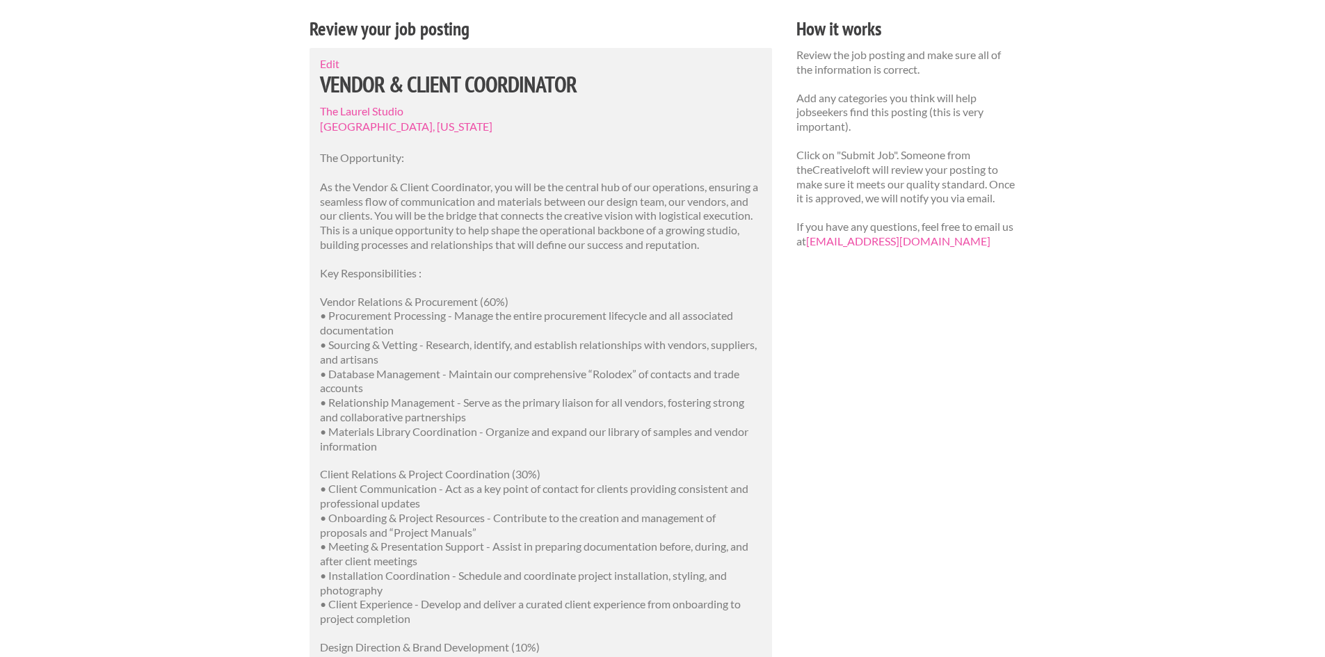
scroll to position [70, 0]
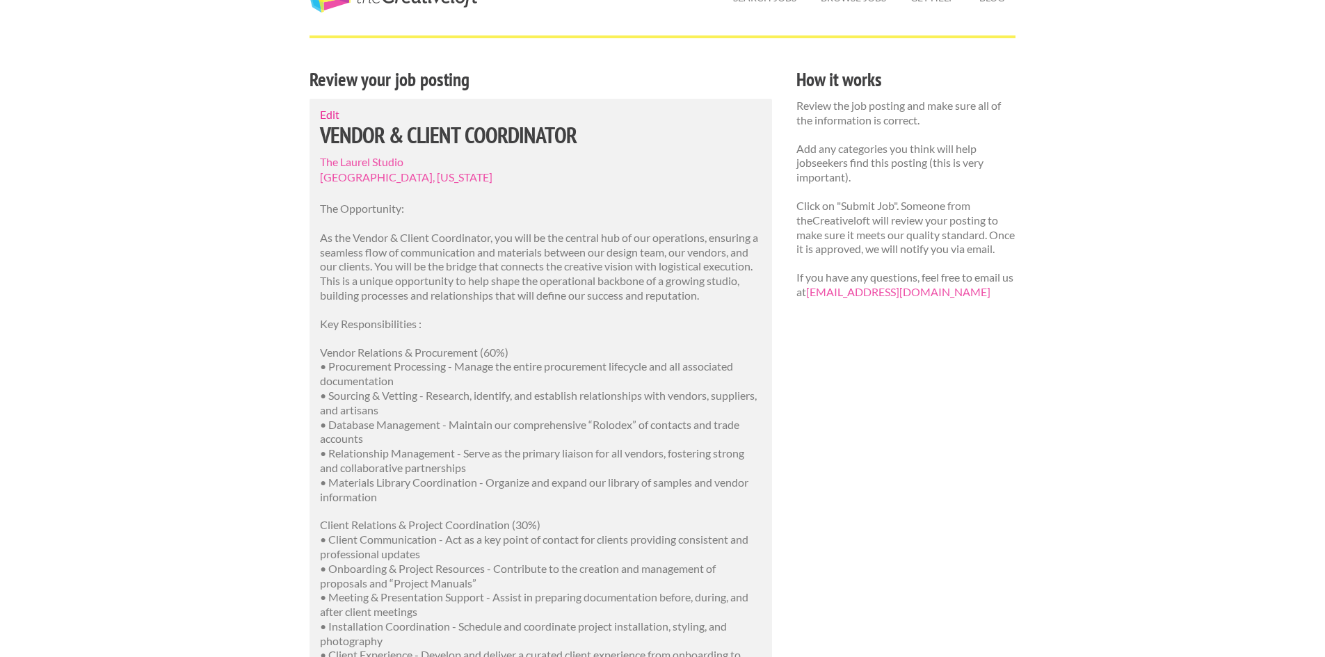
click at [325, 110] on link "Edit" at bounding box center [329, 114] width 19 height 13
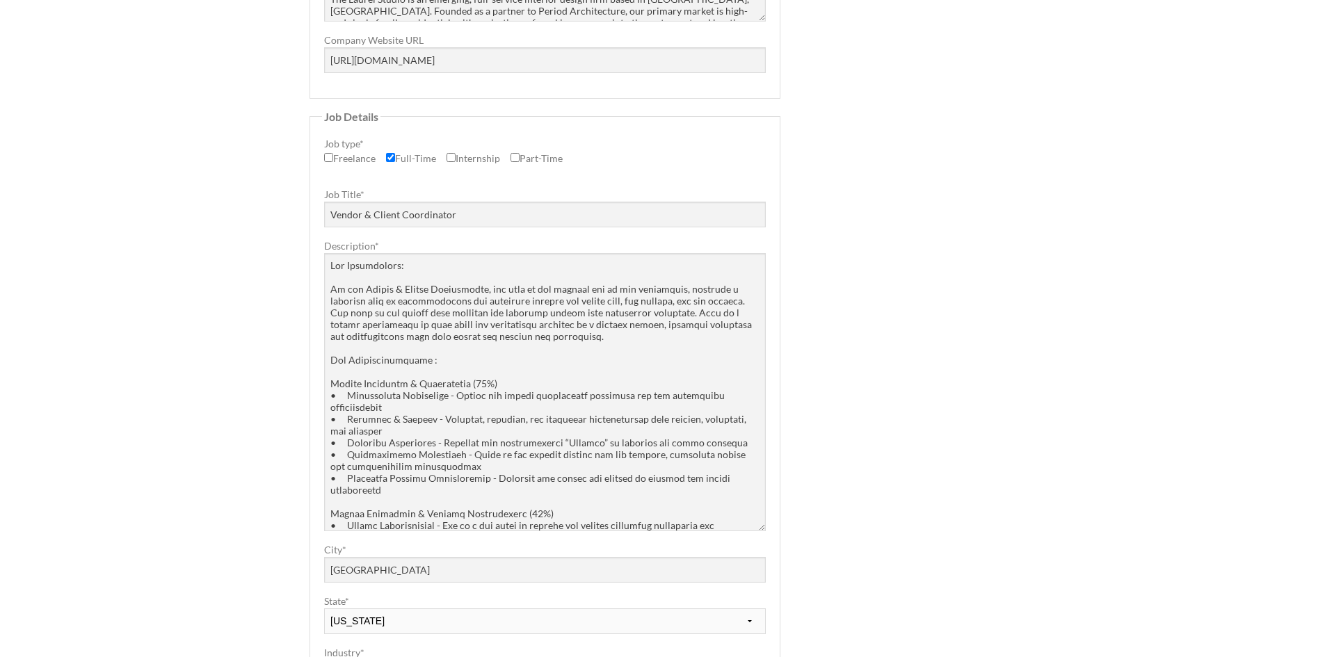
scroll to position [348, 0]
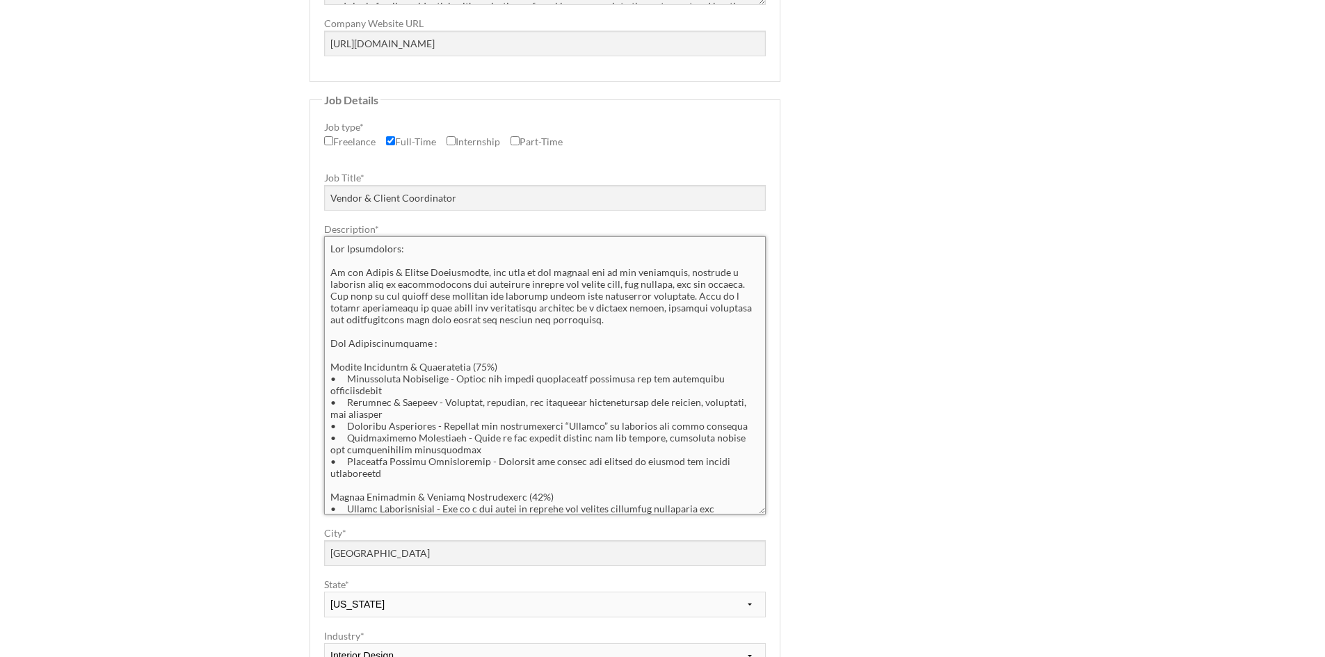
drag, startPoint x: 488, startPoint y: 280, endPoint x: 476, endPoint y: 266, distance: 18.7
click at [488, 280] on textarea "Description *" at bounding box center [545, 376] width 442 height 278
click at [456, 246] on textarea "Description *" at bounding box center [545, 376] width 442 height 278
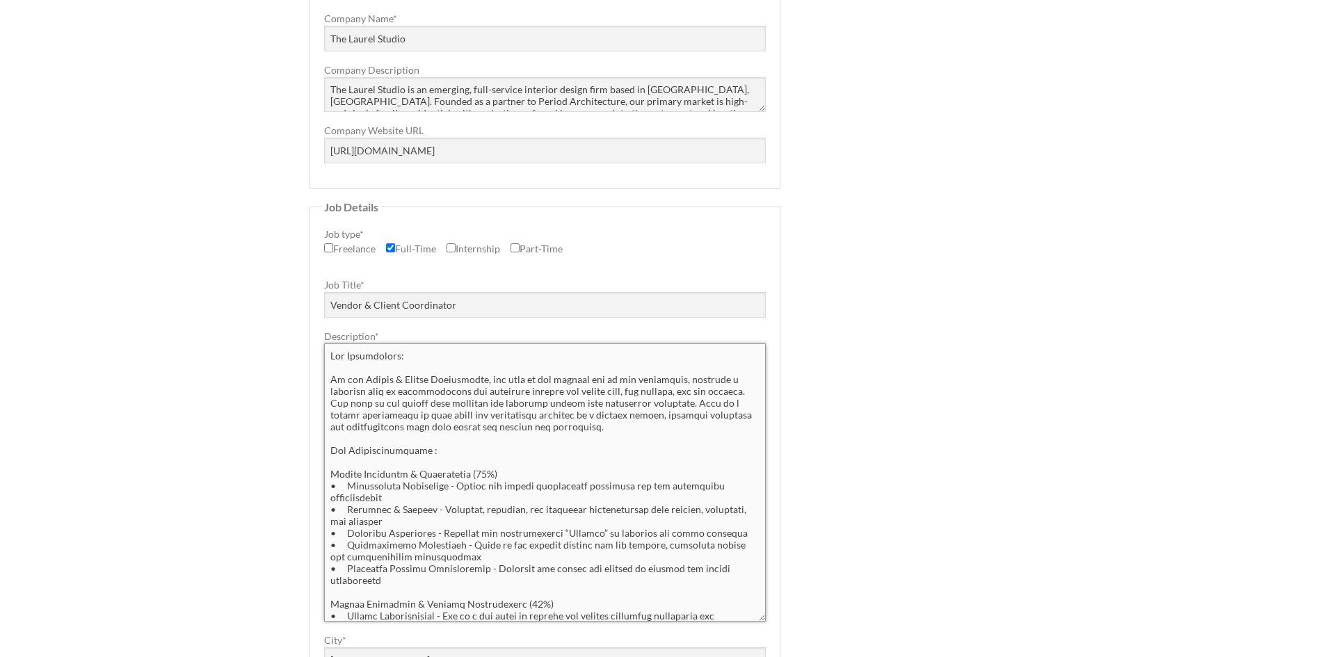
scroll to position [139, 0]
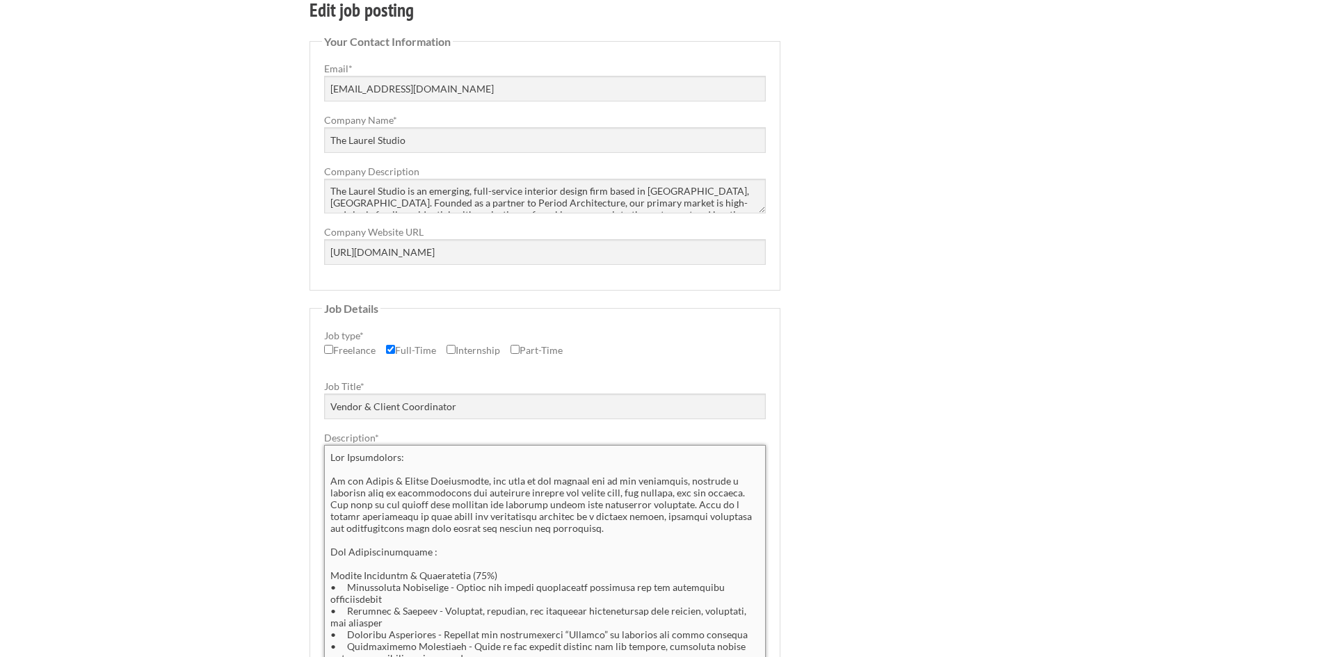
paste textarea "The Laurel Studio is an emerging, full-service interior design firm based in Do…"
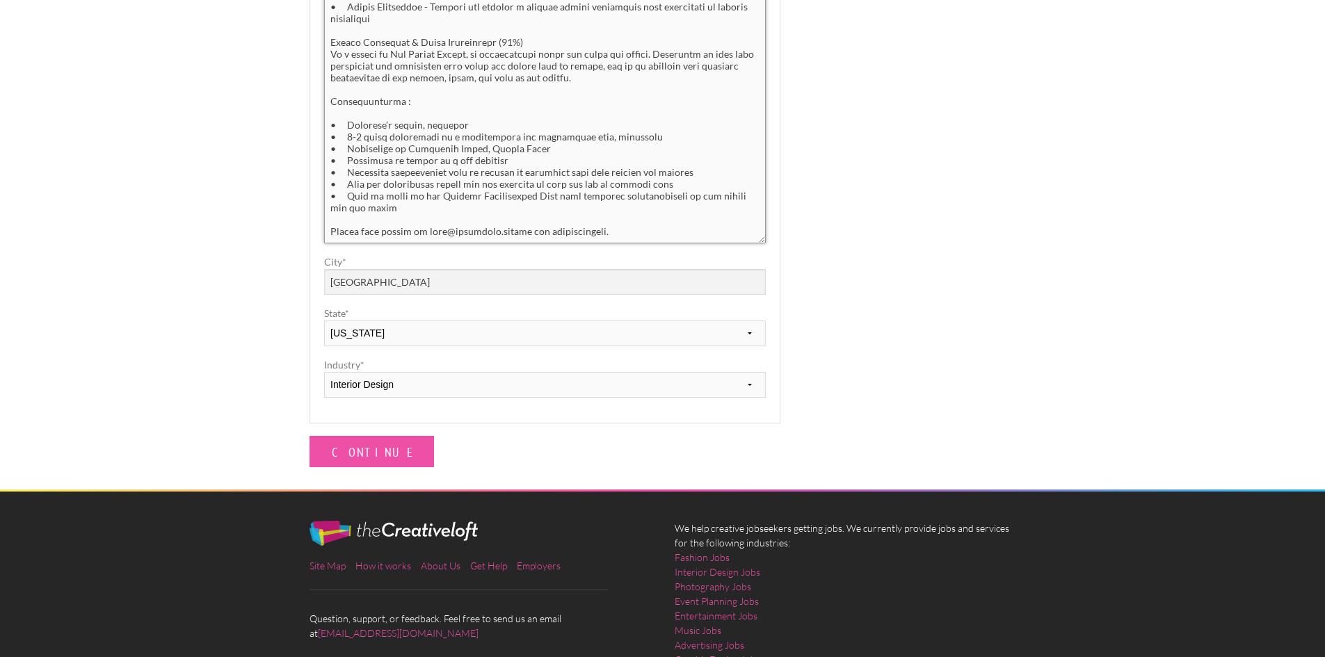
scroll to position [706, 0]
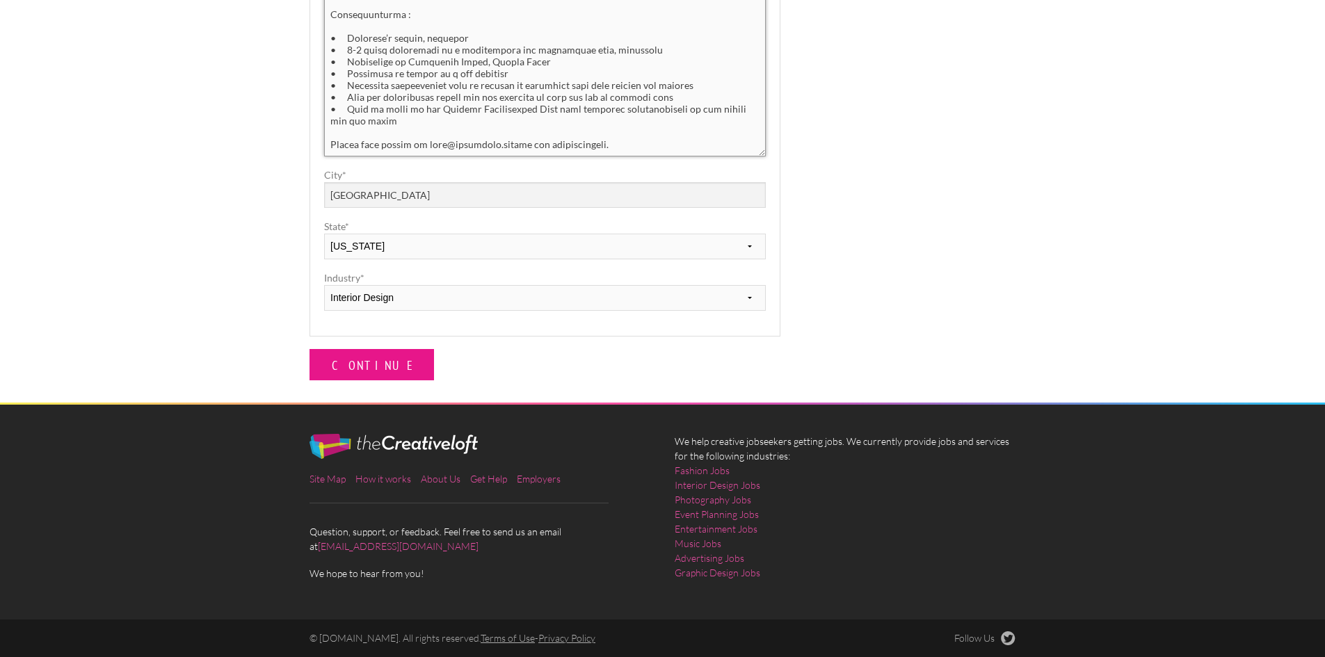
type textarea "The Laurel Studio is an emerging, full-service interior design firm based in Do…"
drag, startPoint x: 362, startPoint y: 362, endPoint x: 371, endPoint y: 360, distance: 9.3
click at [362, 362] on input "Continue" at bounding box center [372, 364] width 125 height 31
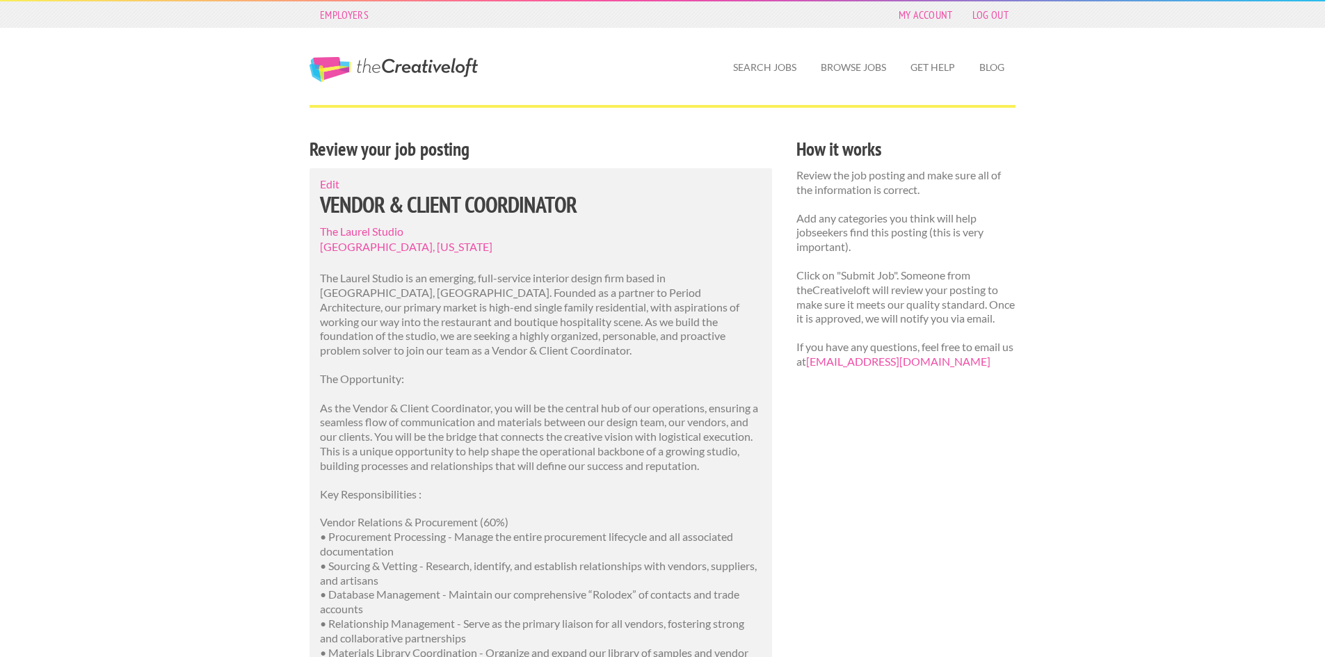
click at [647, 330] on p "The Laurel Studio is an emerging, full-service interior design firm based in Do…" at bounding box center [541, 314] width 442 height 87
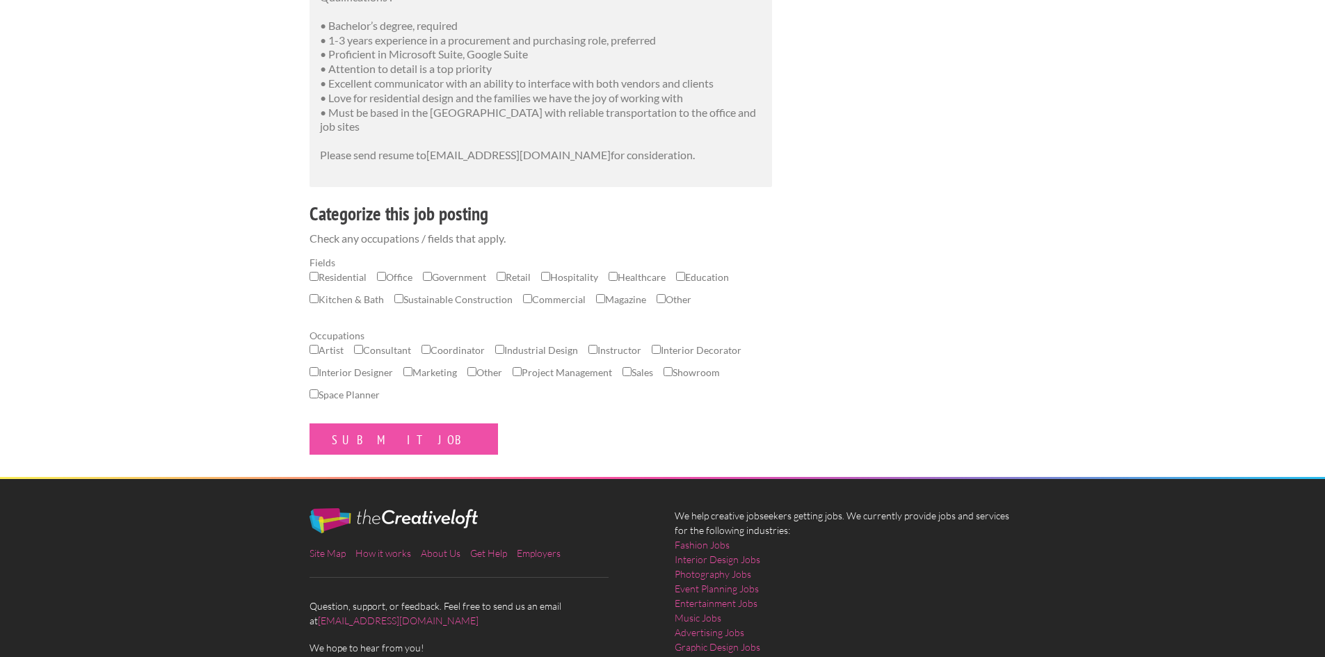
scroll to position [974, 0]
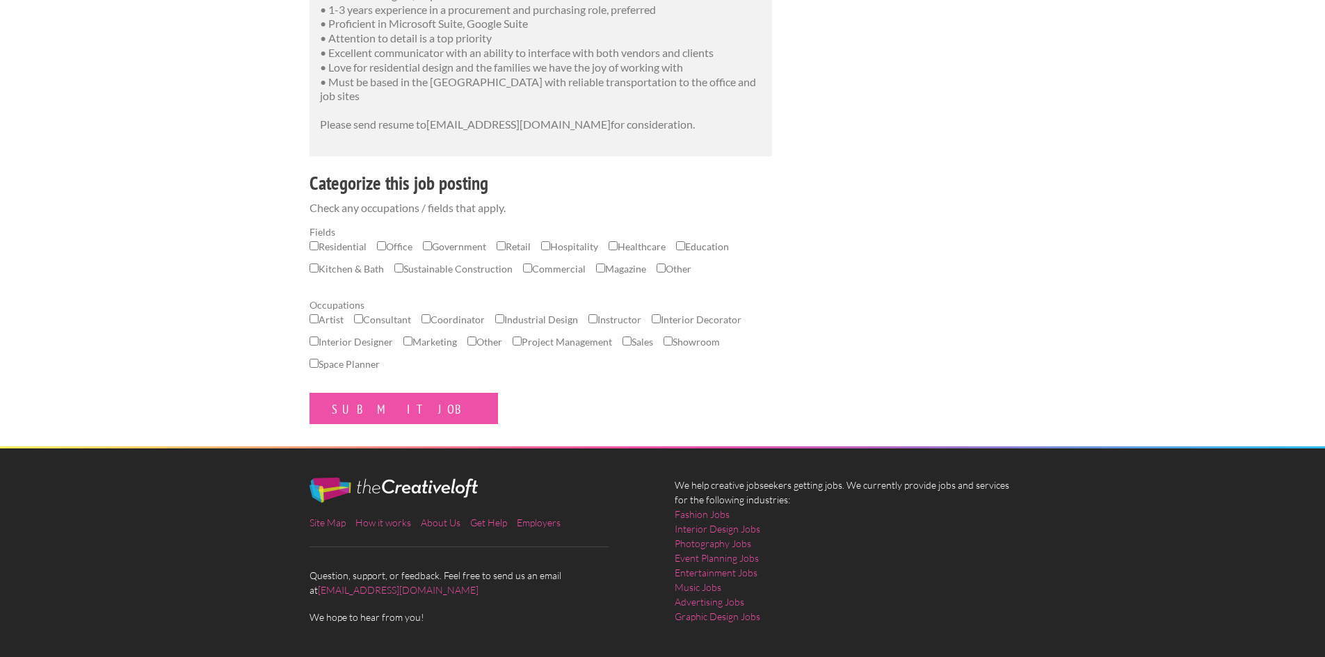
click at [324, 249] on label "Residential" at bounding box center [338, 250] width 57 height 22
click at [319, 249] on input "Residential" at bounding box center [314, 245] width 9 height 9
checkbox input "true"
click at [566, 248] on label "Hospitality" at bounding box center [569, 250] width 57 height 22
click at [550, 248] on input "Hospitality" at bounding box center [545, 245] width 9 height 9
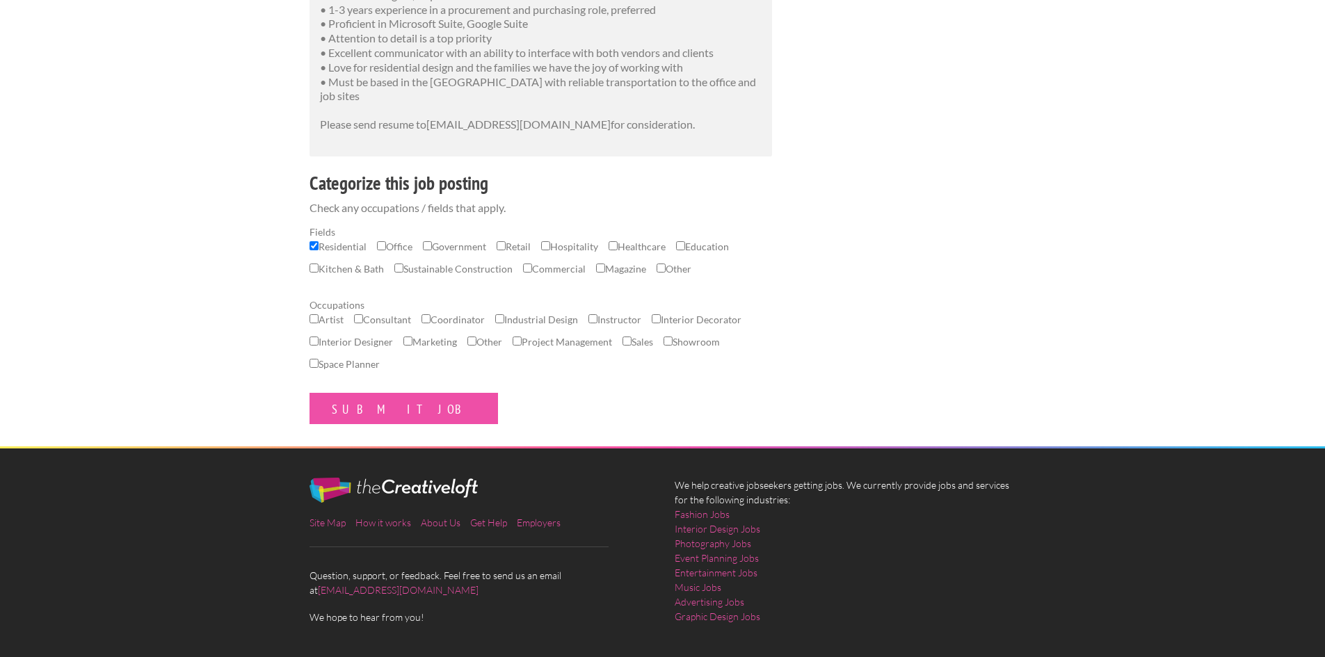
checkbox input "true"
click at [334, 269] on label "Kitchen & Bath" at bounding box center [347, 273] width 74 height 22
click at [319, 269] on input "Kitchen & Bath" at bounding box center [314, 268] width 9 height 9
checkbox input "true"
click at [570, 339] on label "Project Management" at bounding box center [562, 346] width 99 height 22
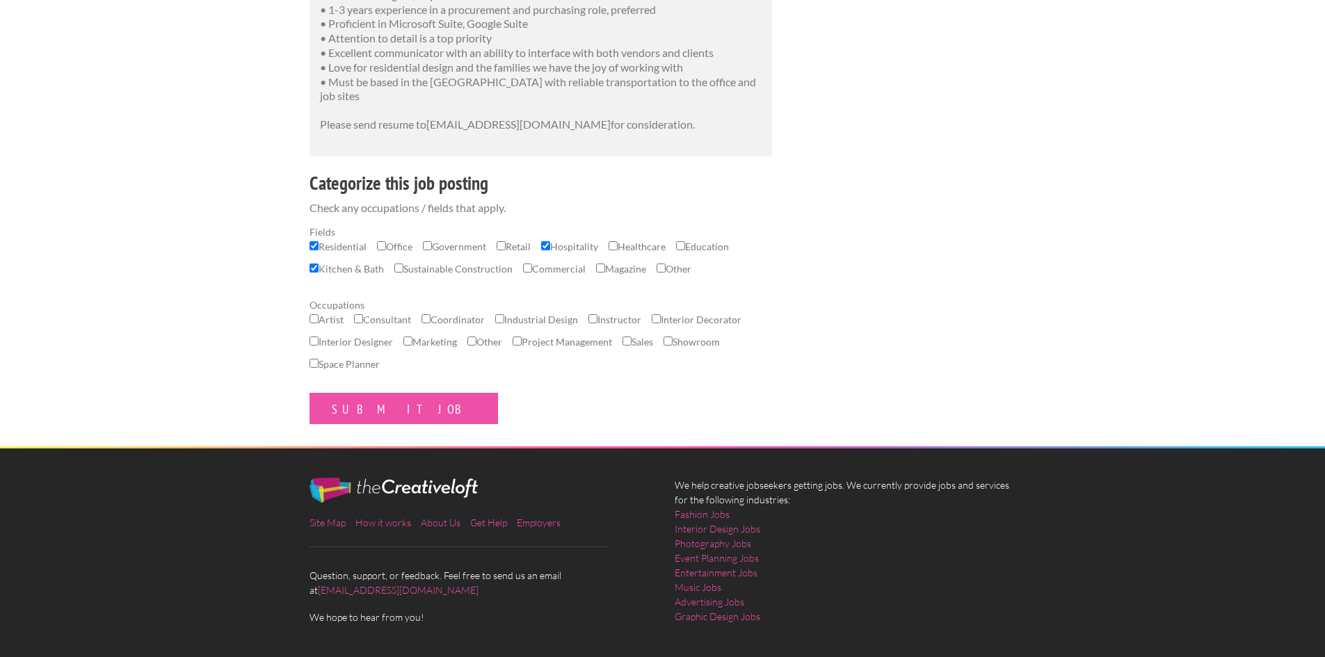
click at [522, 339] on input "Project Management" at bounding box center [517, 341] width 9 height 9
checkbox input "true"
click at [359, 342] on label "Interior Designer" at bounding box center [351, 346] width 83 height 22
click at [319, 342] on input "Interior Designer" at bounding box center [314, 341] width 9 height 9
checkbox input "true"
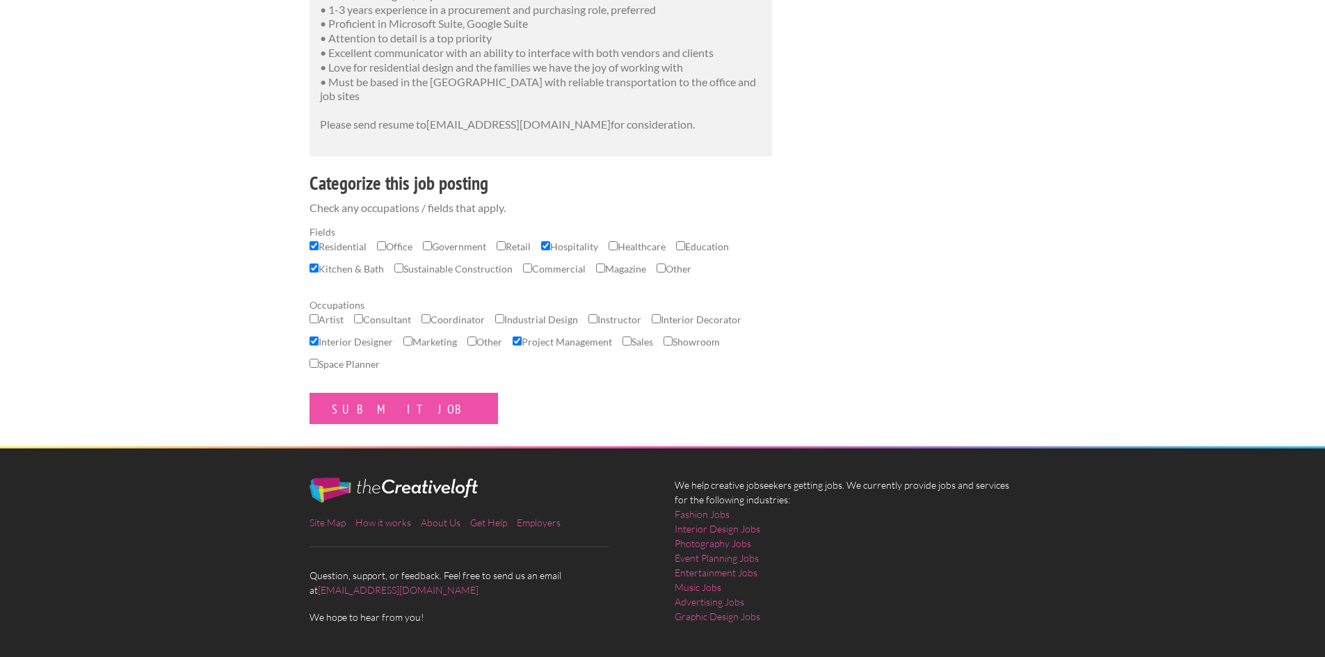
click at [451, 317] on label "Coordinator" at bounding box center [453, 323] width 63 height 22
click at [431, 317] on input "Coordinator" at bounding box center [426, 318] width 9 height 9
checkbox input "true"
click at [330, 342] on label "Interior Designer" at bounding box center [351, 346] width 83 height 22
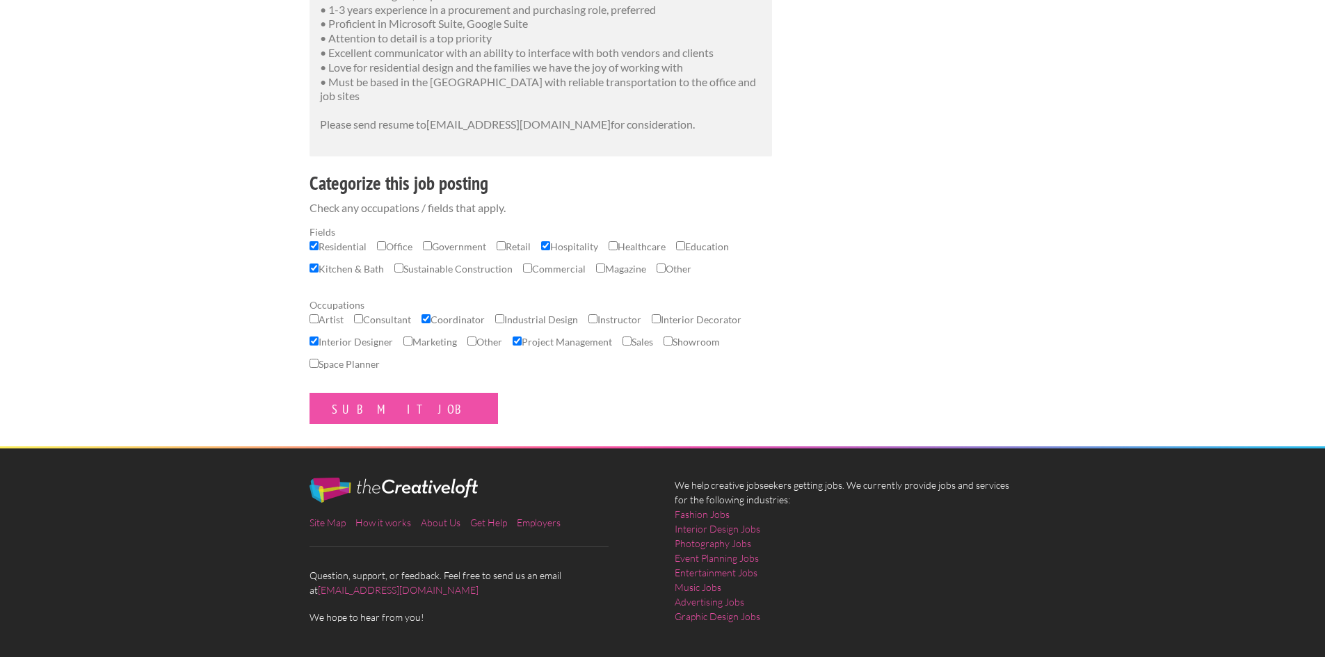
click at [319, 342] on input "Interior Designer" at bounding box center [314, 341] width 9 height 9
checkbox input "false"
click at [480, 339] on label "Other" at bounding box center [484, 346] width 35 height 22
click at [476, 339] on input "Other" at bounding box center [471, 341] width 9 height 9
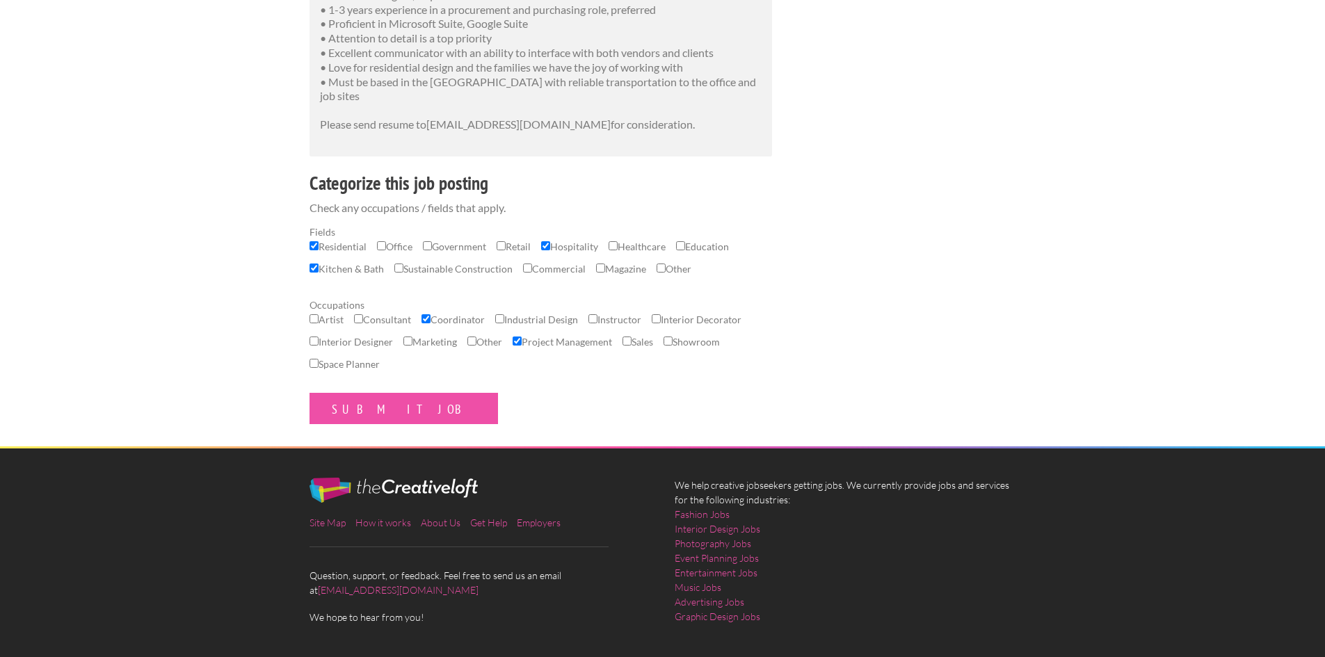
checkbox input "true"
click at [355, 411] on input "Submit Job" at bounding box center [404, 408] width 189 height 31
